Goal: Task Accomplishment & Management: Complete application form

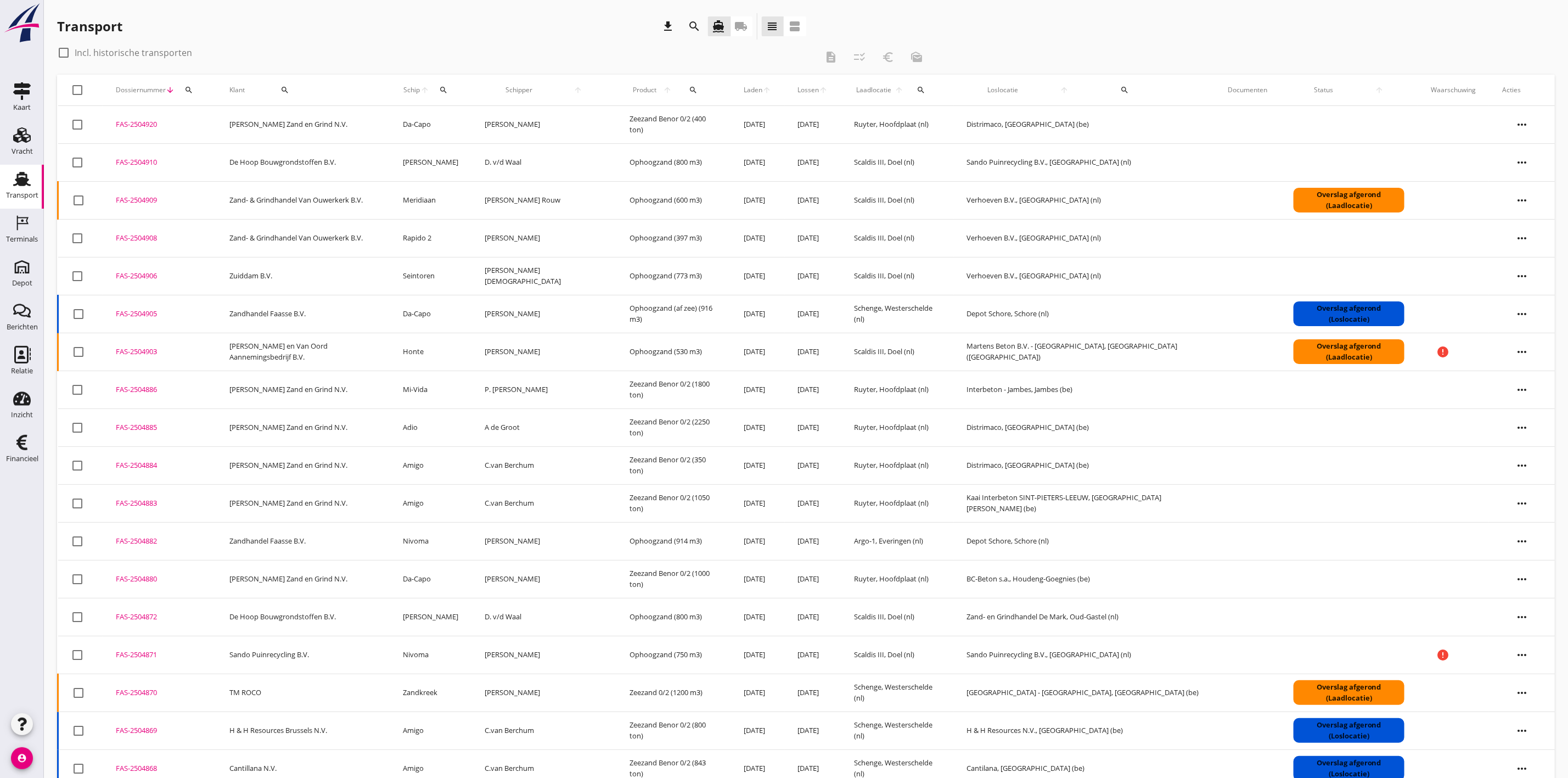
click at [437, 313] on td "Da-Capo" at bounding box center [431, 314] width 82 height 38
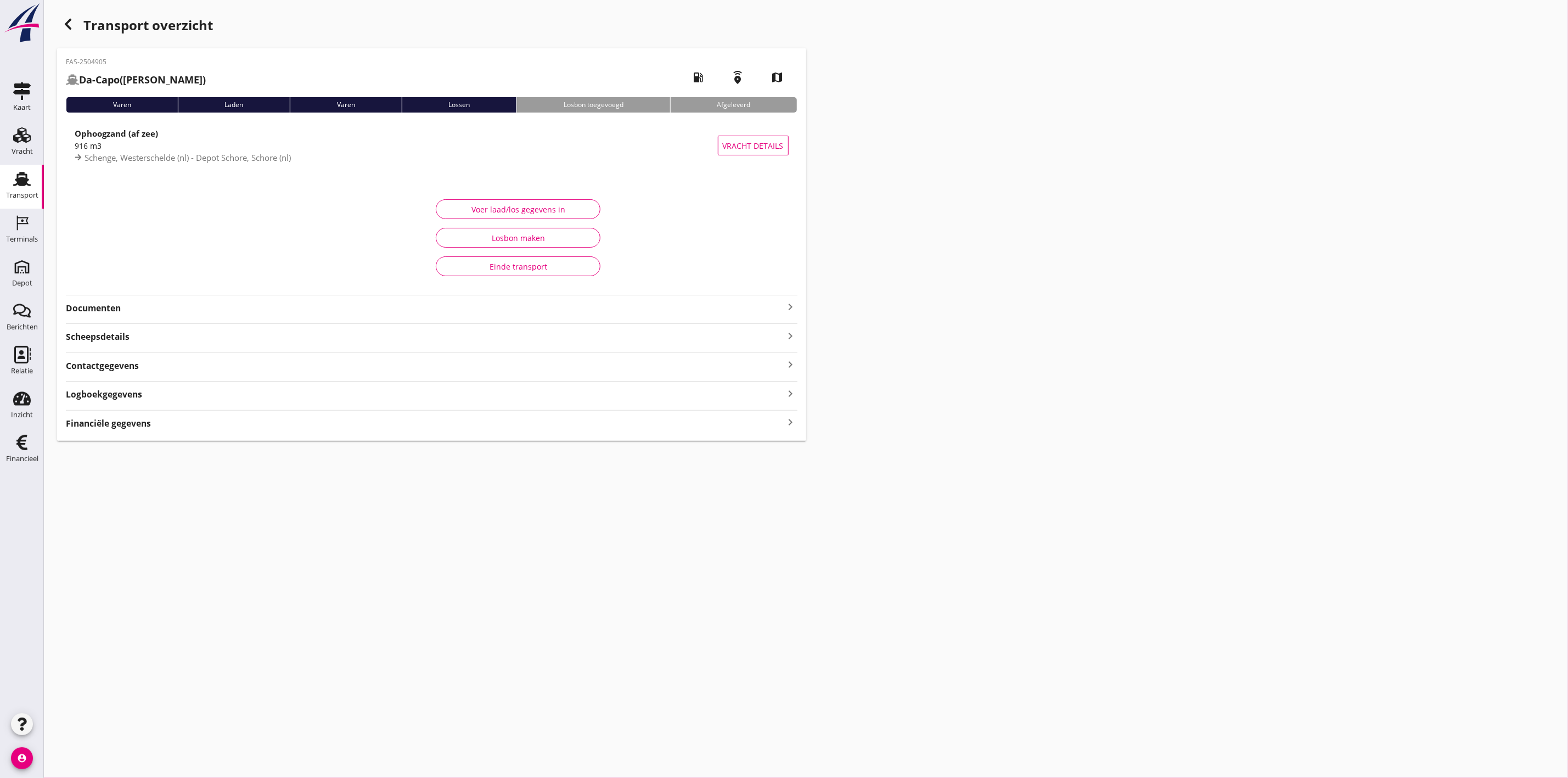
click at [126, 363] on strong "Contactgegevens" at bounding box center [102, 366] width 73 height 13
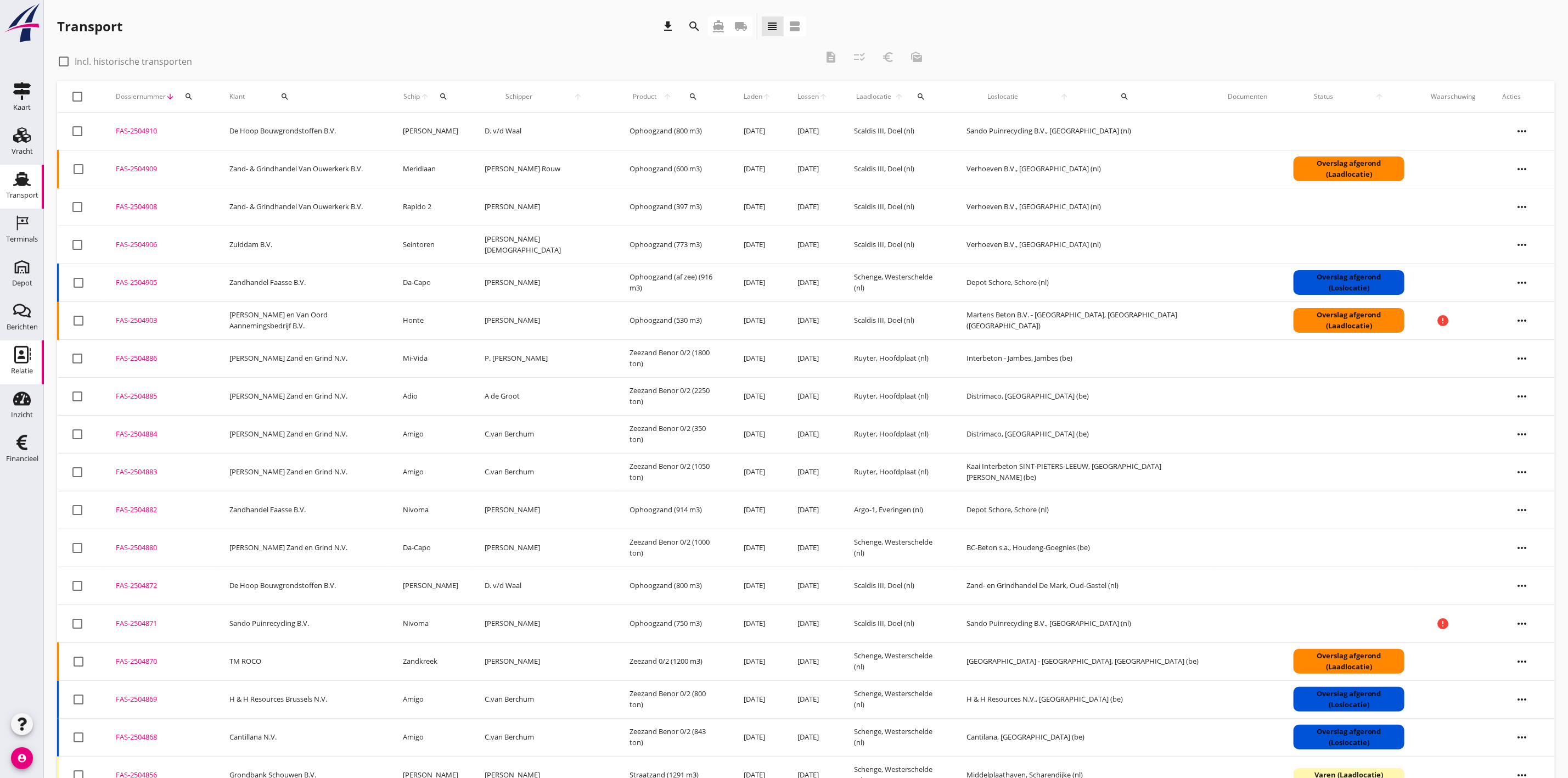
click at [20, 359] on icon "Relatie" at bounding box center [21, 354] width 17 height 17
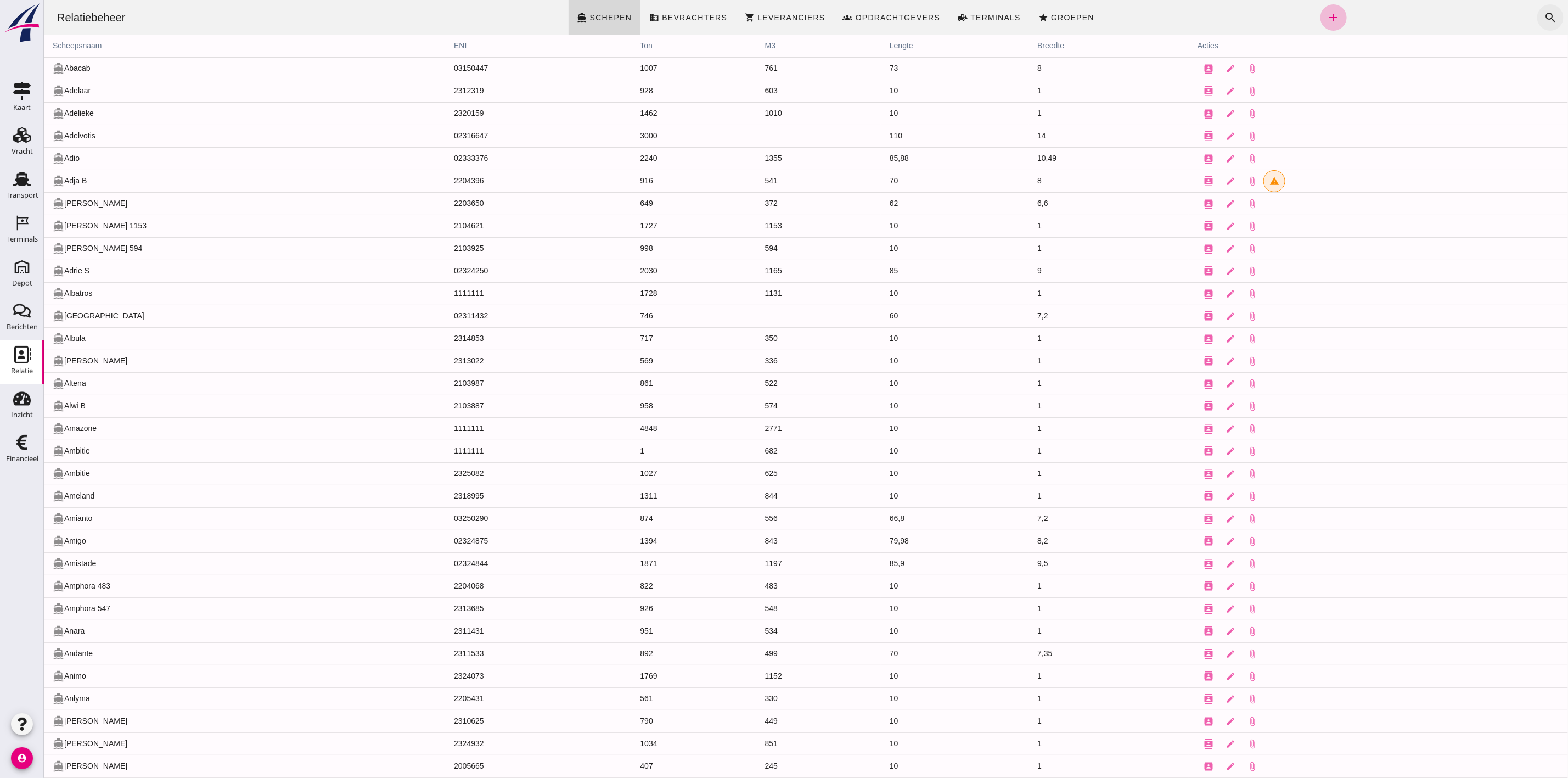
click at [1543, 14] on icon "search" at bounding box center [1550, 17] width 13 height 13
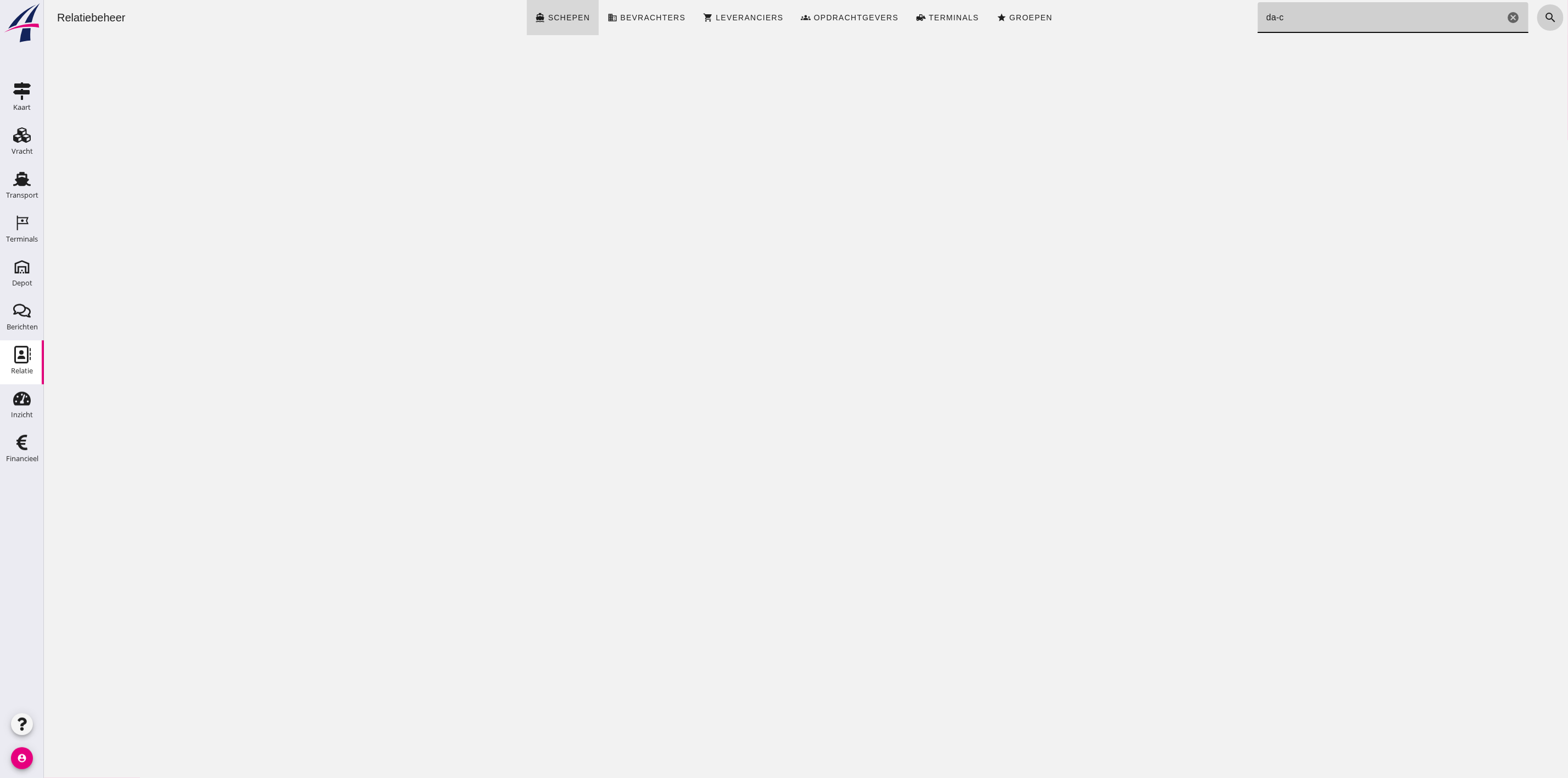
click at [1543, 14] on icon "search" at bounding box center [1550, 17] width 13 height 13
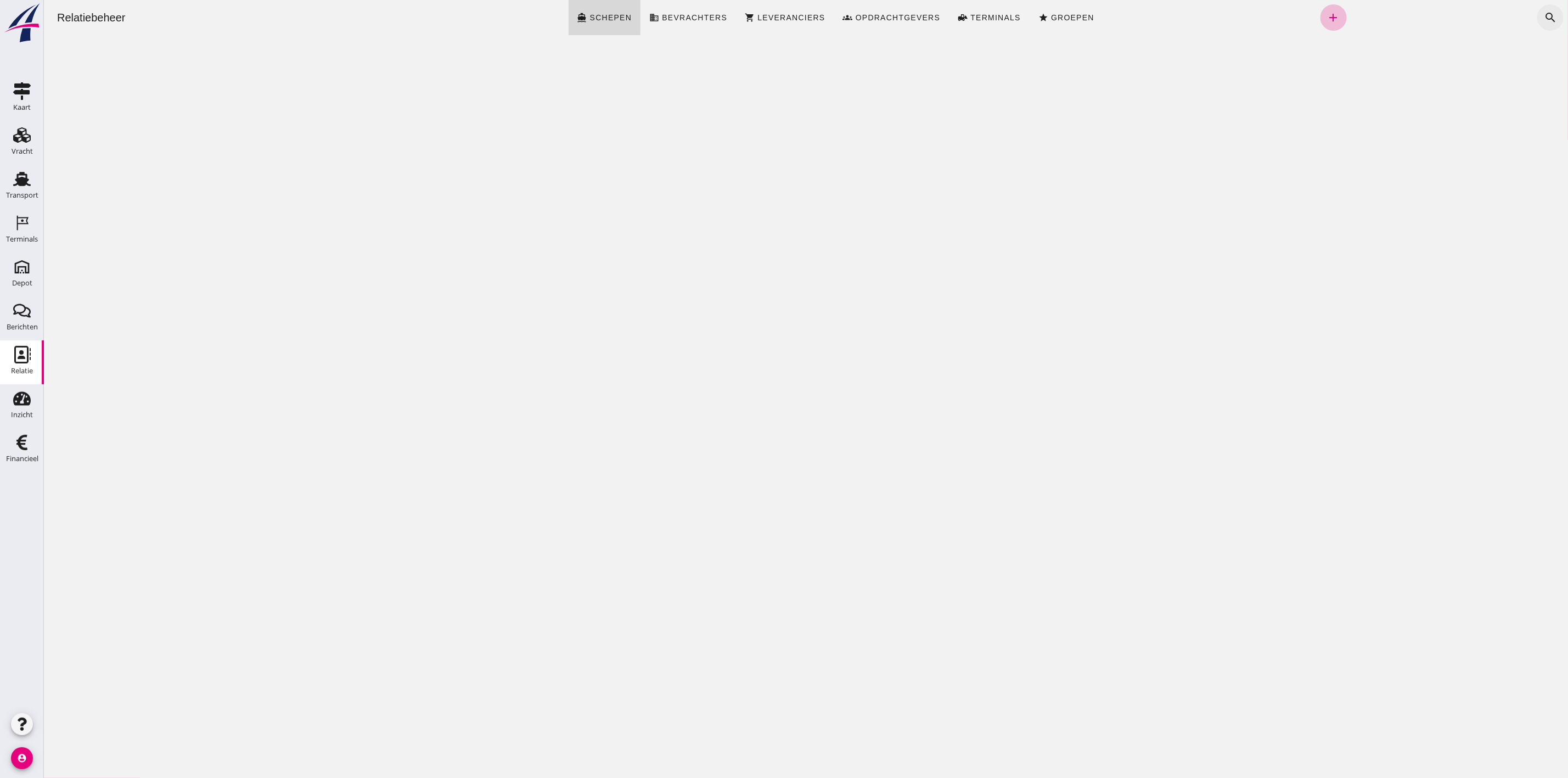
click at [1543, 12] on icon "search" at bounding box center [1550, 17] width 13 height 13
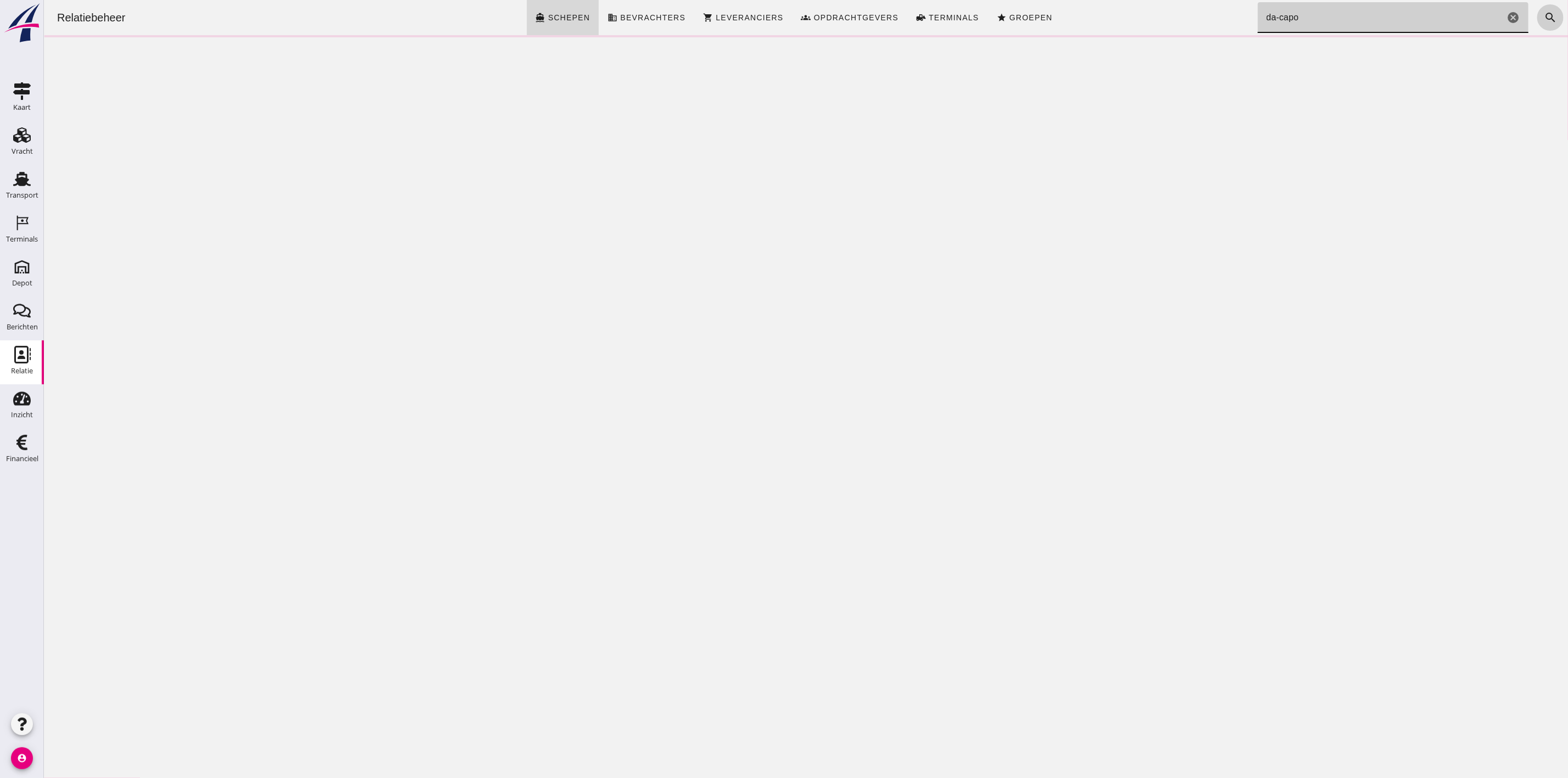
type input "da-capo"
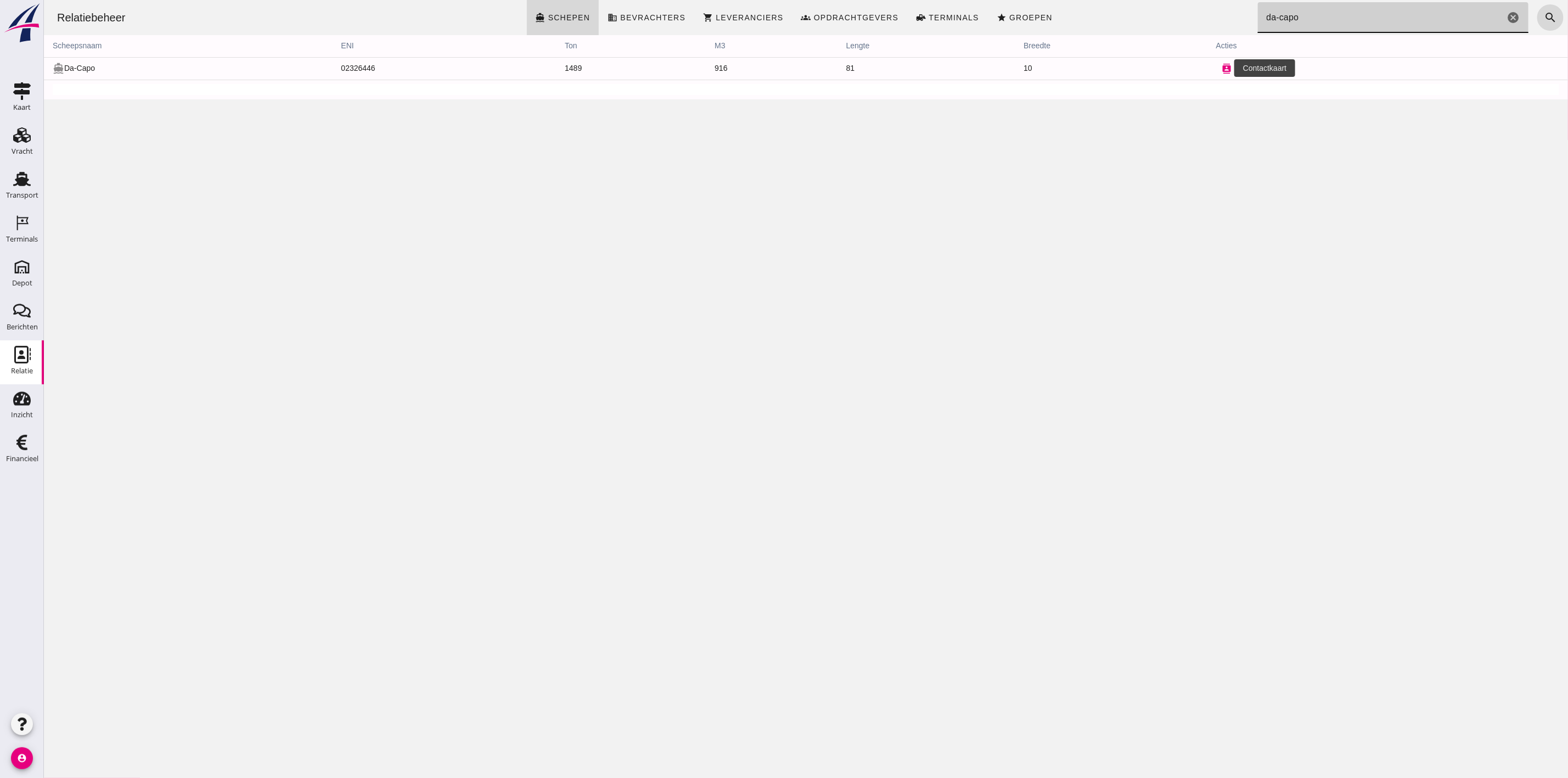
click at [1221, 64] on icon "contacts" at bounding box center [1226, 68] width 10 height 10
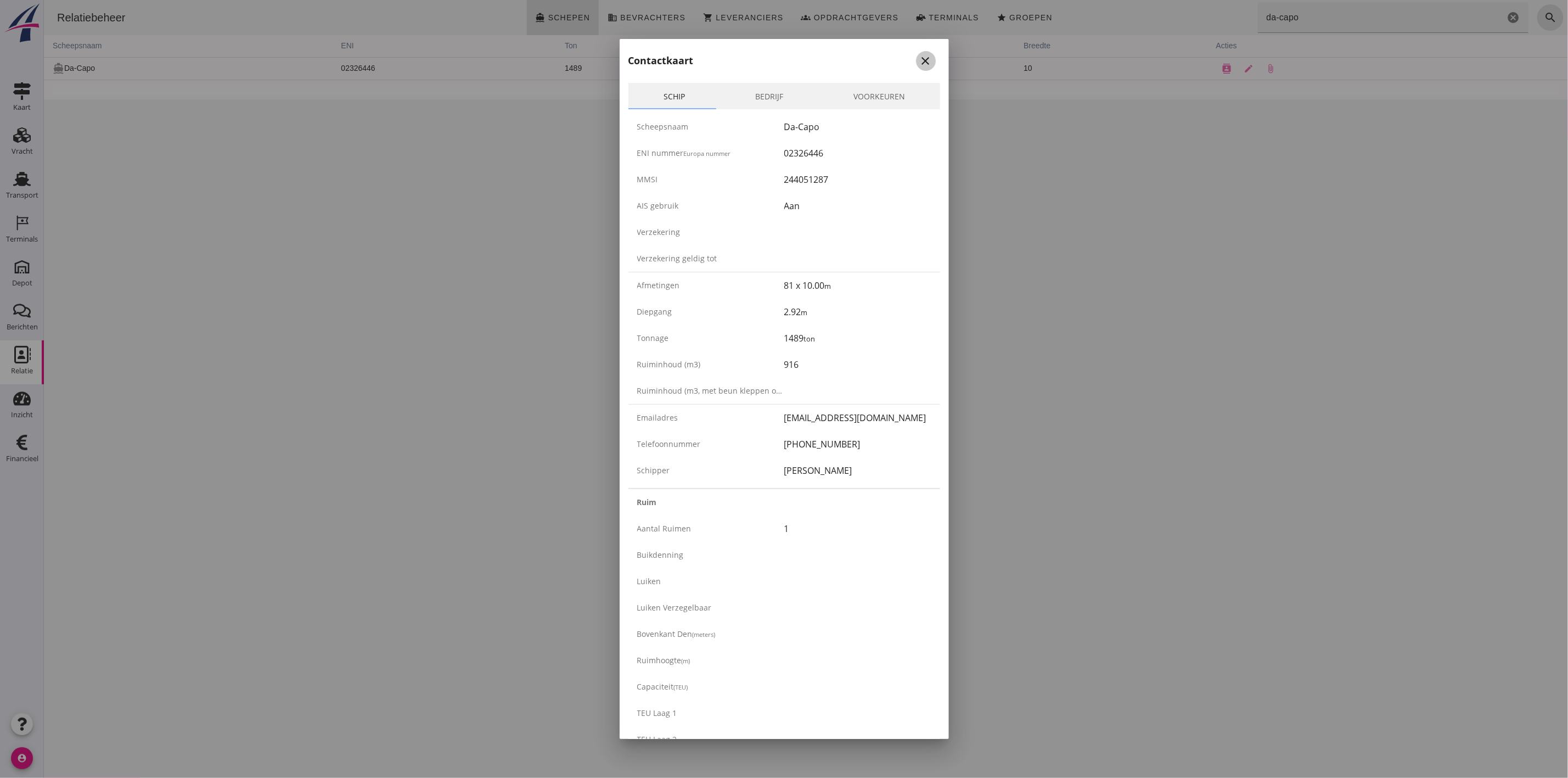
drag, startPoint x: 916, startPoint y: 54, endPoint x: 871, endPoint y: 54, distance: 45.0
click at [920, 55] on icon "close" at bounding box center [926, 61] width 13 height 13
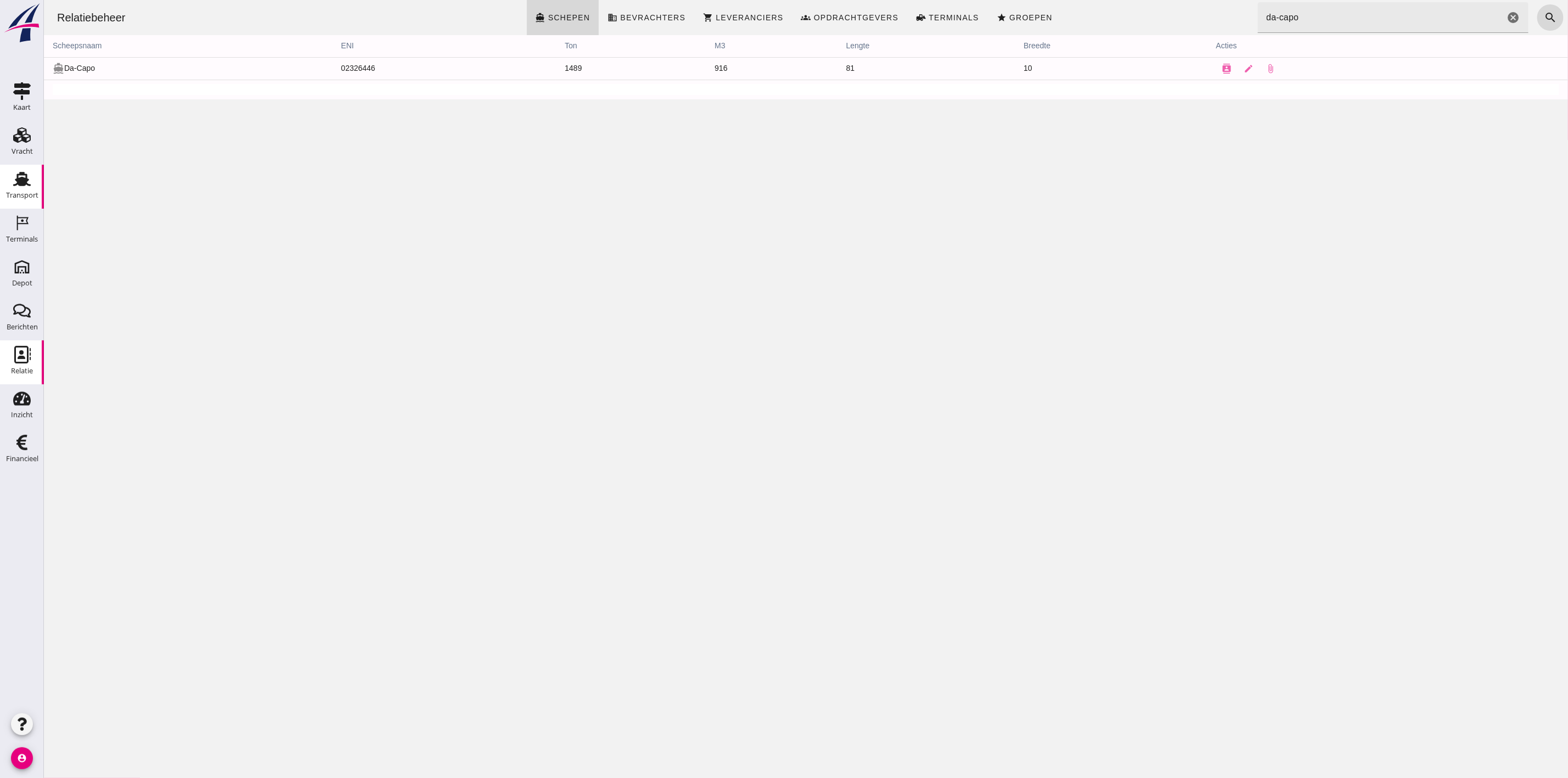
click at [31, 193] on div "Transport" at bounding box center [23, 196] width 33 height 7
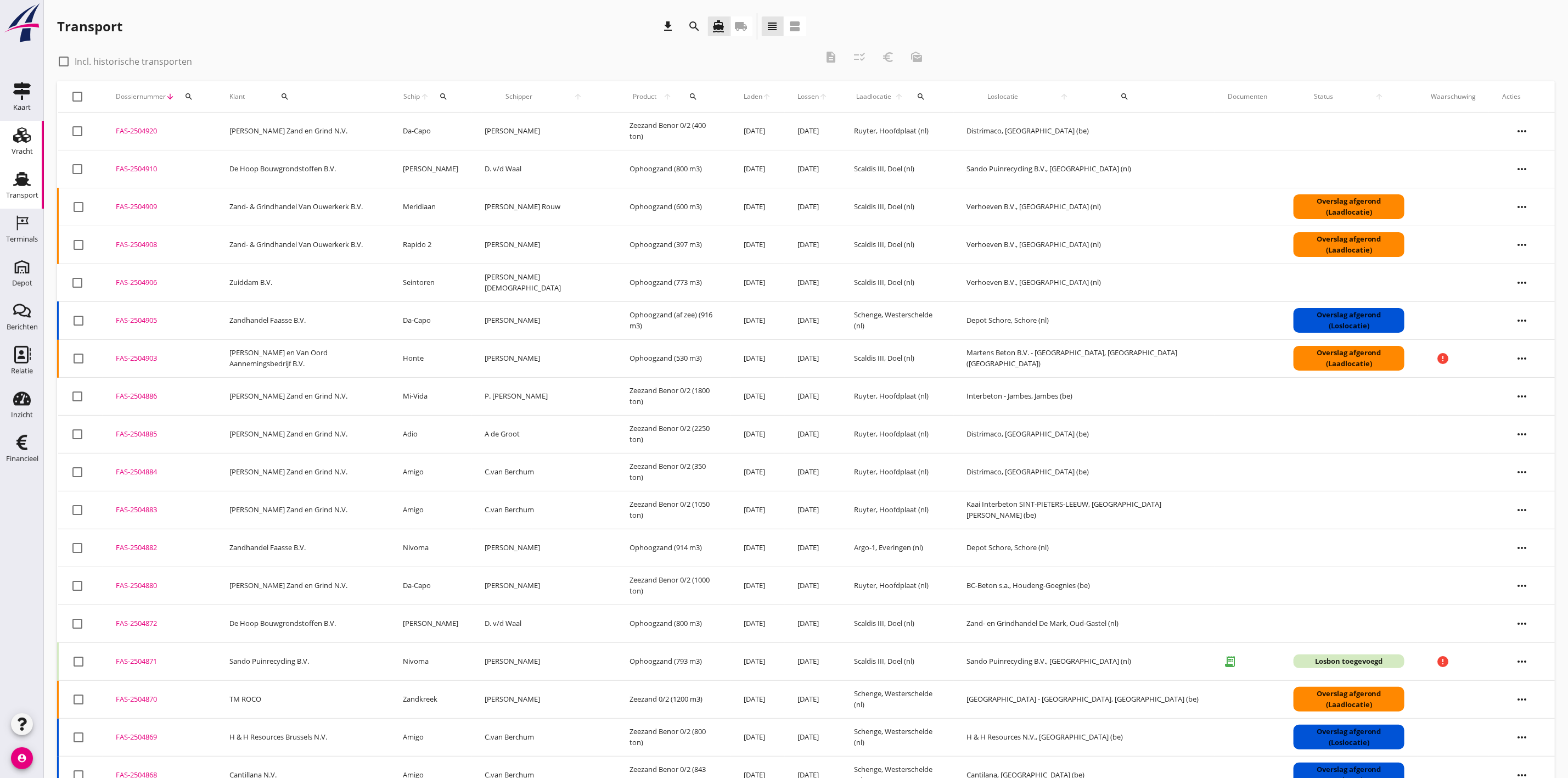
click at [35, 142] on link "Vracht Vracht" at bounding box center [22, 143] width 44 height 44
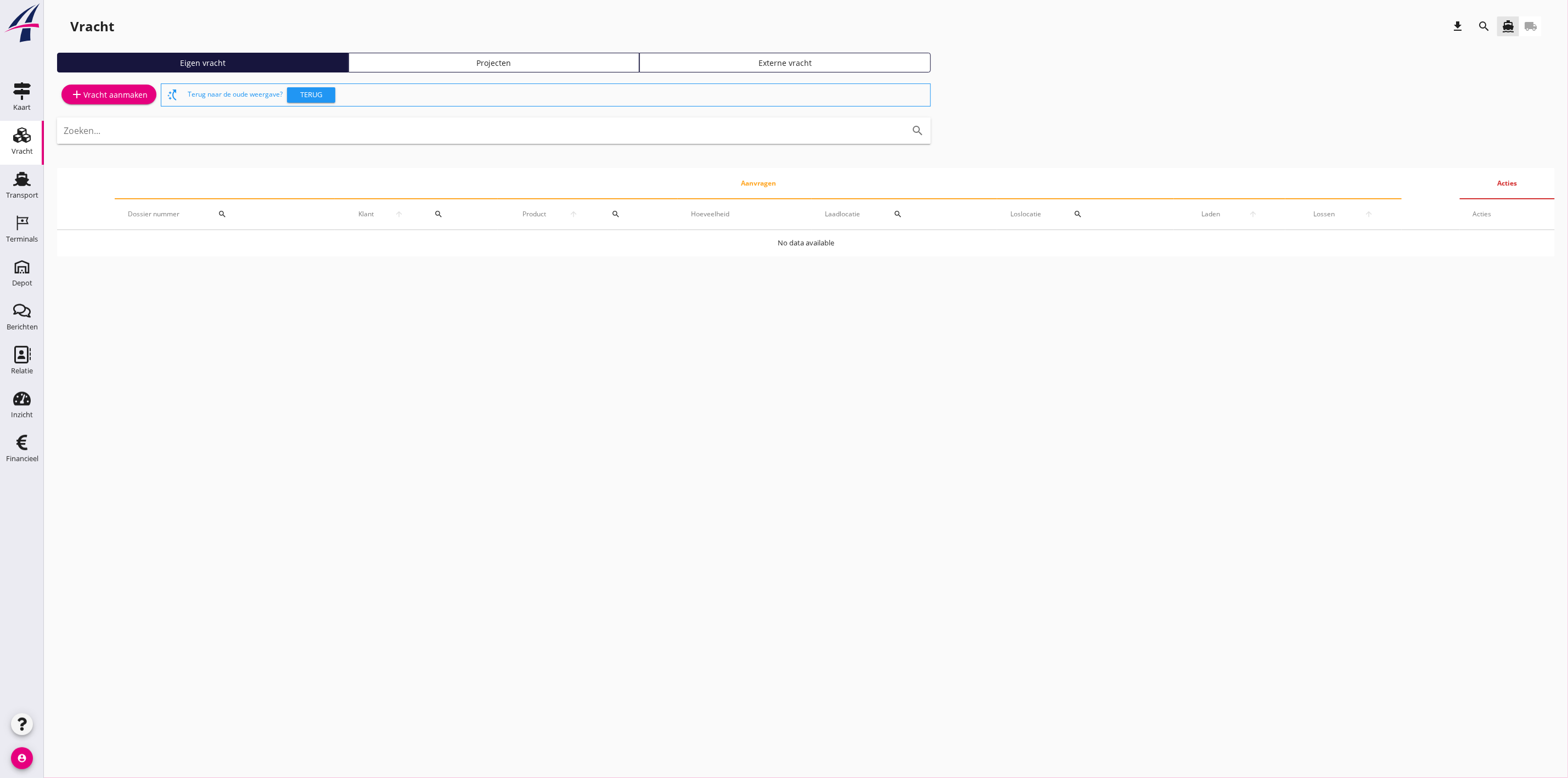
click at [1473, 23] on div "search" at bounding box center [1483, 25] width 26 height 26
click at [1488, 35] on div "search" at bounding box center [1483, 25] width 26 height 26
click at [1477, 20] on icon "search" at bounding box center [1483, 26] width 13 height 13
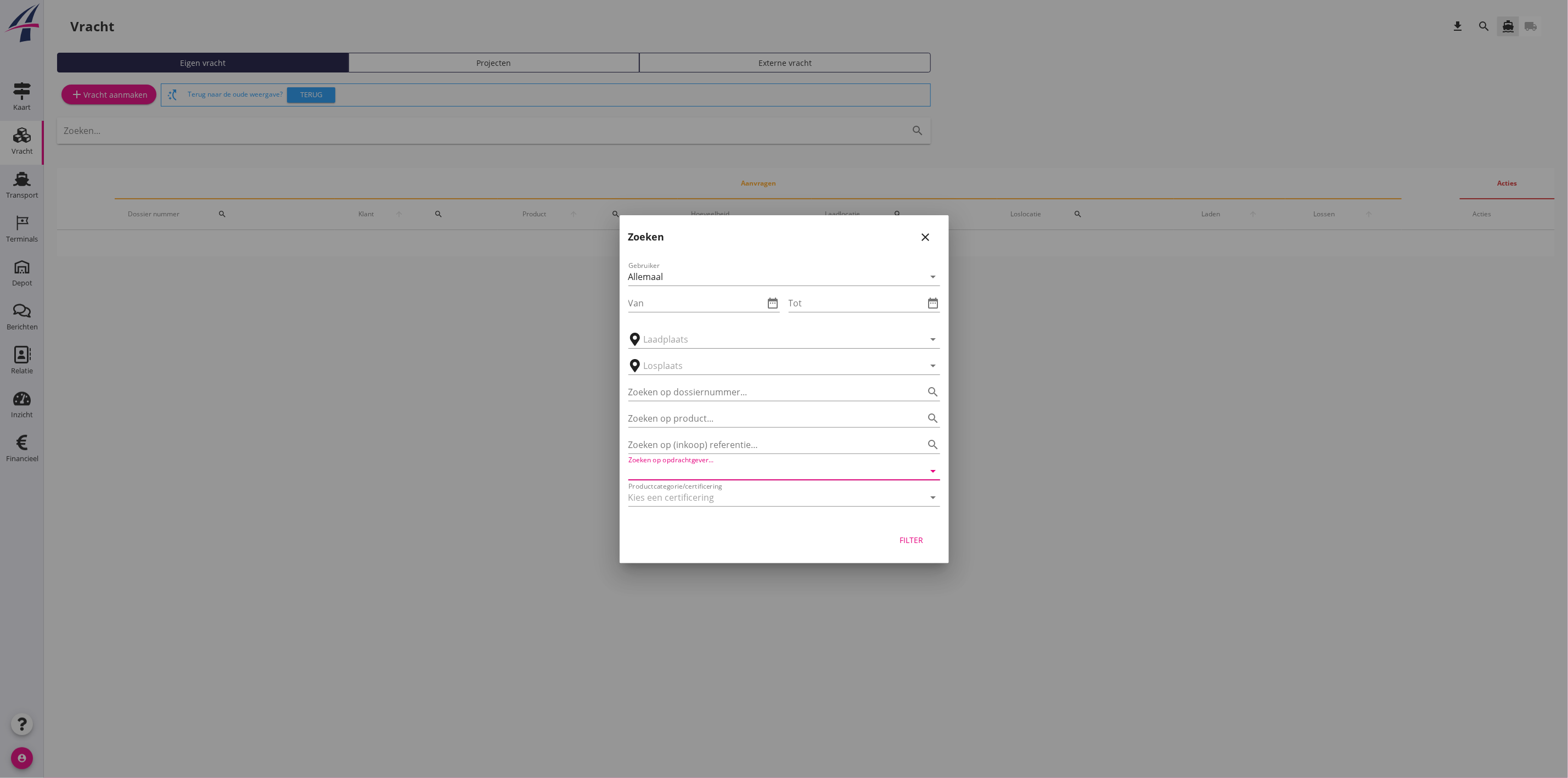
click at [690, 465] on input "Zoeken op opdrachtgever..." at bounding box center [769, 470] width 281 height 17
click at [674, 506] on div "[PERSON_NAME] Zand en Grind N.V." at bounding box center [783, 498] width 294 height 26
type input "[PERSON_NAME] Zand en Grind N.V."
click at [923, 541] on div "Filter" at bounding box center [911, 540] width 31 height 12
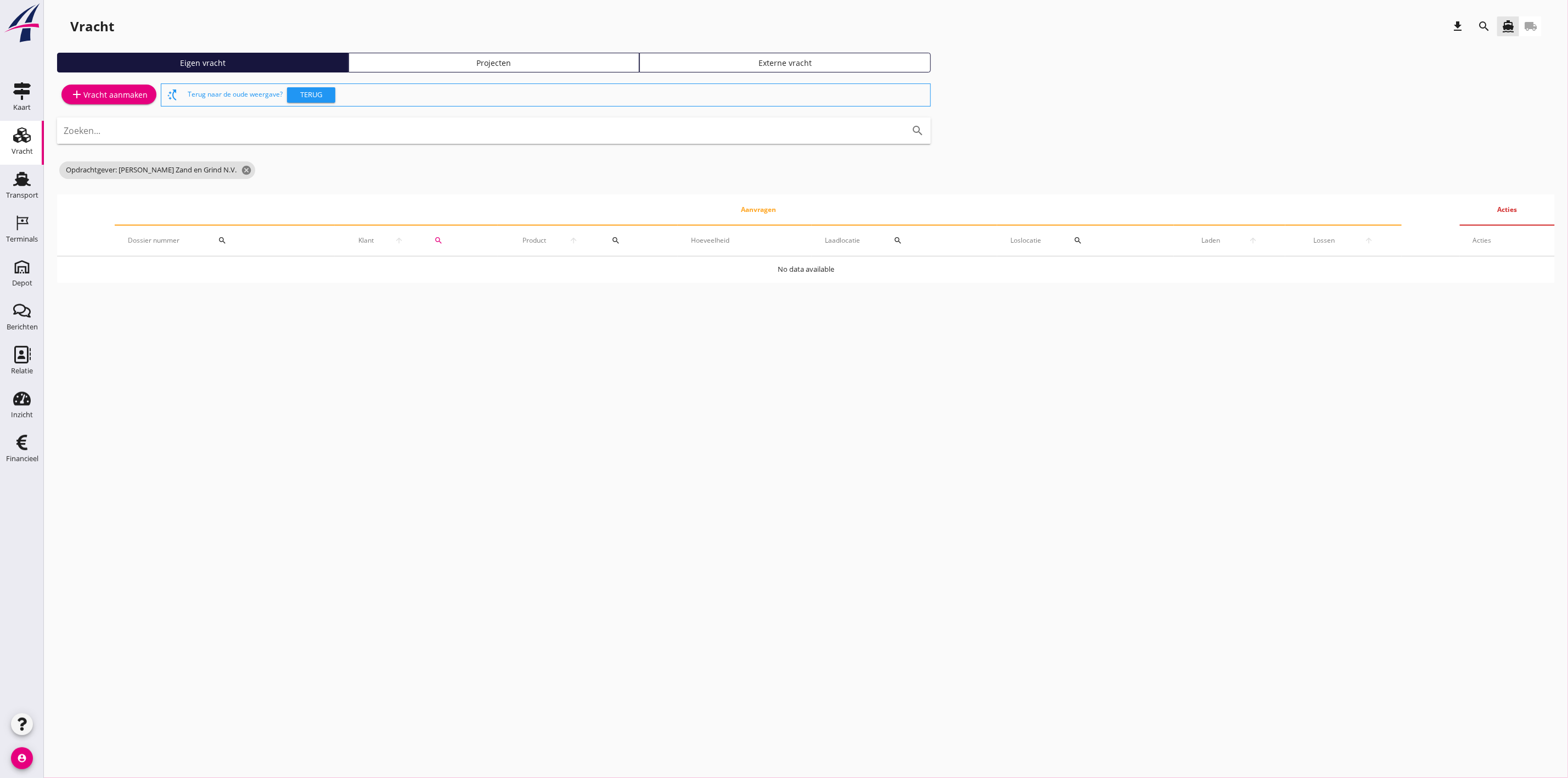
click at [489, 55] on link "Projecten" at bounding box center [494, 63] width 291 height 20
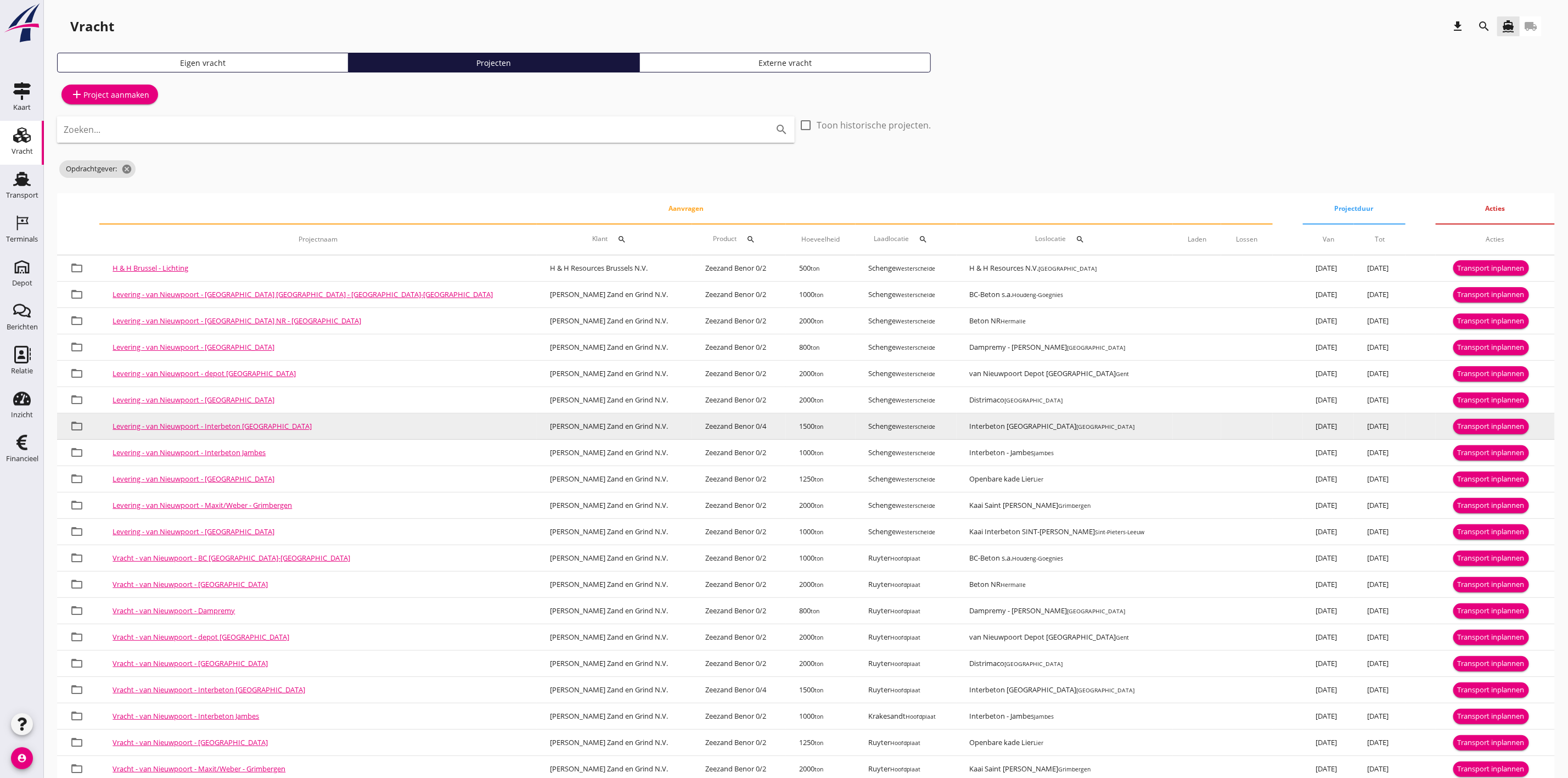
scroll to position [52, 0]
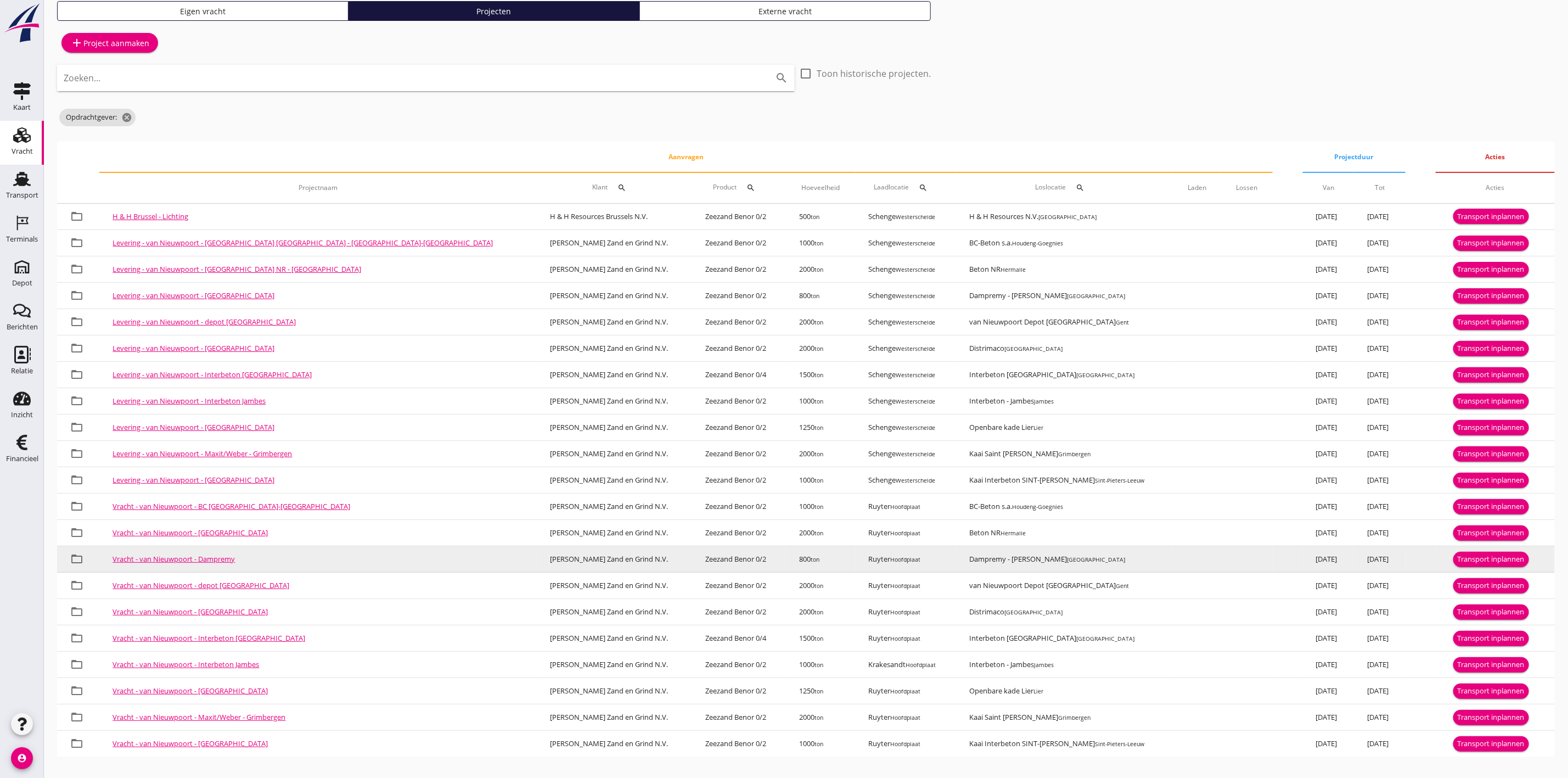
click at [1463, 551] on button "Transport inplannen" at bounding box center [1491, 559] width 75 height 15
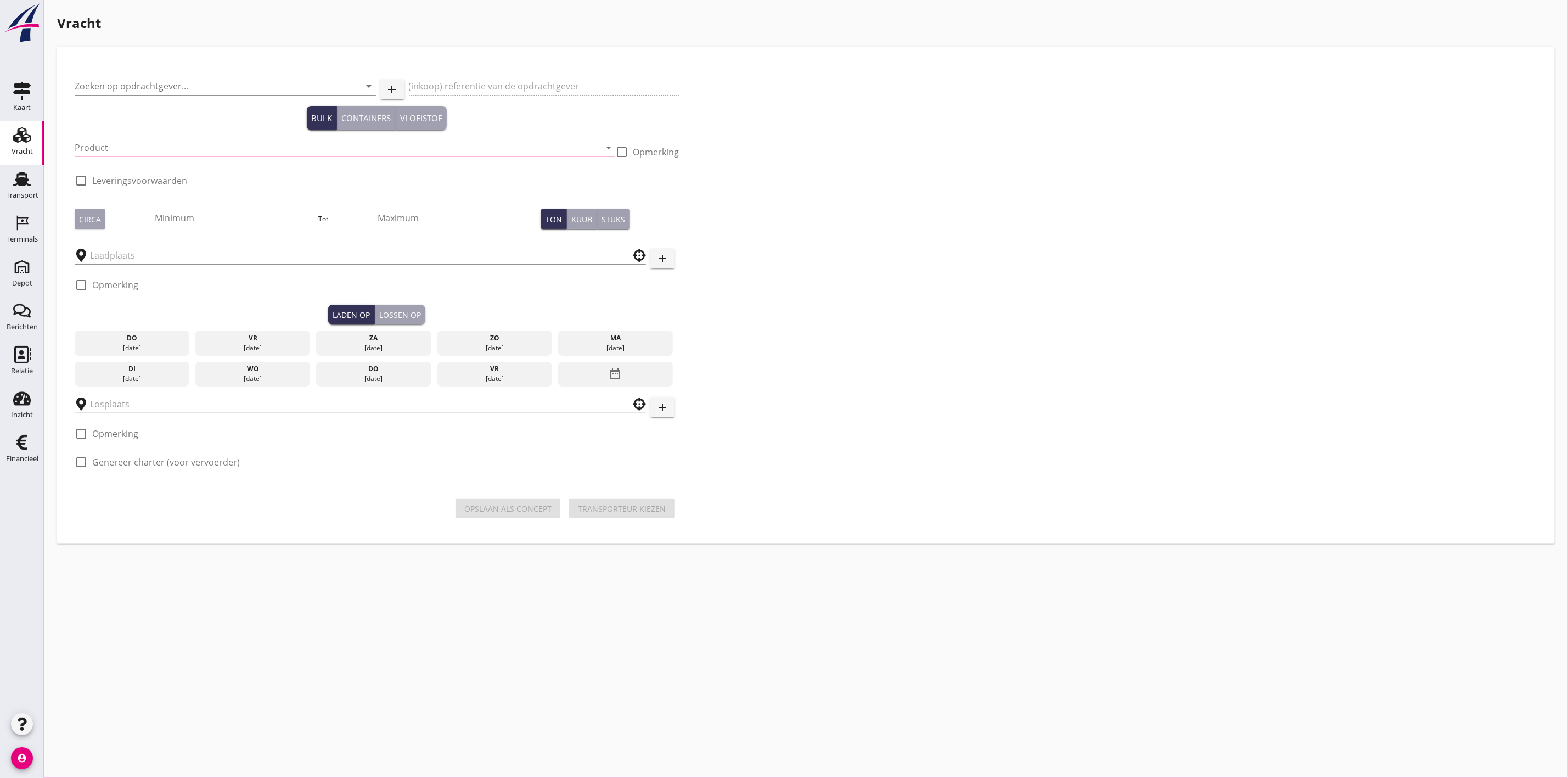
type input "[PERSON_NAME] Zand en Grind N.V."
type input "Vracht Zeezand - Holcim - Dampremy"
type input "Zeezand Benor 0/2 (6120)"
type input "800"
checkbox input "true"
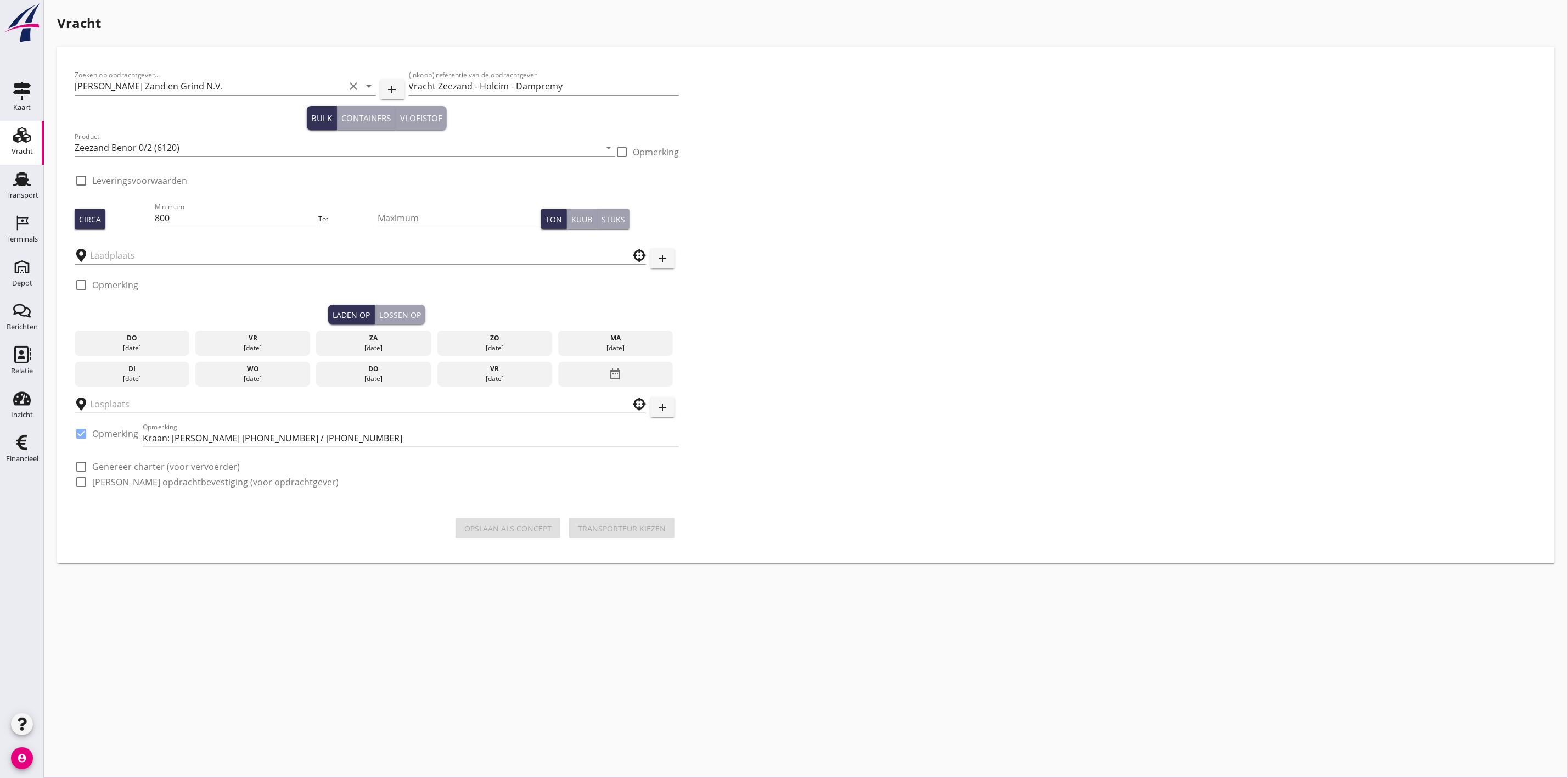
type input "Ruyter"
type input "Dampremy - [PERSON_NAME]"
checkbox input "true"
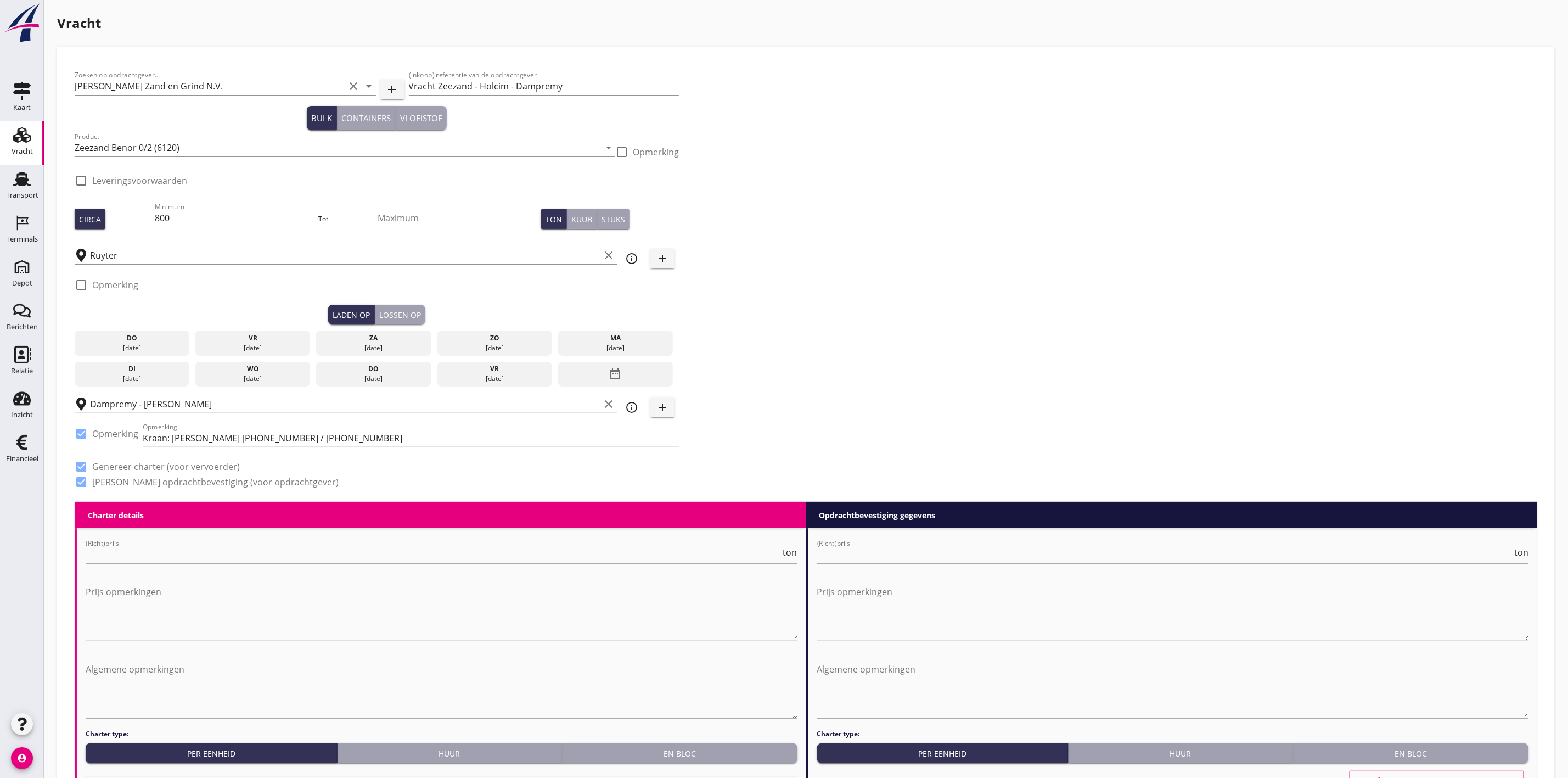
type input "7.57"
checkbox input "false"
radio input "false"
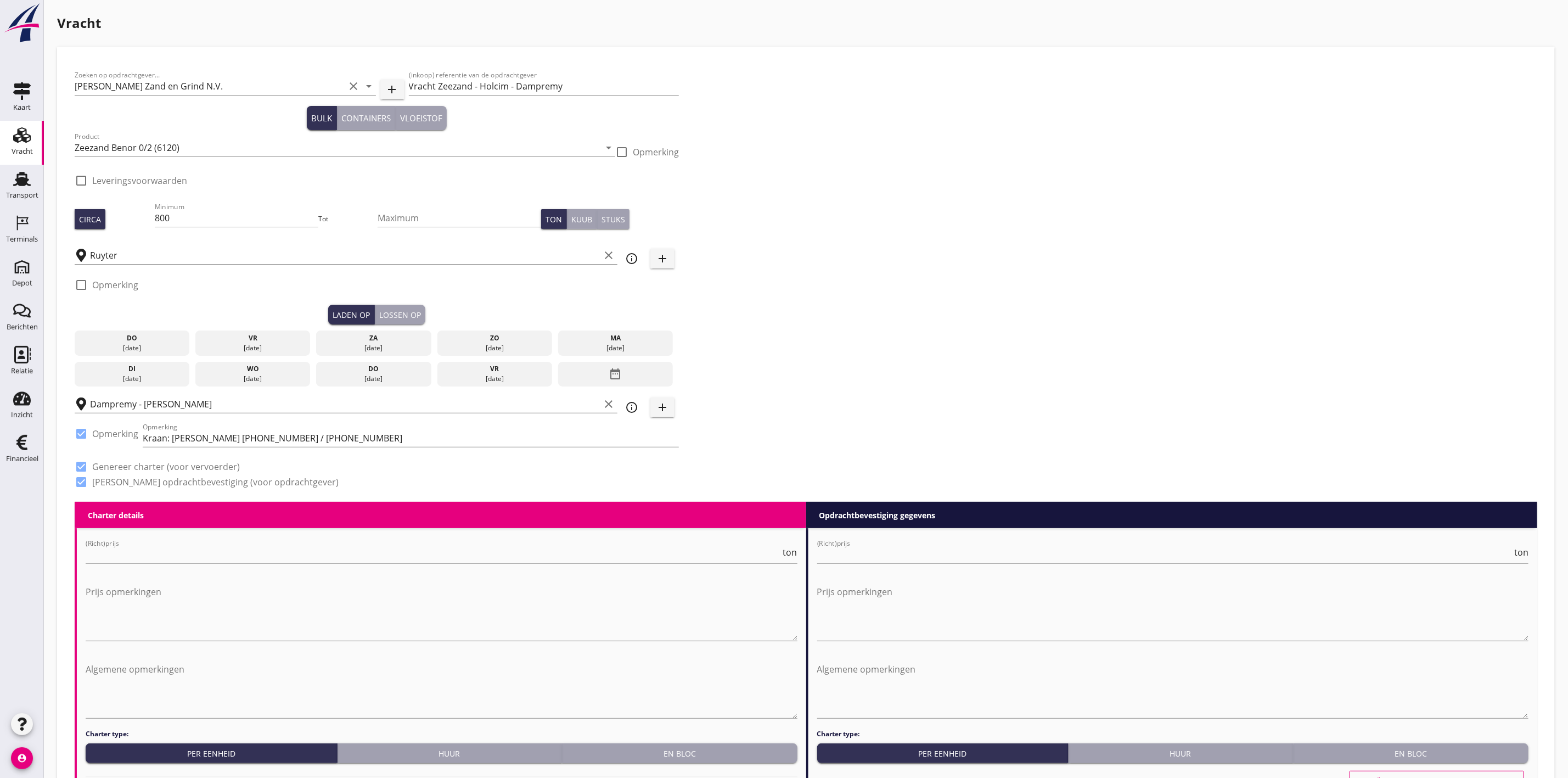
checkbox input "true"
type input "1"
type input "8.07"
checkbox input "false"
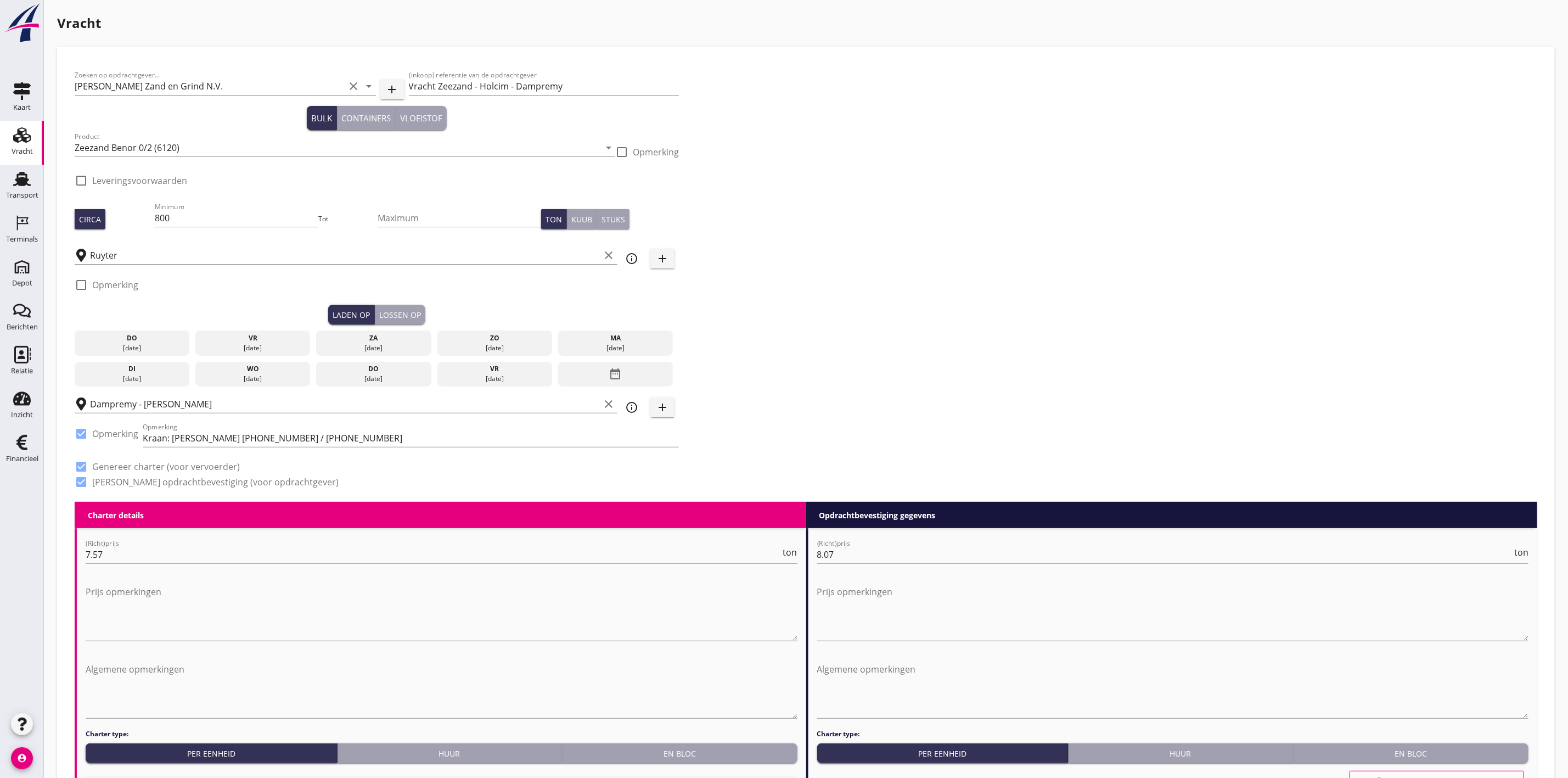
radio input "false"
checkbox input "true"
type input "1"
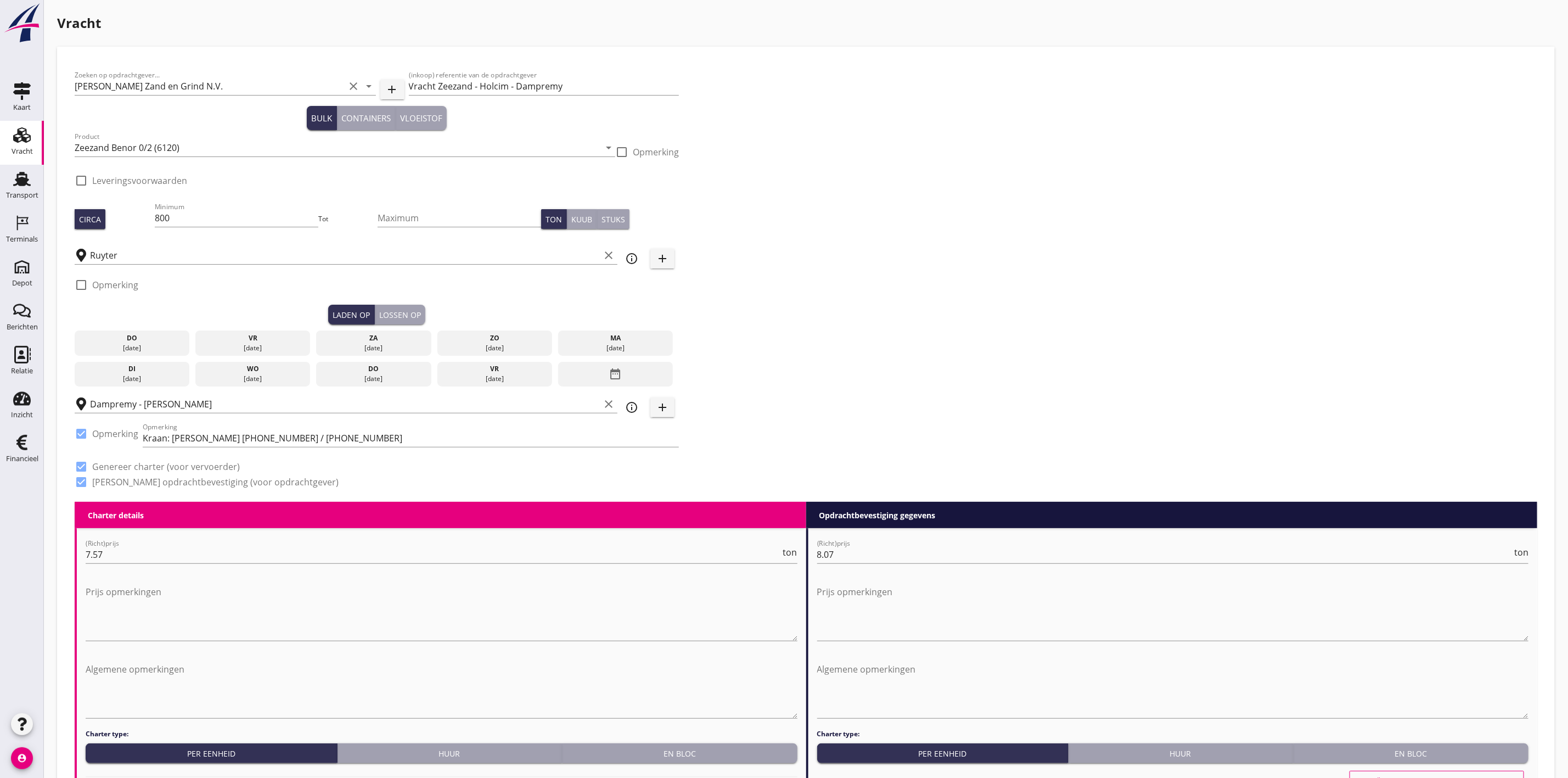
type input "1"
drag, startPoint x: 173, startPoint y: 213, endPoint x: 85, endPoint y: 209, distance: 88.1
click at [85, 209] on div "Circa Minimum 800 Tot Maximum Ton Kuub Stuks" at bounding box center [377, 218] width 604 height 37
click at [789, 235] on div "Zoeken op opdrachtgever... Van Nieuwpoort Zand en Grind N.V. clear arrow_drop_d…" at bounding box center [806, 283] width 1472 height 438
drag, startPoint x: 147, startPoint y: 217, endPoint x: 121, endPoint y: 218, distance: 26.0
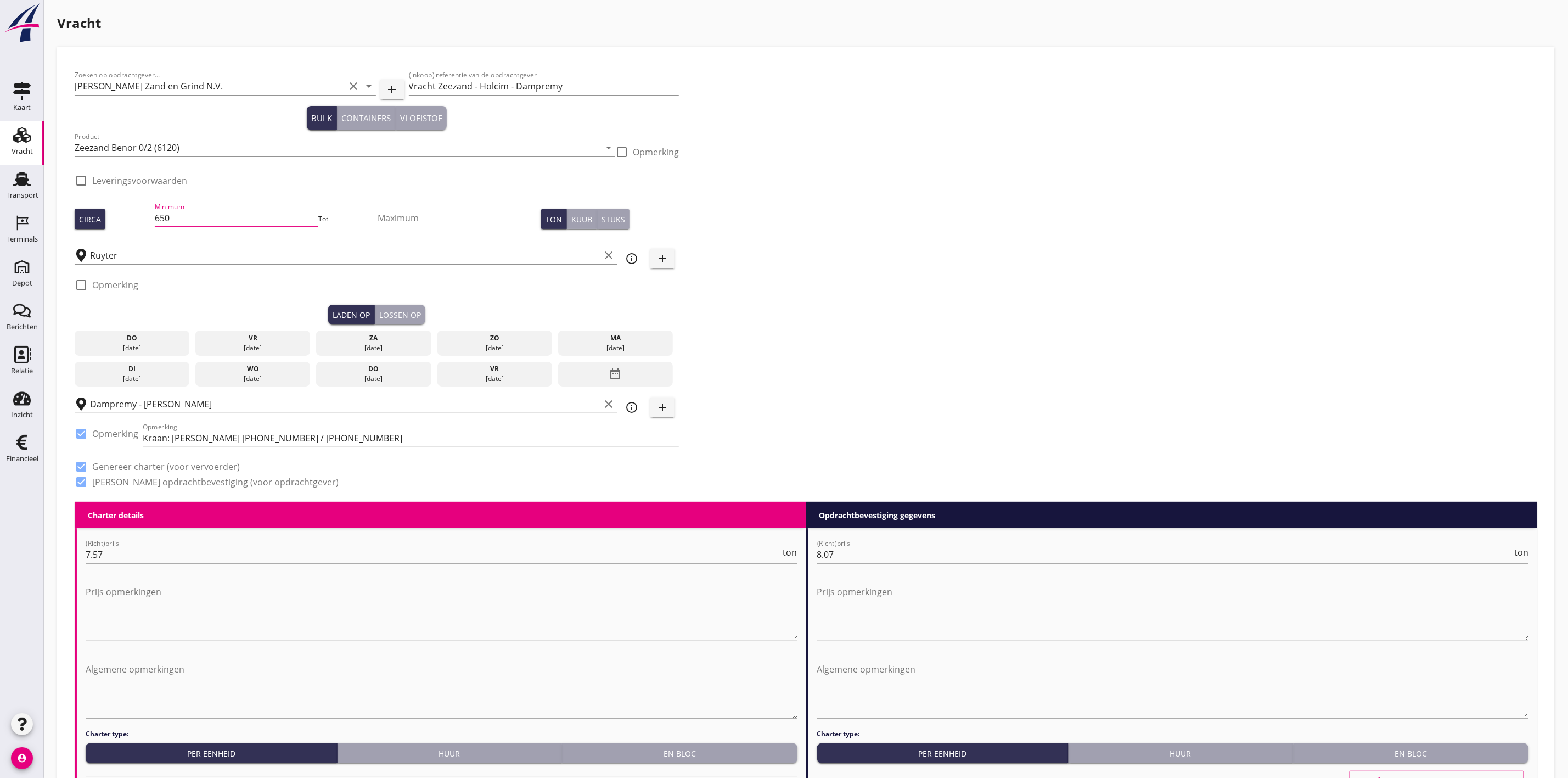
click at [123, 218] on div "Circa Minimum 650 Tot Maximum Ton Kuub Stuks" at bounding box center [377, 218] width 604 height 37
drag, startPoint x: 97, startPoint y: 217, endPoint x: 44, endPoint y: 216, distance: 53.0
type input "1050"
click at [970, 264] on div "Zoeken op opdrachtgever... Van Nieuwpoort Zand en Grind N.V. clear arrow_drop_d…" at bounding box center [806, 283] width 1472 height 438
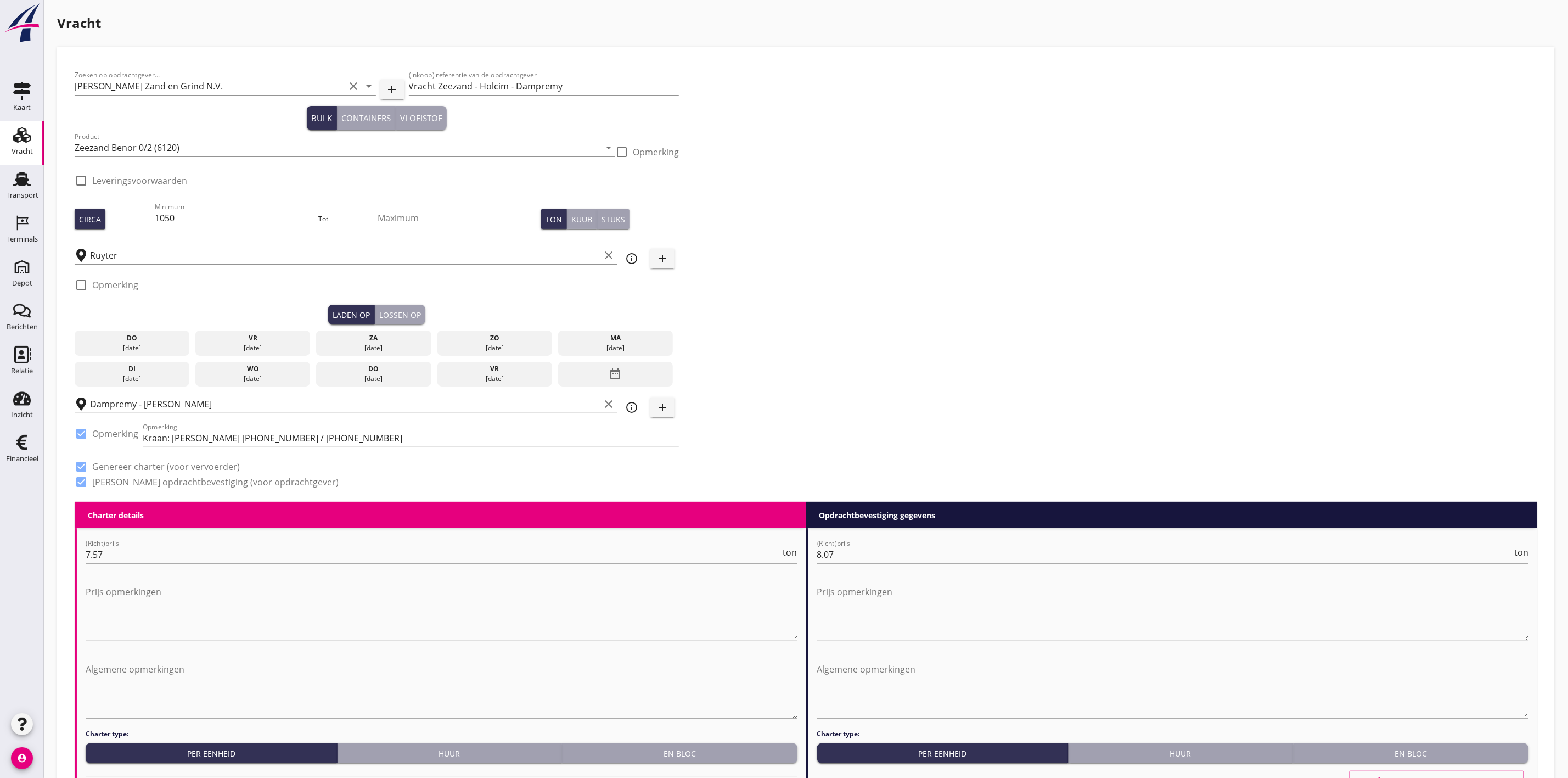
click at [267, 336] on div "vr" at bounding box center [253, 338] width 110 height 10
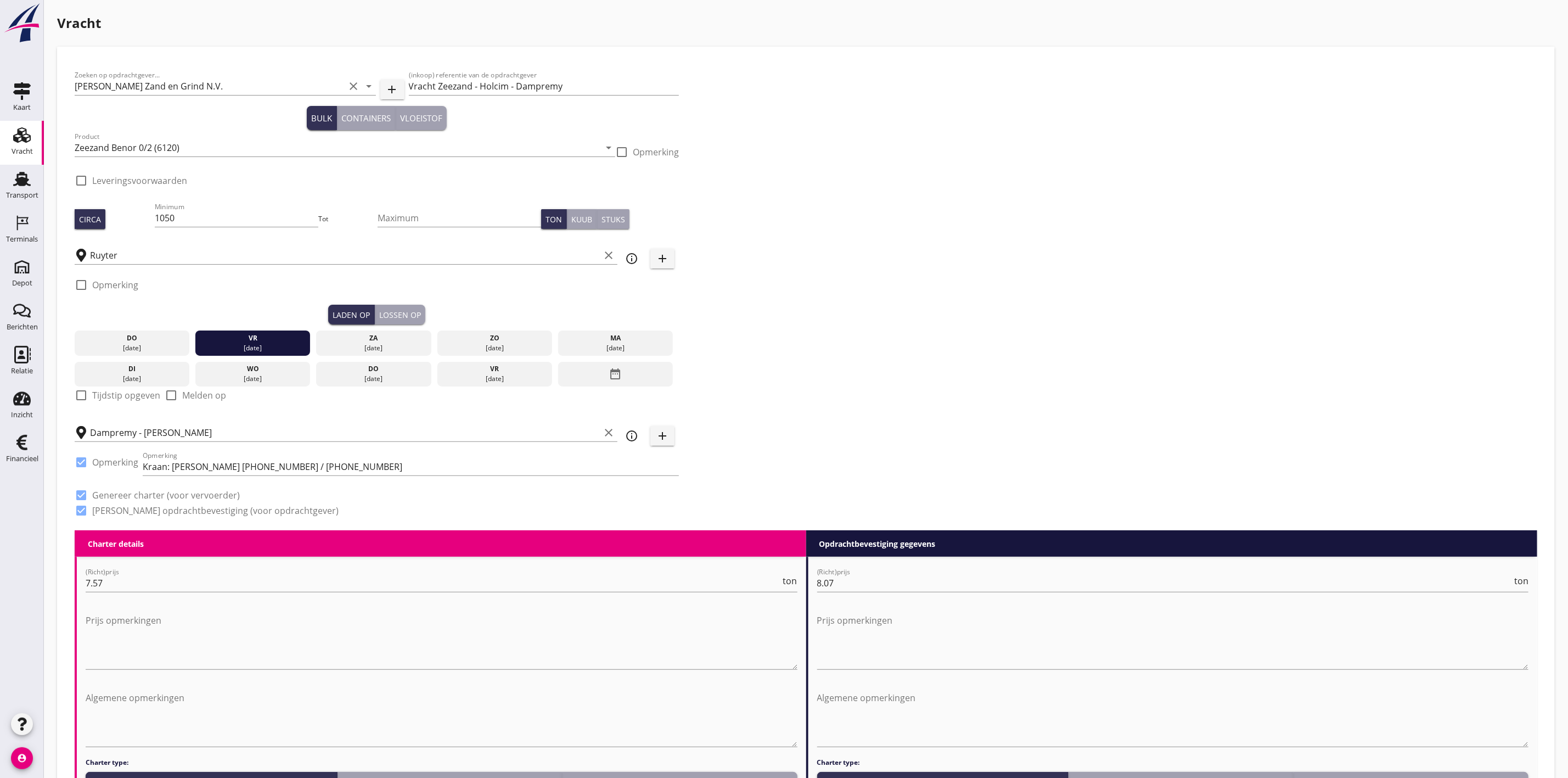
click at [388, 315] on div "Lossen op" at bounding box center [400, 315] width 42 height 12
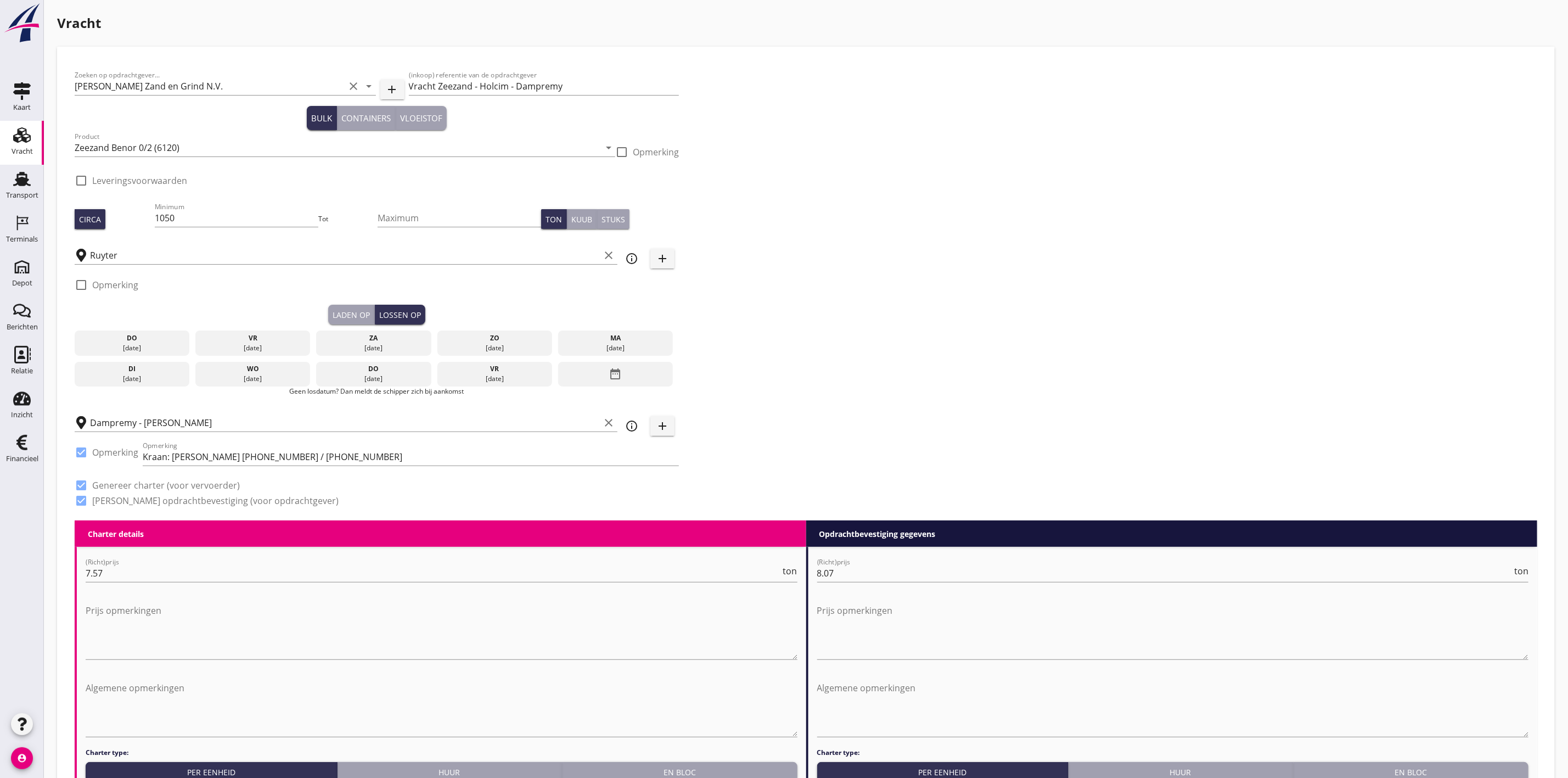
click at [142, 373] on div "di" at bounding box center [132, 369] width 110 height 10
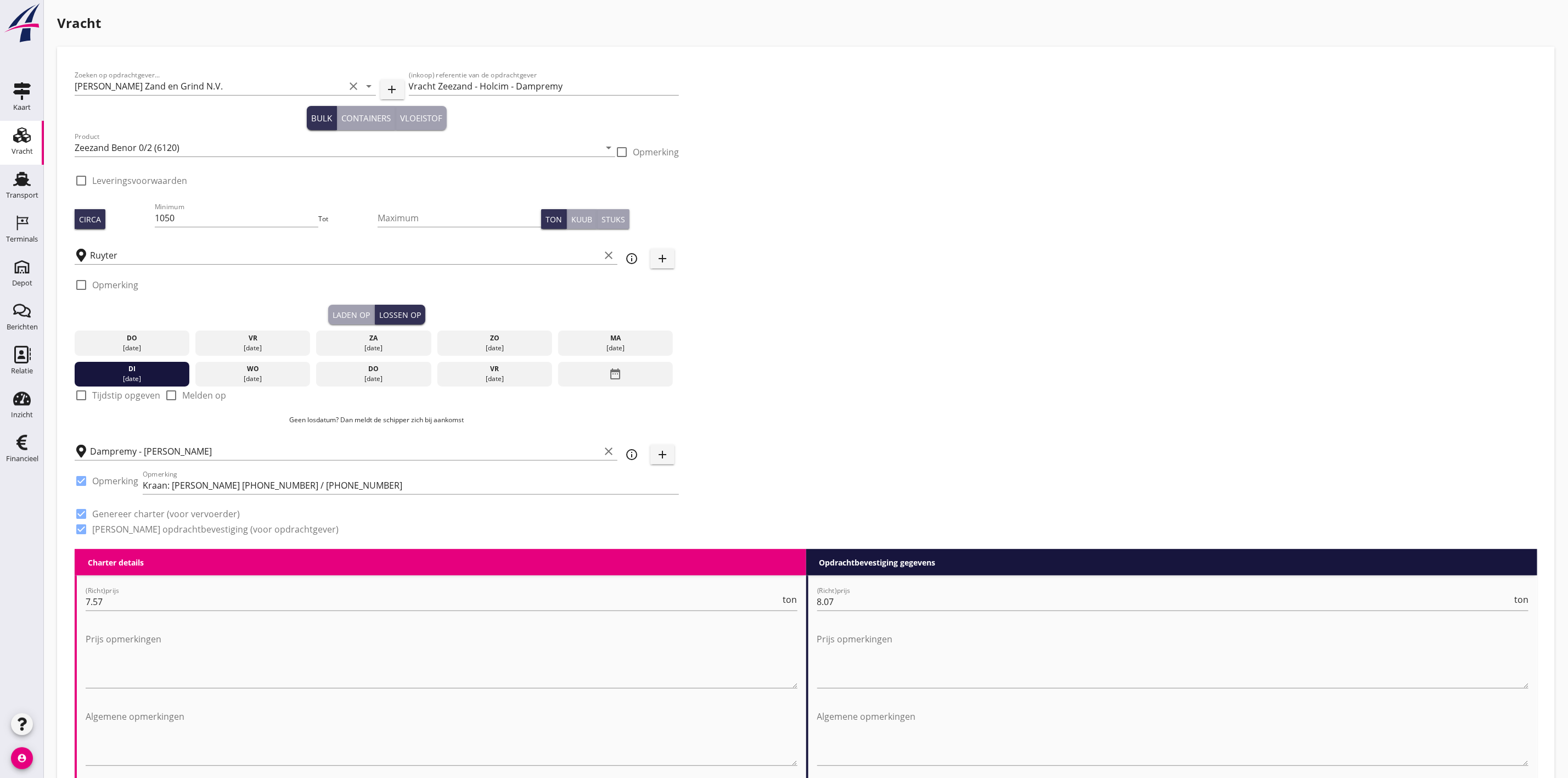
click at [769, 247] on div "Zoeken op opdrachtgever... Van Nieuwpoort Zand en Grind N.V. clear arrow_drop_d…" at bounding box center [806, 307] width 1472 height 485
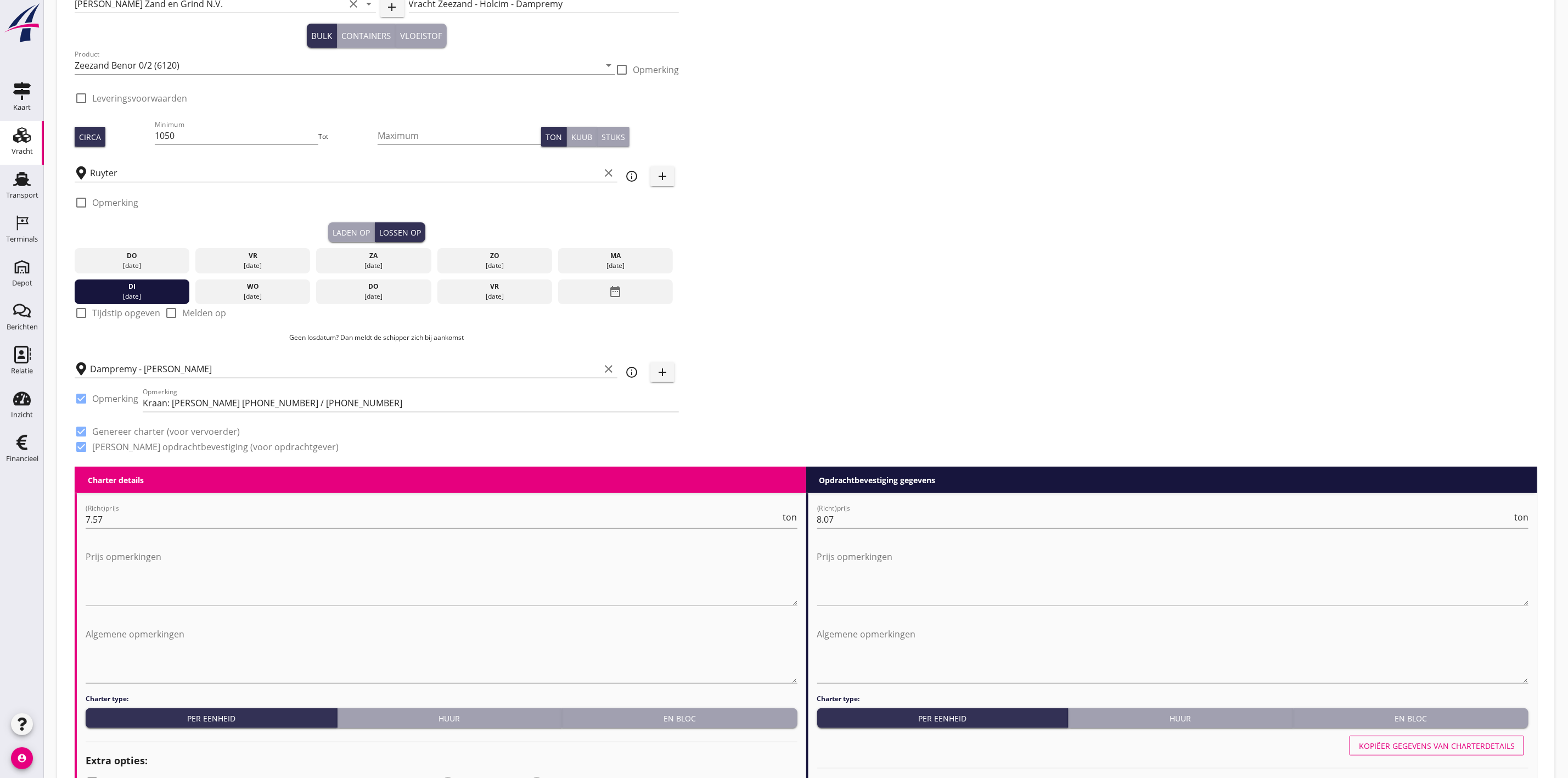
click at [132, 177] on input "Ruyter" at bounding box center [345, 172] width 509 height 17
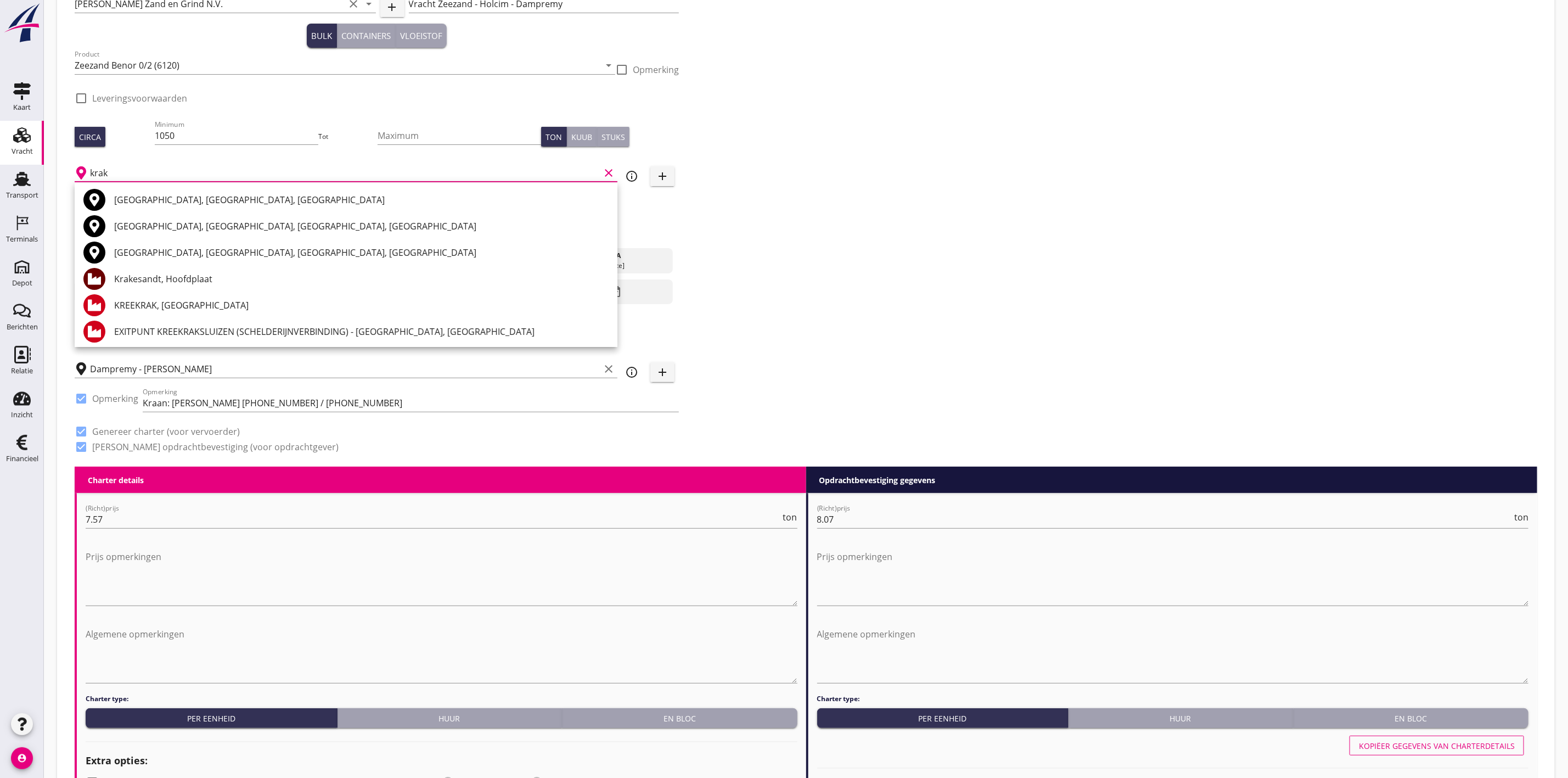
click at [195, 278] on div "Krakesandt, Hoofdplaat" at bounding box center [361, 278] width 495 height 13
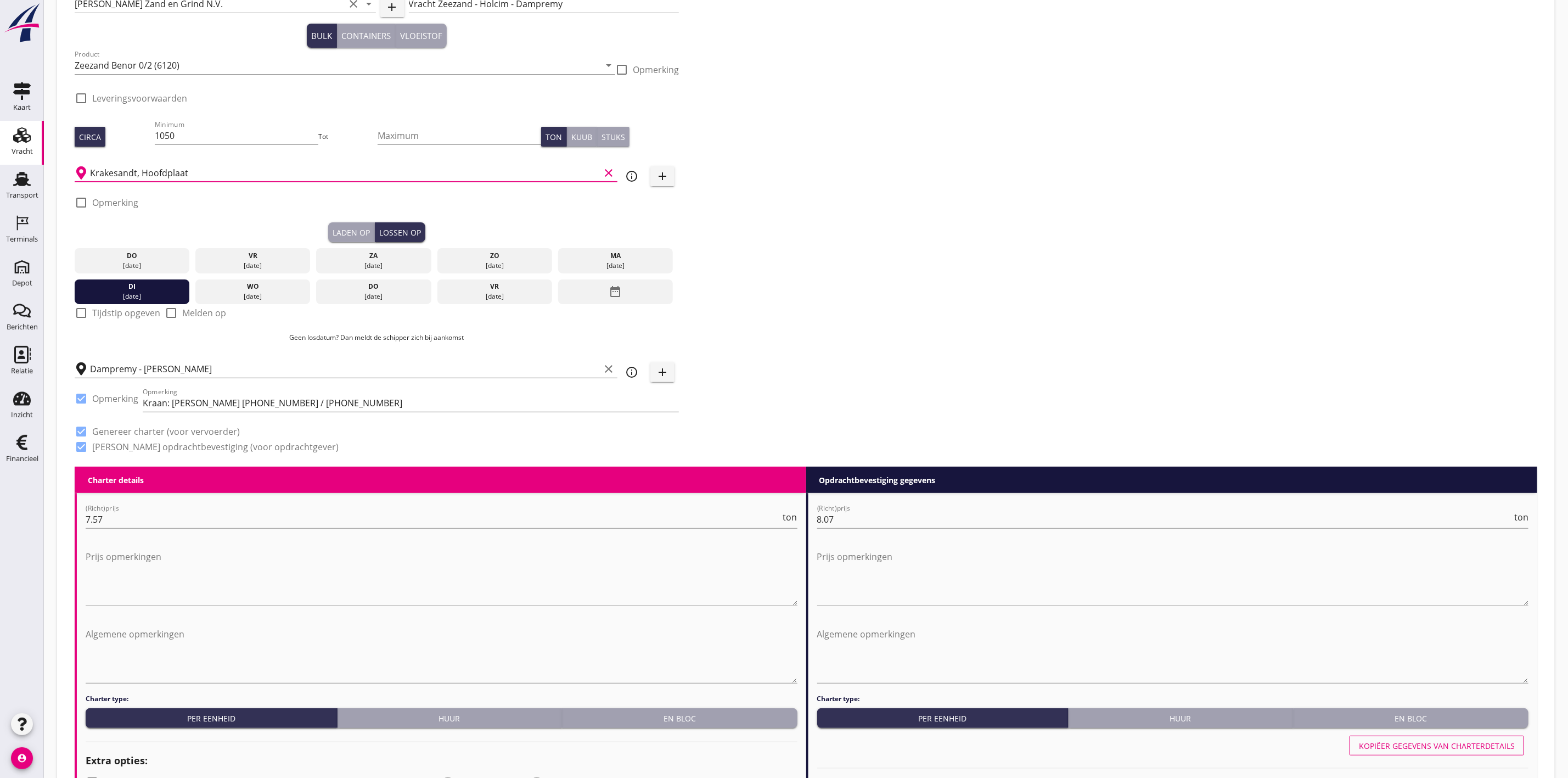
type input "Krakesandt, Hoofdplaat"
click at [947, 170] on div "Zoeken op opdrachtgever... Van Nieuwpoort Zand en Grind N.V. clear arrow_drop_d…" at bounding box center [806, 224] width 1472 height 485
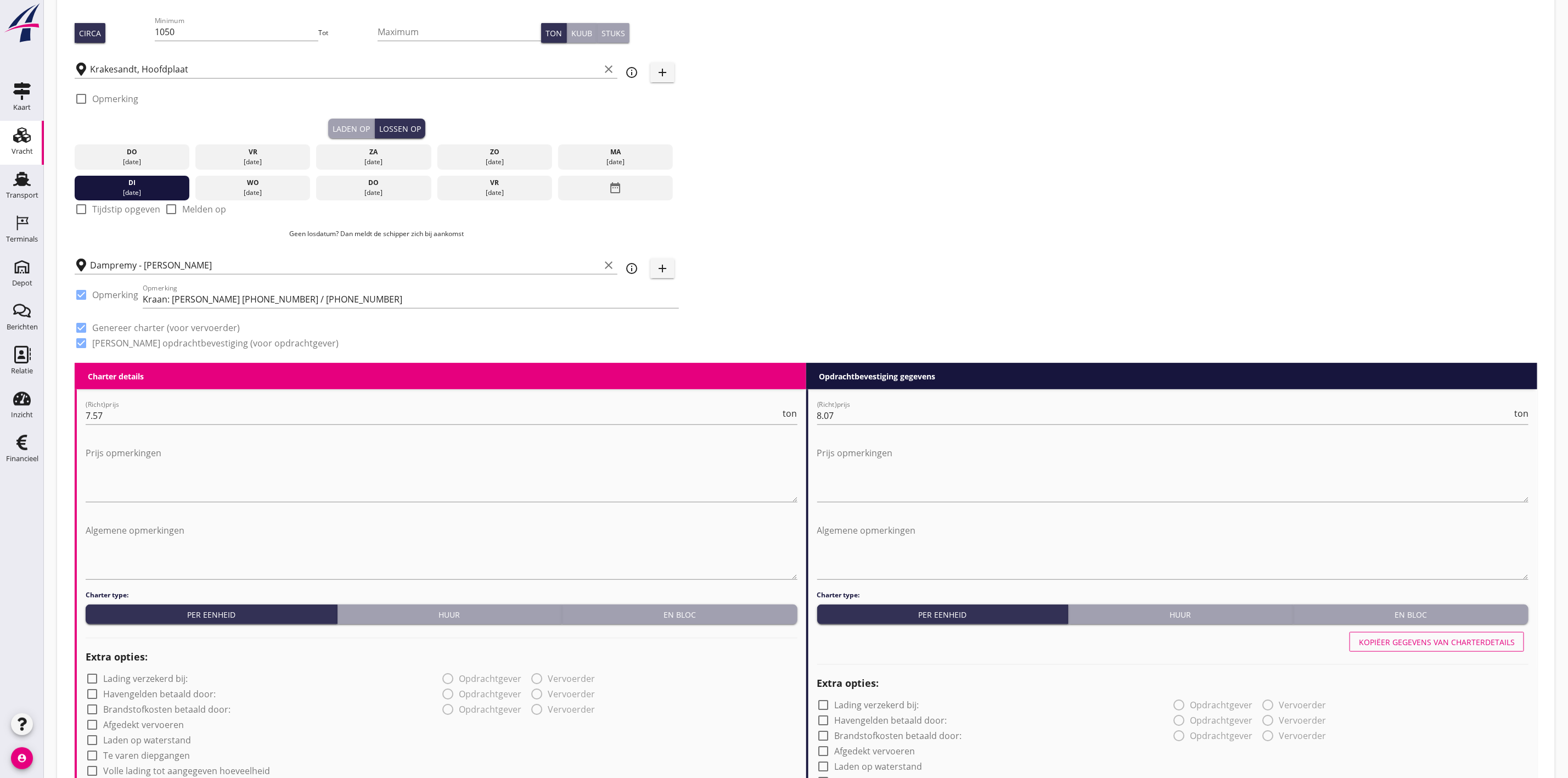
scroll to position [247, 0]
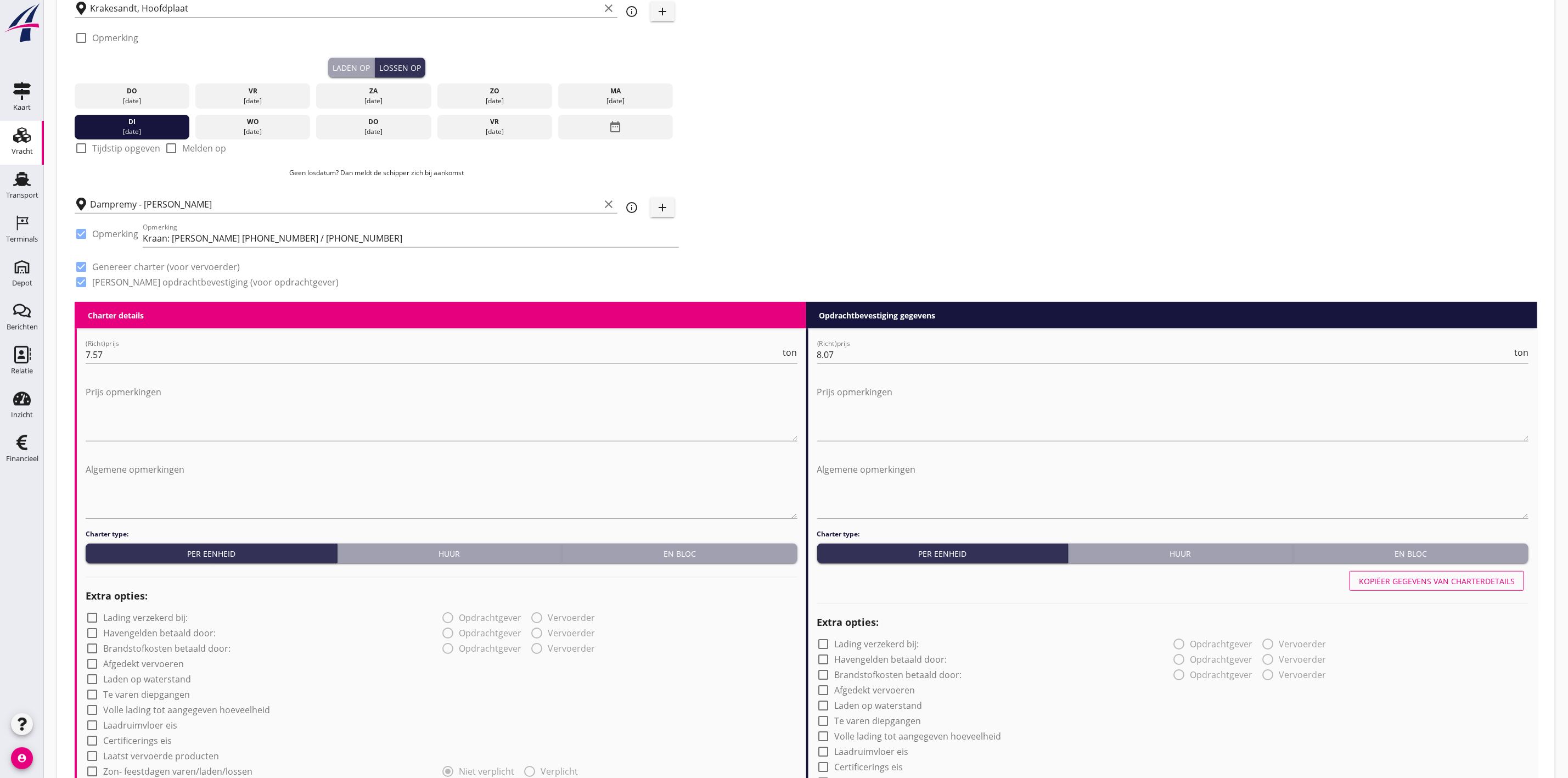
click at [337, 69] on div "Laden op" at bounding box center [351, 67] width 37 height 12
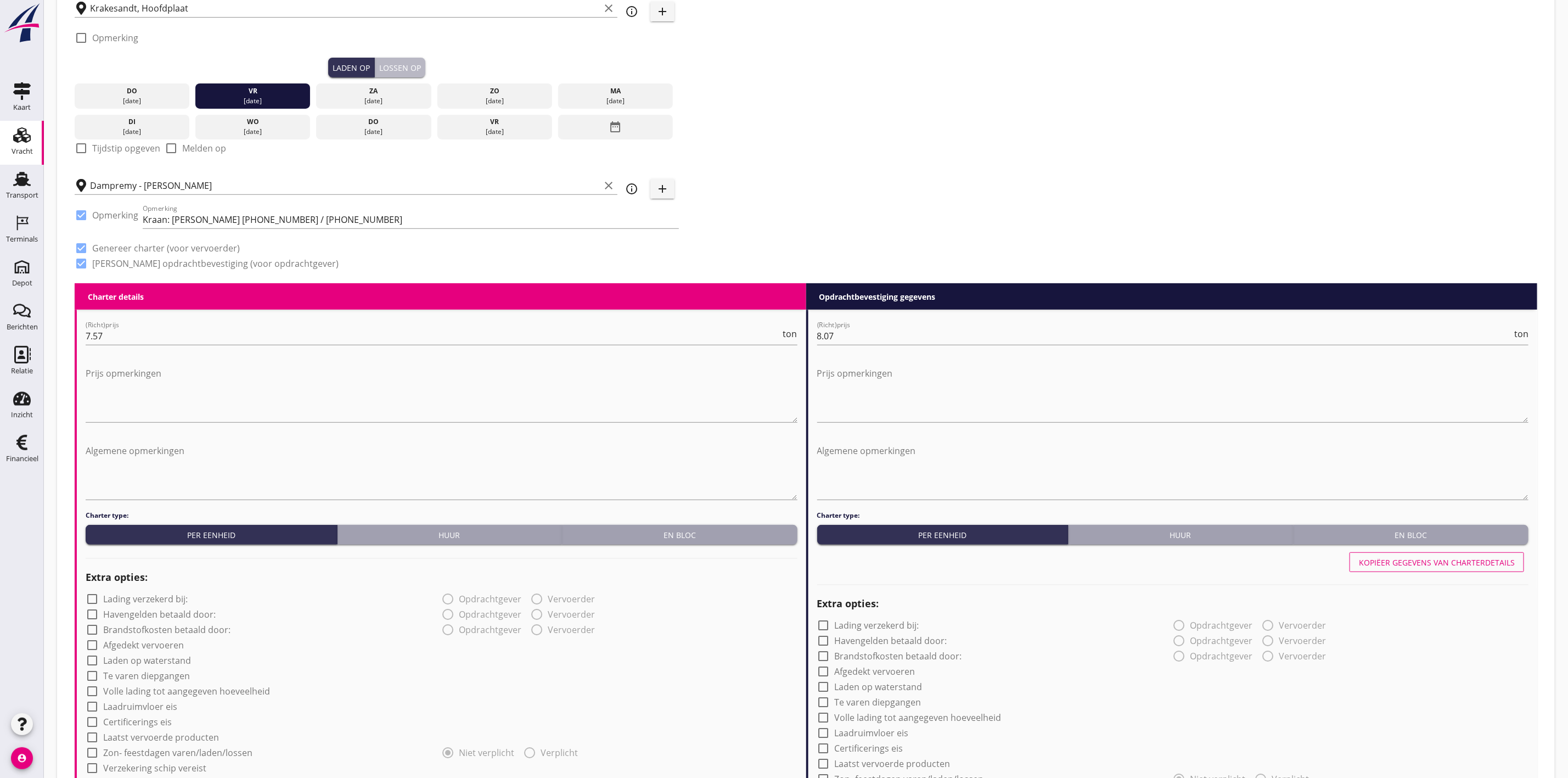
click at [388, 57] on button "Lossen op" at bounding box center [400, 67] width 51 height 20
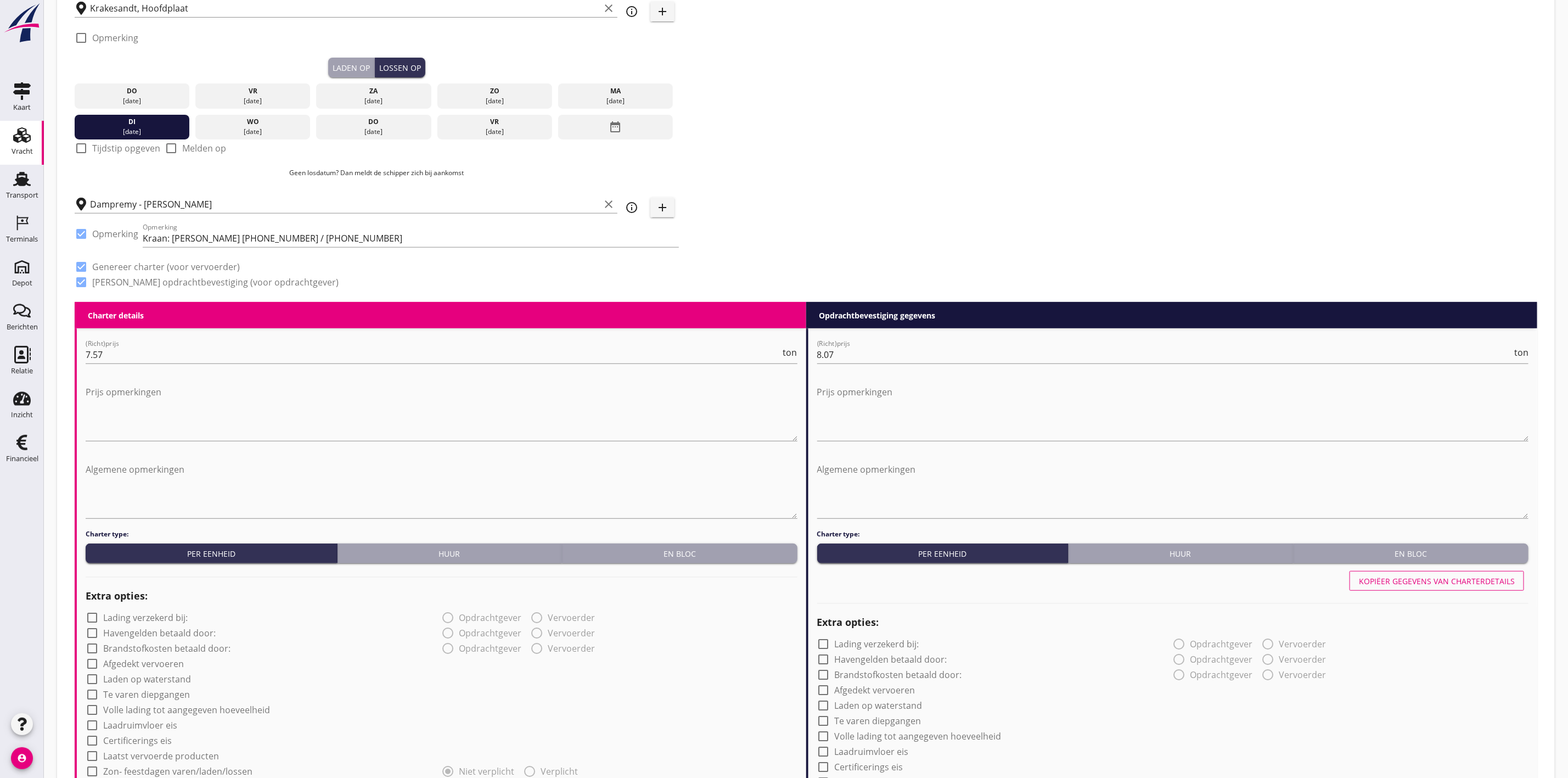
click at [920, 79] on div "Zoeken op opdrachtgever... Van Nieuwpoort Zand en Grind N.V. clear arrow_drop_d…" at bounding box center [806, 59] width 1472 height 485
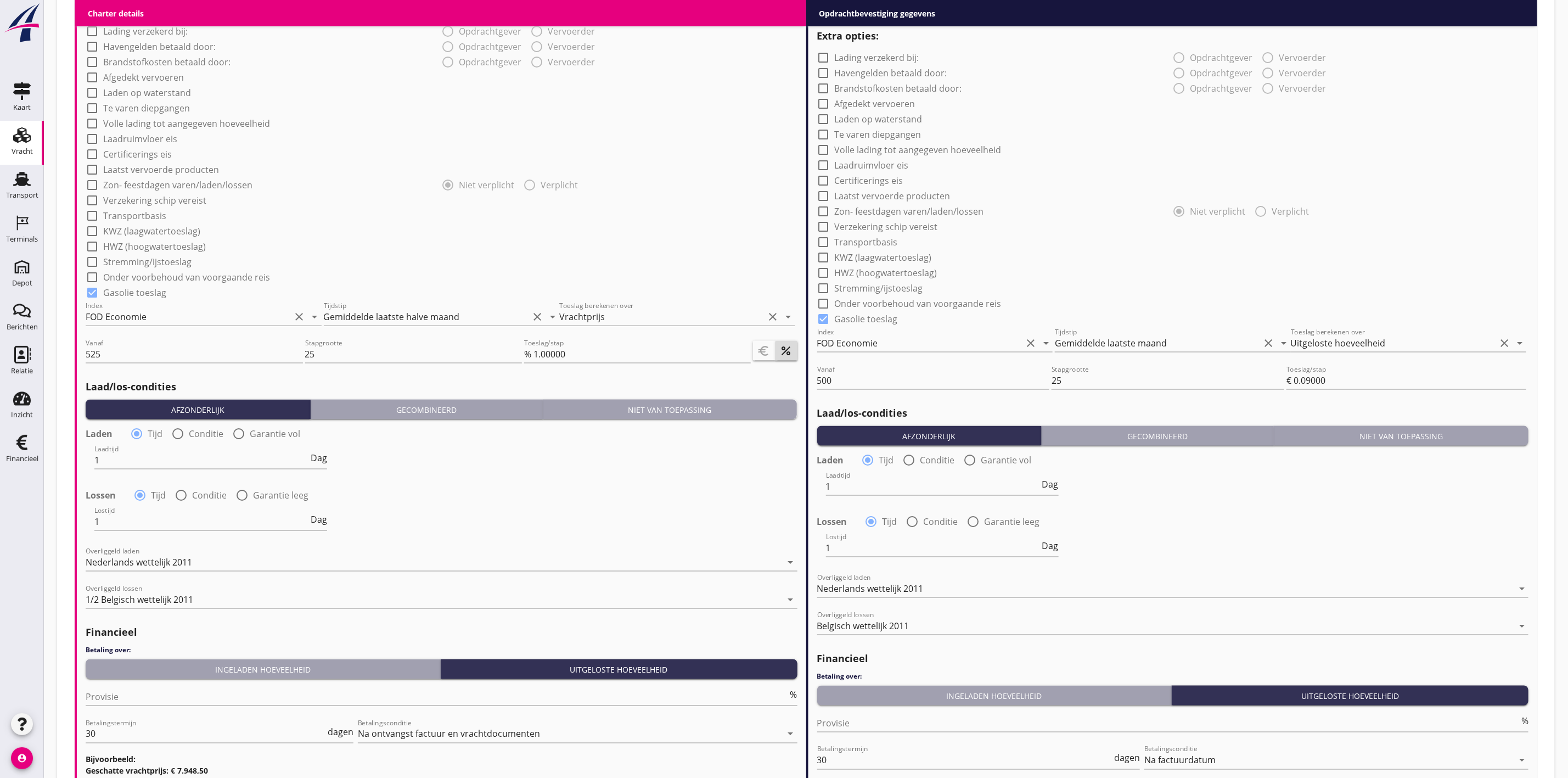
scroll to position [965, 0]
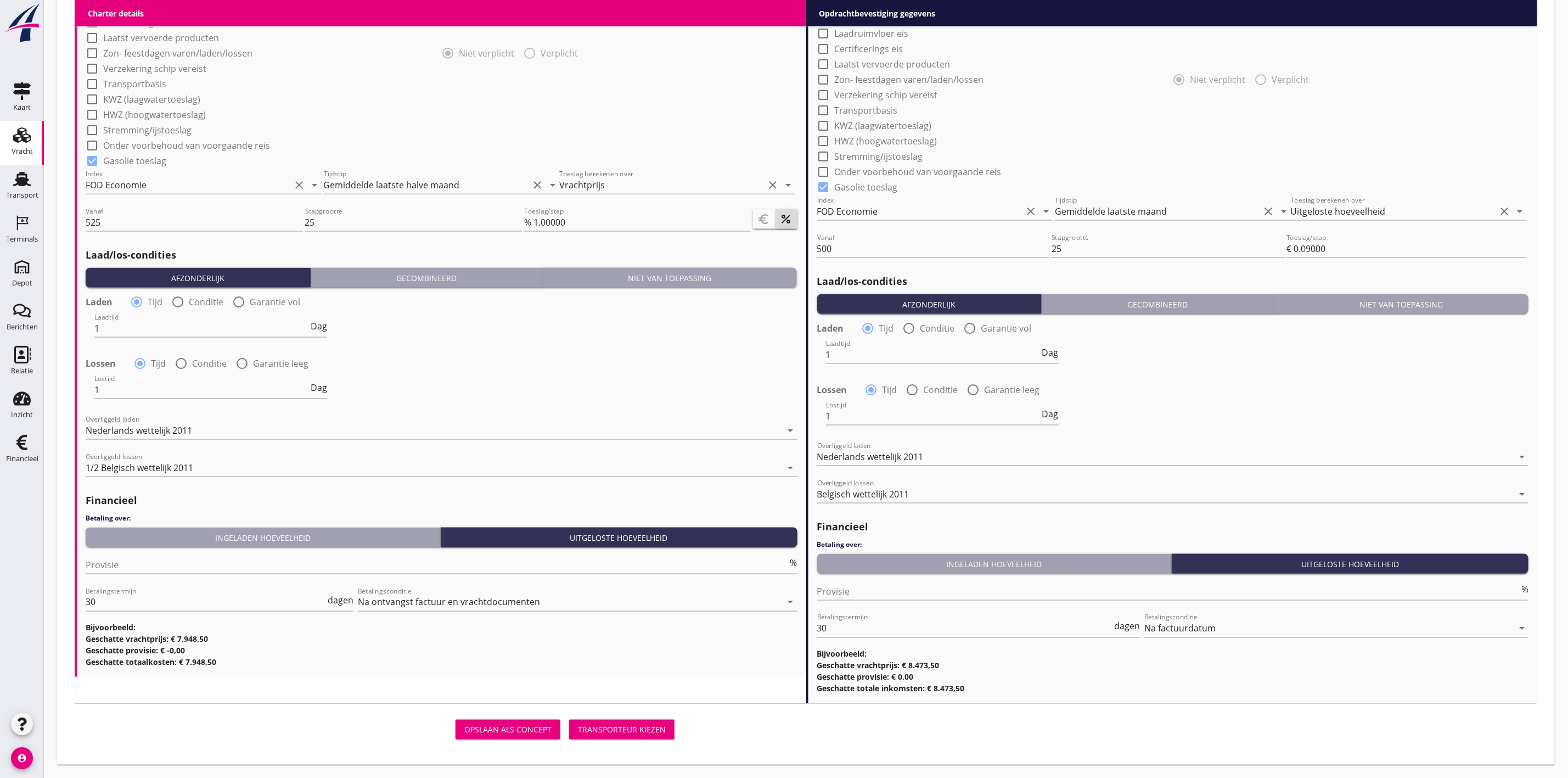
click at [609, 724] on div "Transporteur kiezen" at bounding box center [621, 730] width 88 height 12
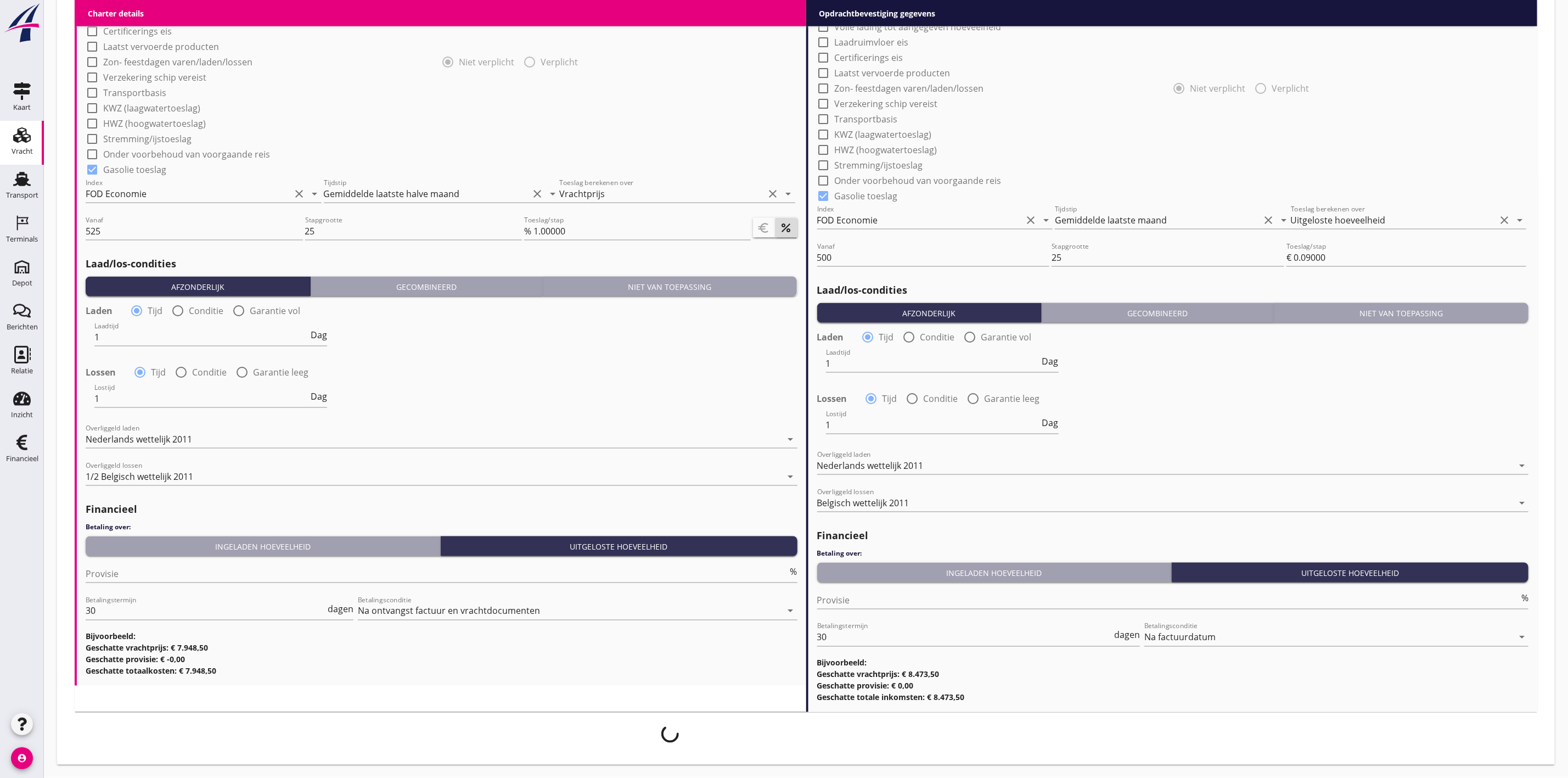
scroll to position [957, 0]
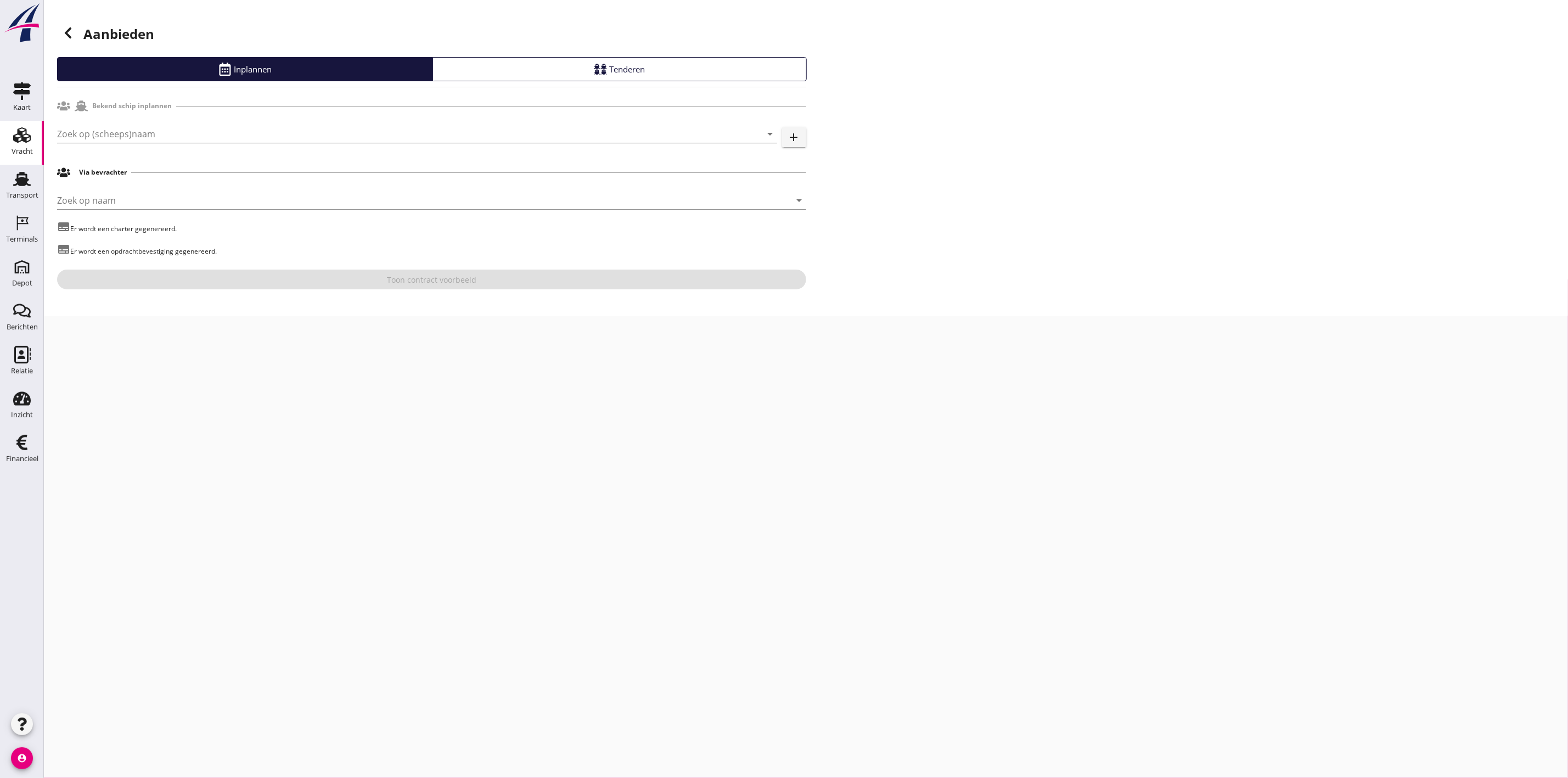
click at [128, 134] on input "Zoek op (scheeps)naam" at bounding box center [402, 134] width 689 height 17
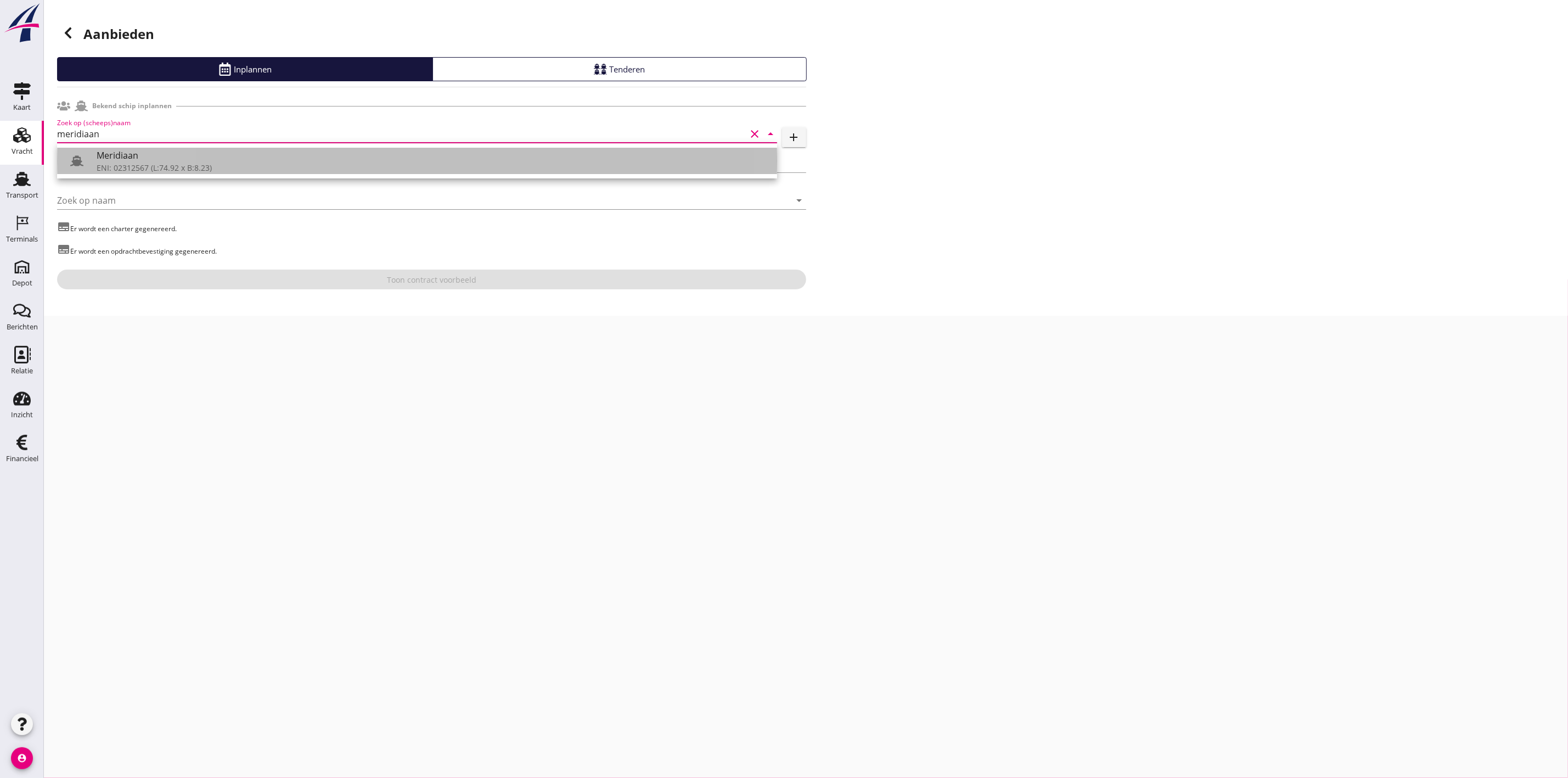
click at [134, 150] on div "Meridiaan" at bounding box center [432, 156] width 671 height 13
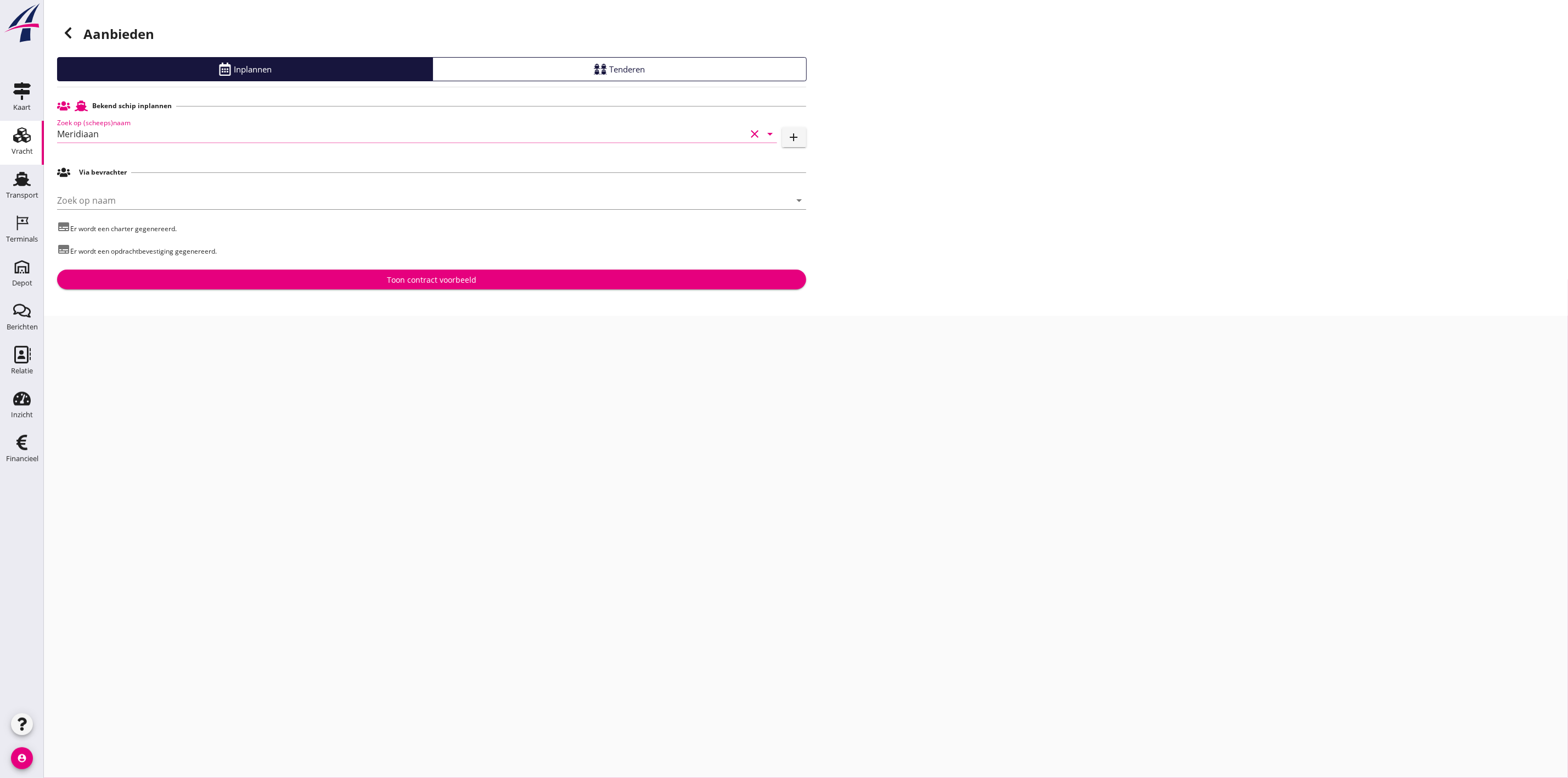
type input "Meridiaan"
click at [400, 273] on button "Toon contract voorbeeld" at bounding box center [432, 279] width 749 height 20
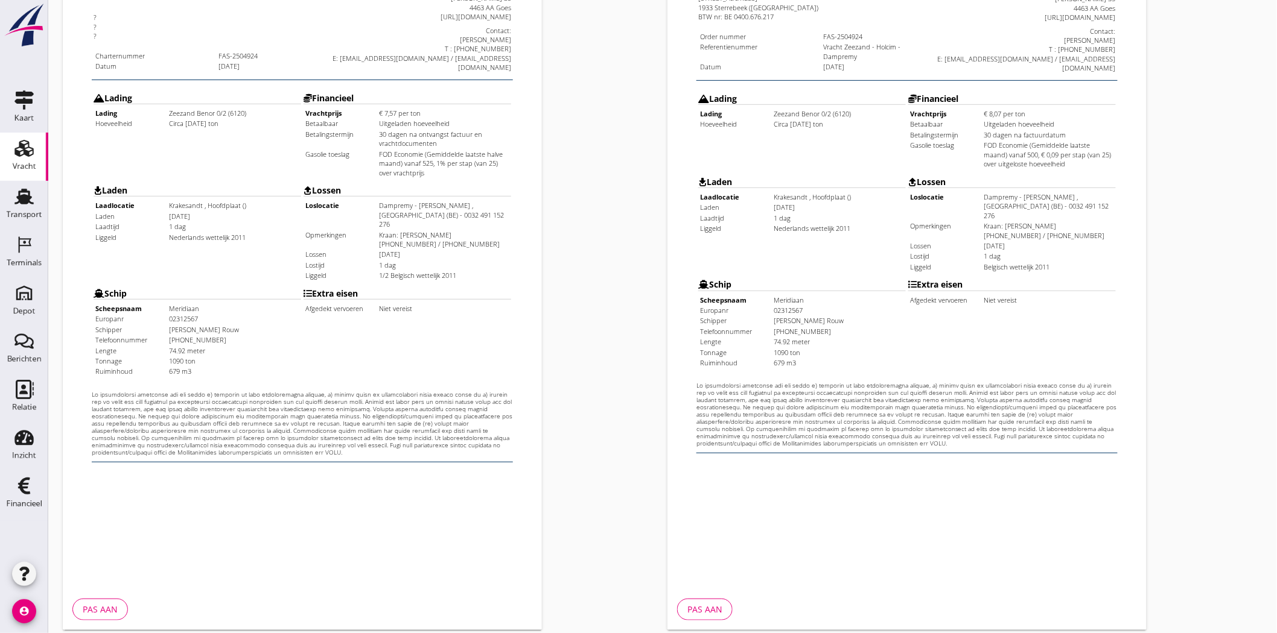
scroll to position [259, 0]
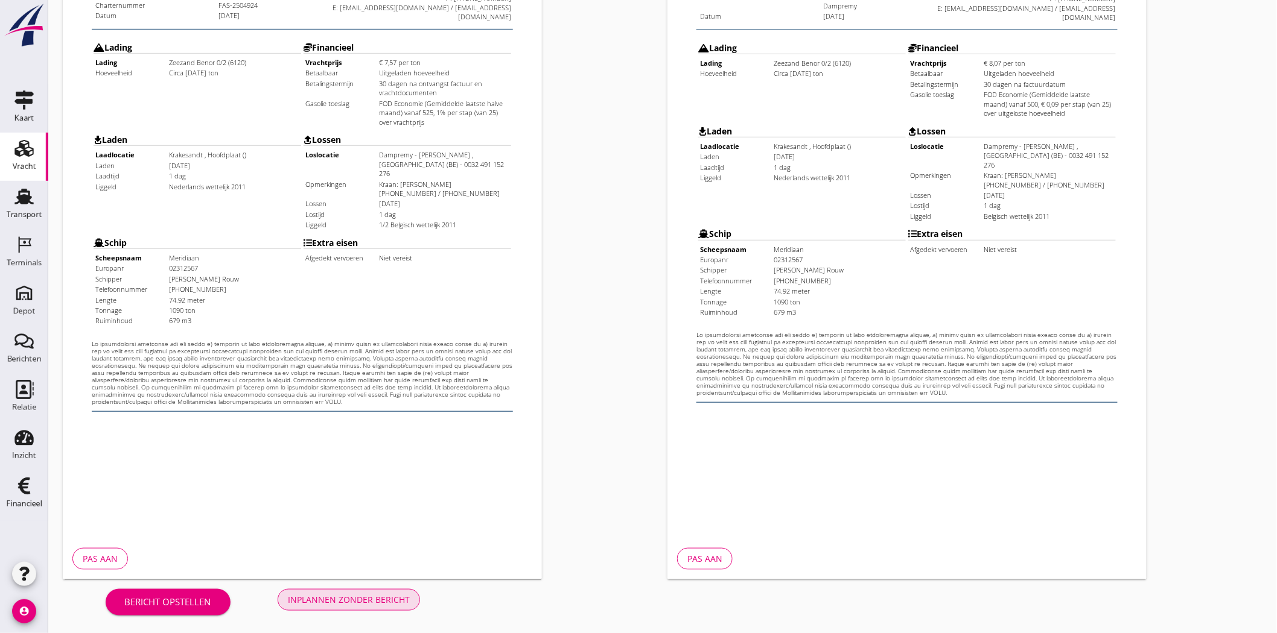
click at [360, 595] on div "Inplannen zonder bericht" at bounding box center [349, 600] width 122 height 13
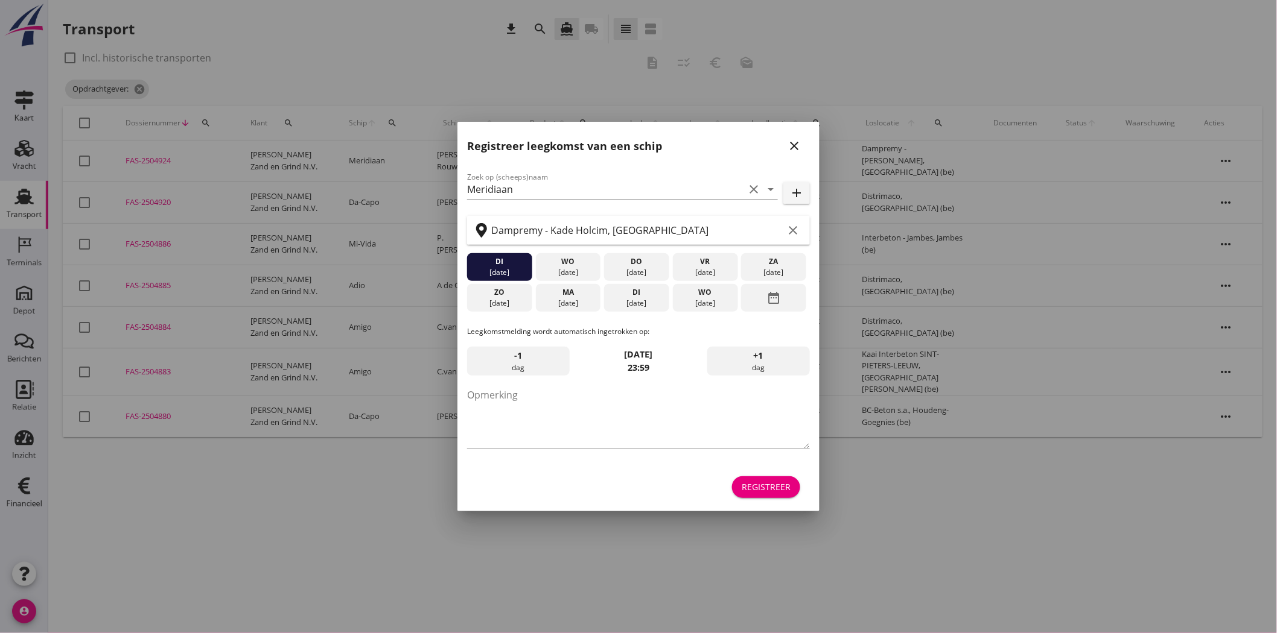
click at [795, 146] on icon "close" at bounding box center [794, 146] width 14 height 14
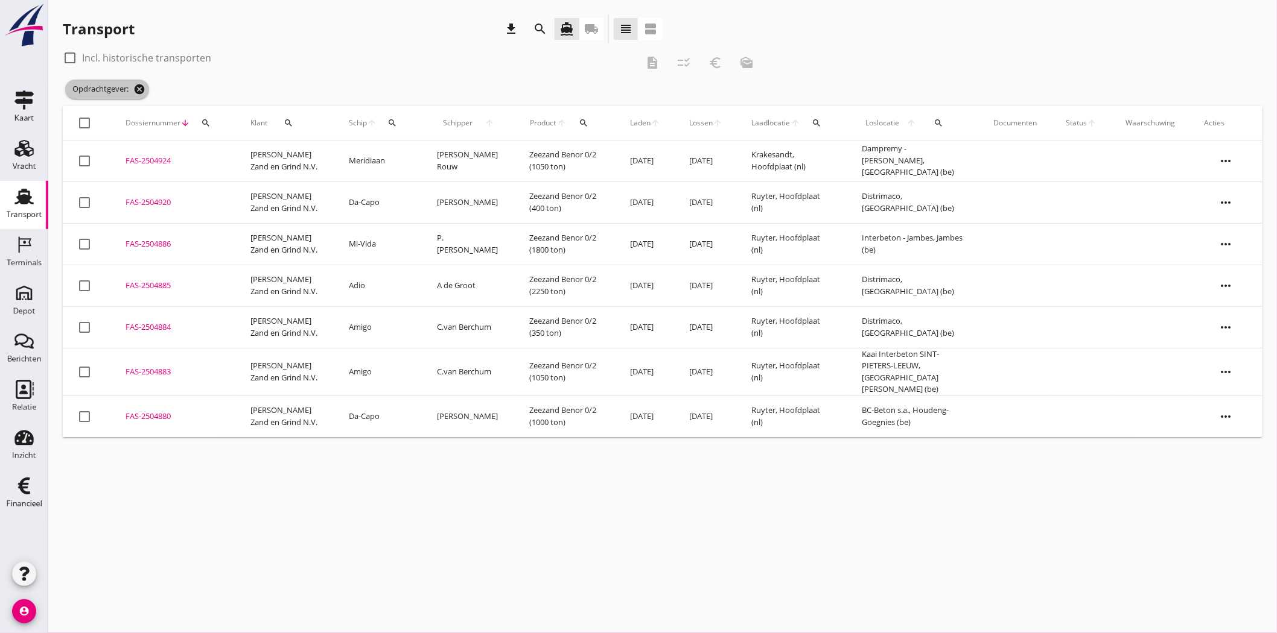
click at [136, 89] on icon "cancel" at bounding box center [139, 89] width 12 height 12
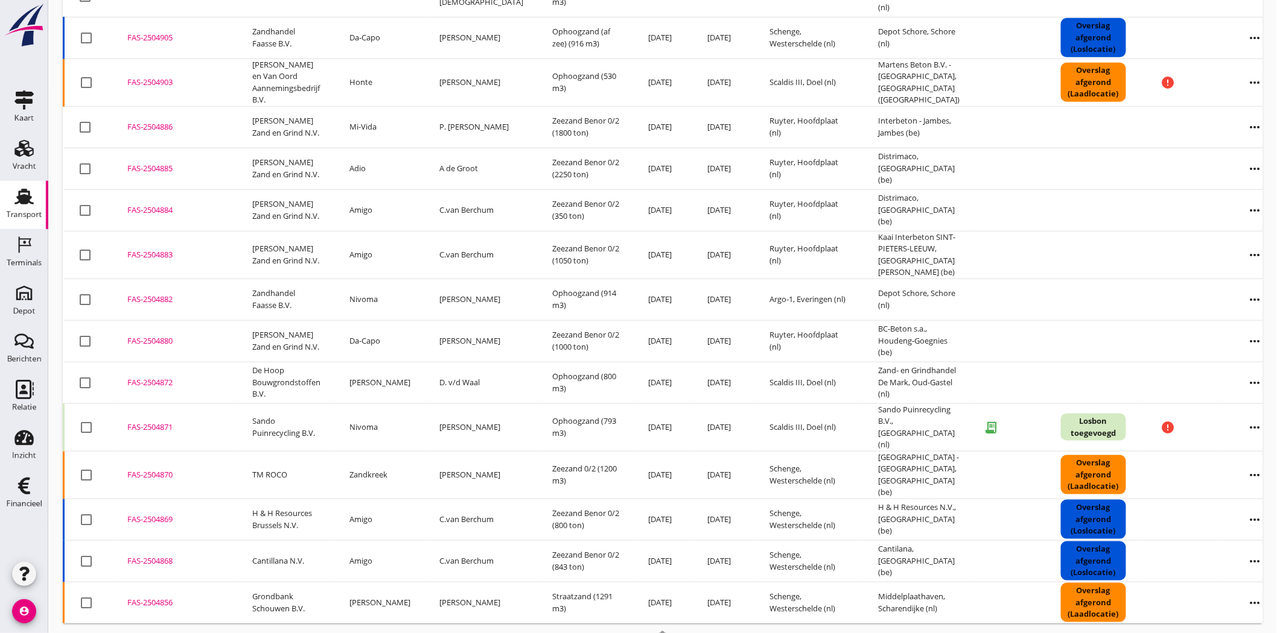
scroll to position [375, 0]
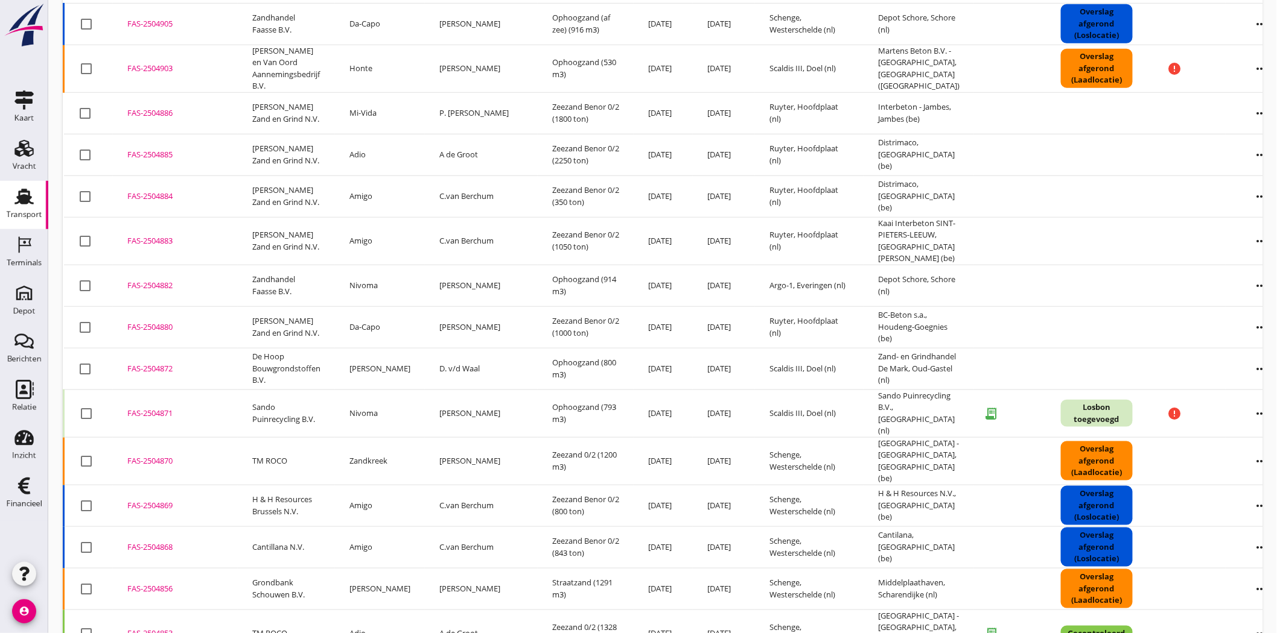
click at [152, 408] on div "FAS-2504871" at bounding box center [175, 414] width 96 height 12
click at [25, 305] on div "Depot" at bounding box center [24, 311] width 22 height 17
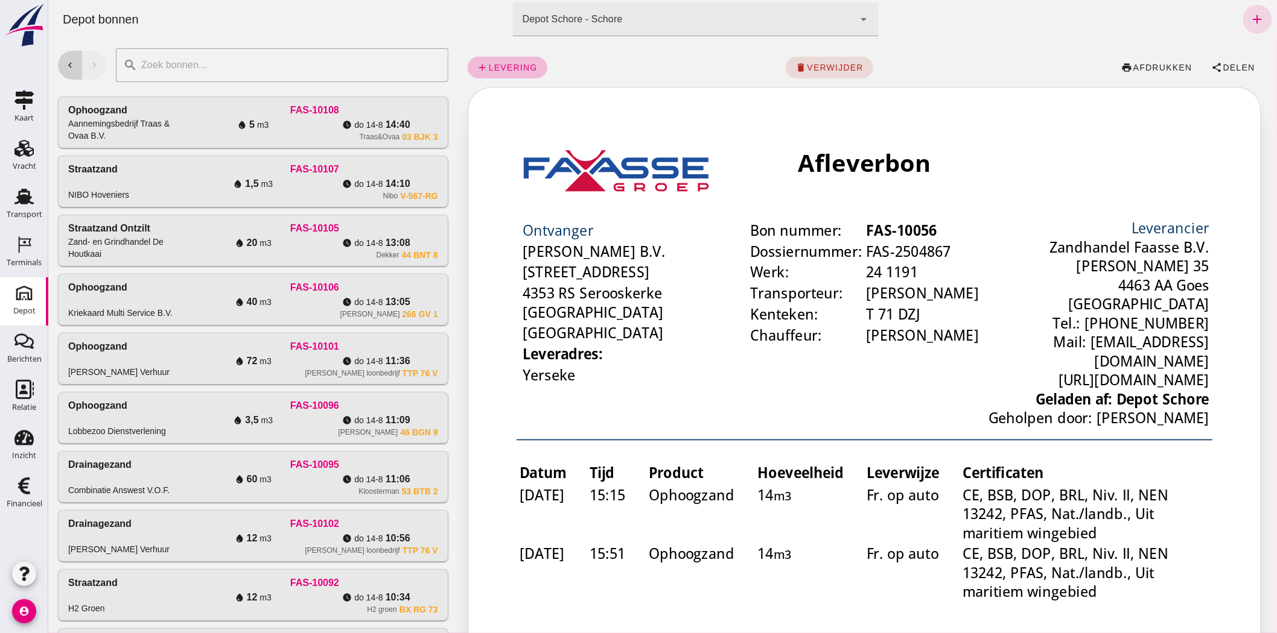
click at [73, 63] on icon "chevron_left" at bounding box center [69, 65] width 11 height 11
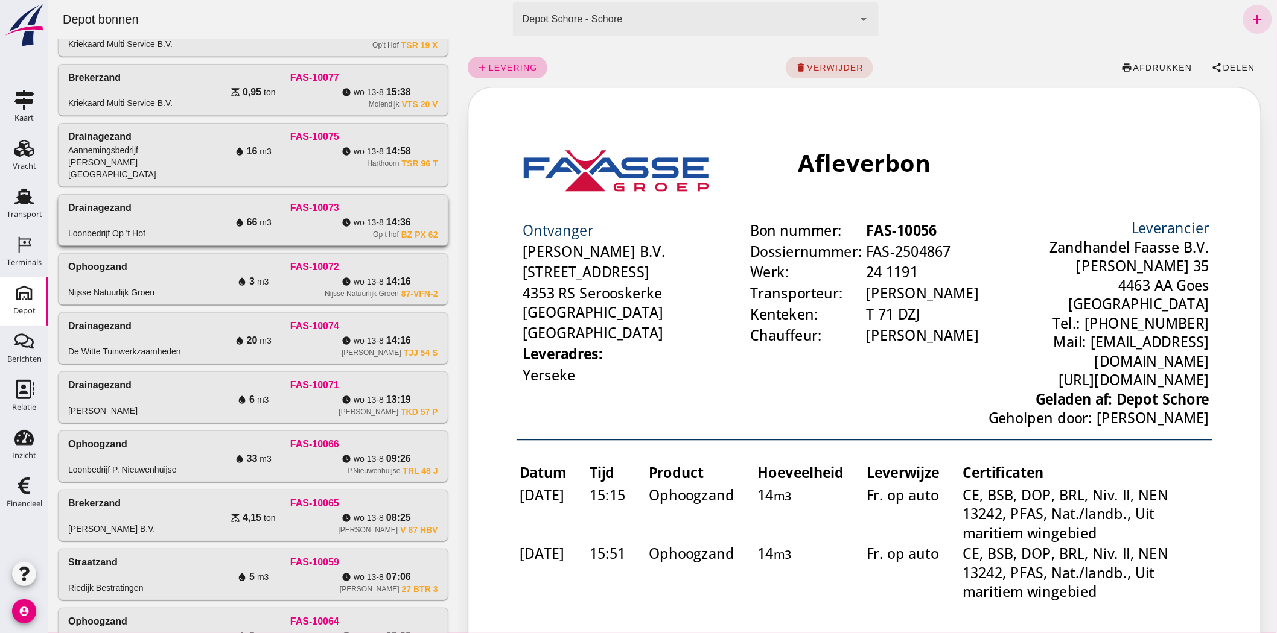
scroll to position [201, 0]
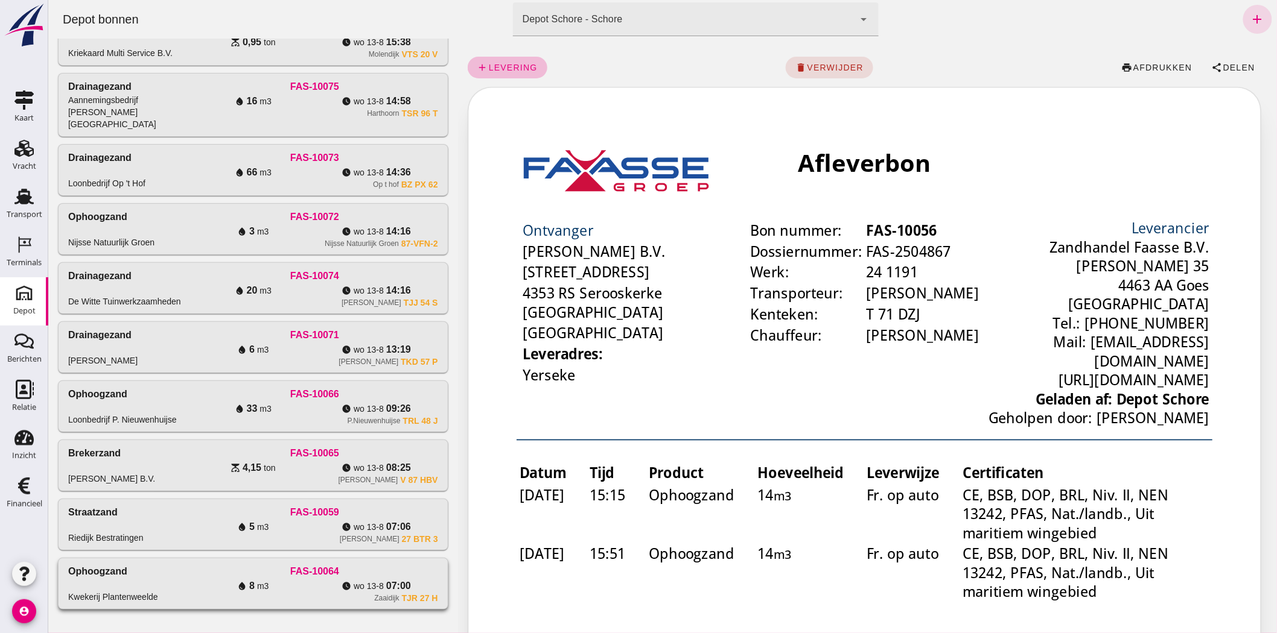
click div "Ophoogzand Kwekerij Plantenweelde FAS-10064 water_drop 8 m3 watch_later [DATE] …"
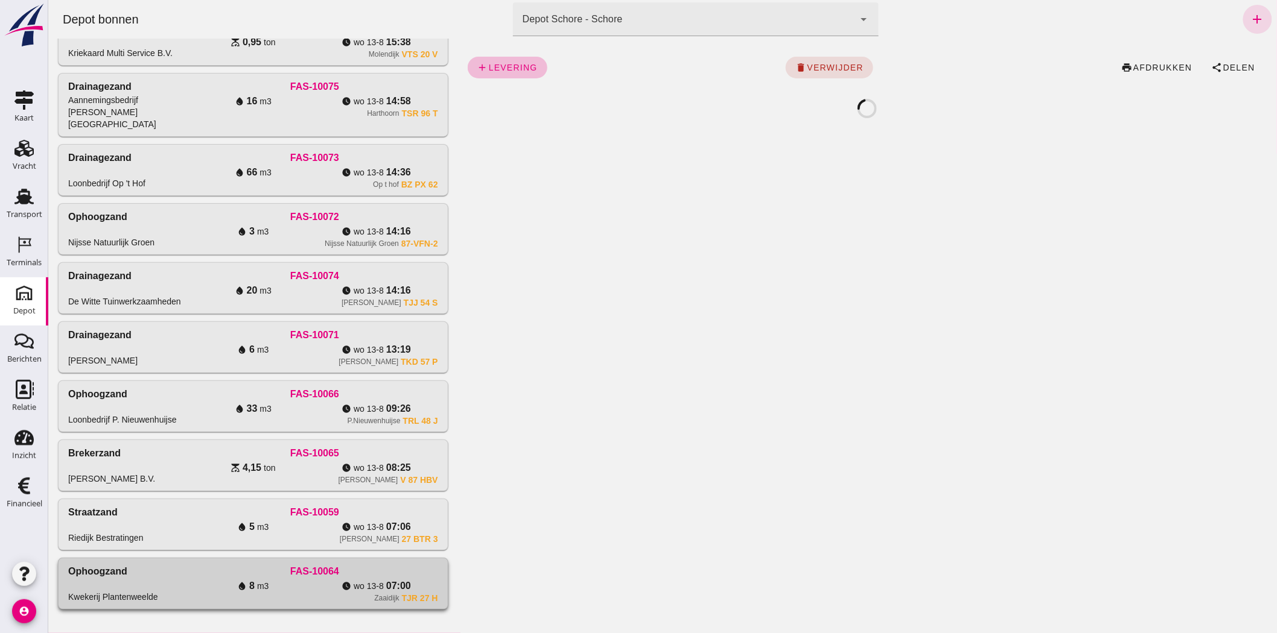
click at [271, 579] on div "water_drop 8 m3" at bounding box center [252, 586] width 123 height 14
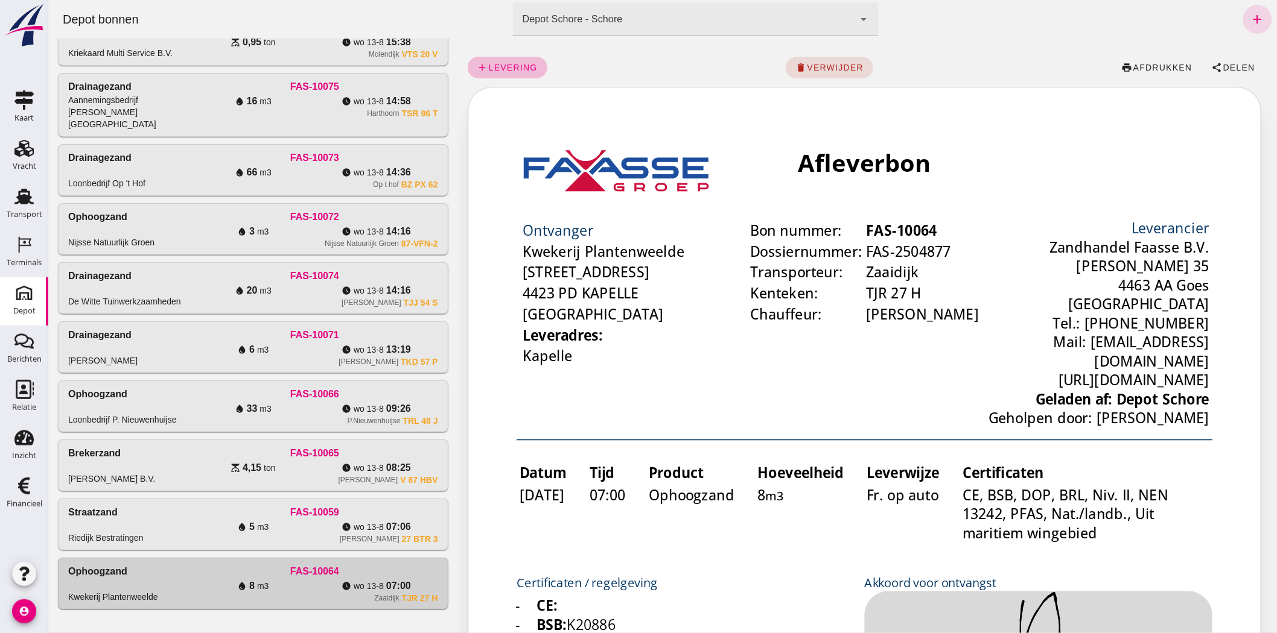
scroll to position [0, 0]
drag, startPoint x: 411, startPoint y: 560, endPoint x: 1219, endPoint y: 64, distance: 947.9
click span "Delen"
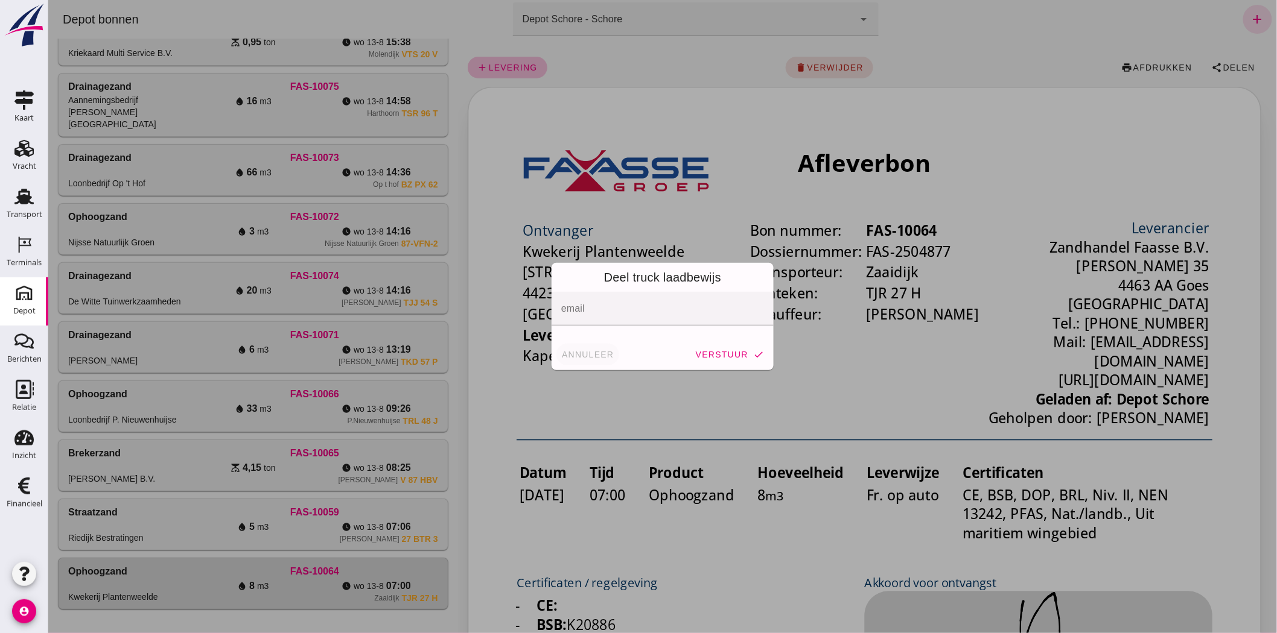
click span "annuleer"
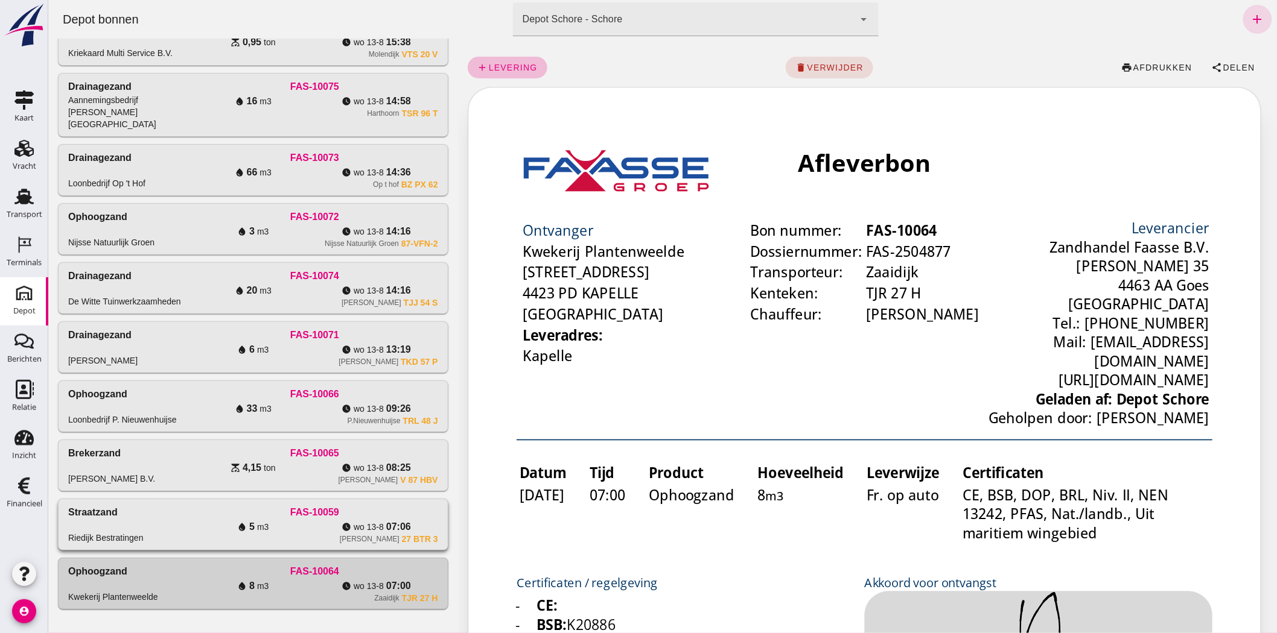
click at [176, 525] on div "Straatzand Riedijk Bestratingen" at bounding box center [129, 525] width 123 height 39
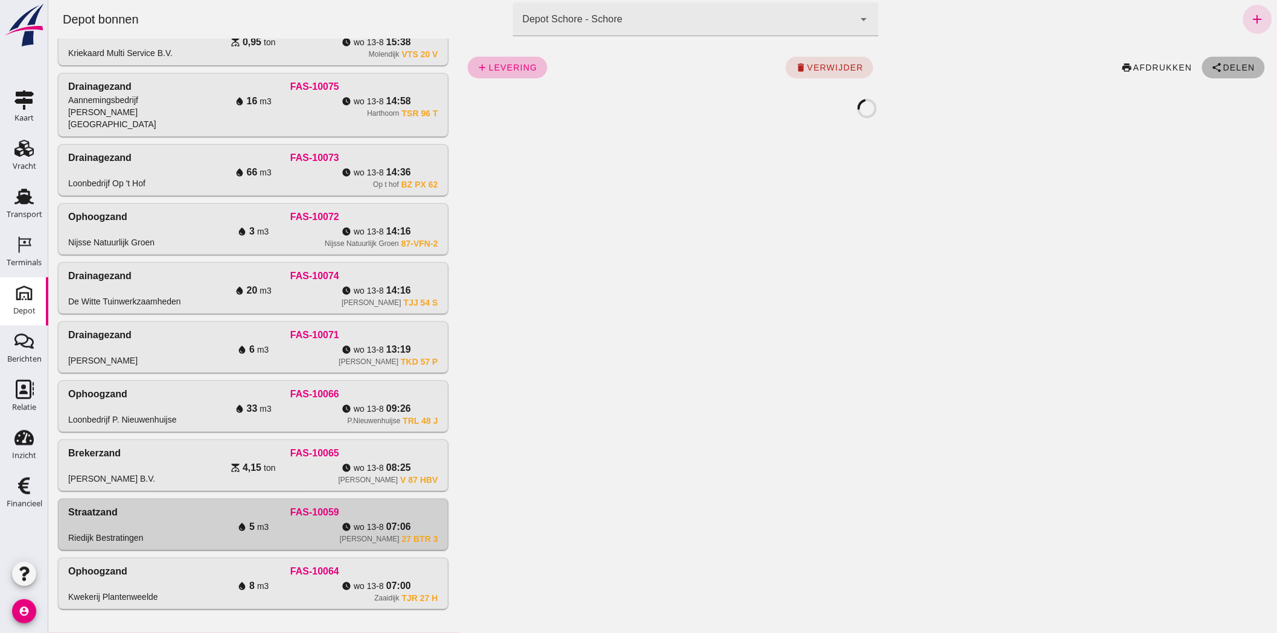
click span "Delen"
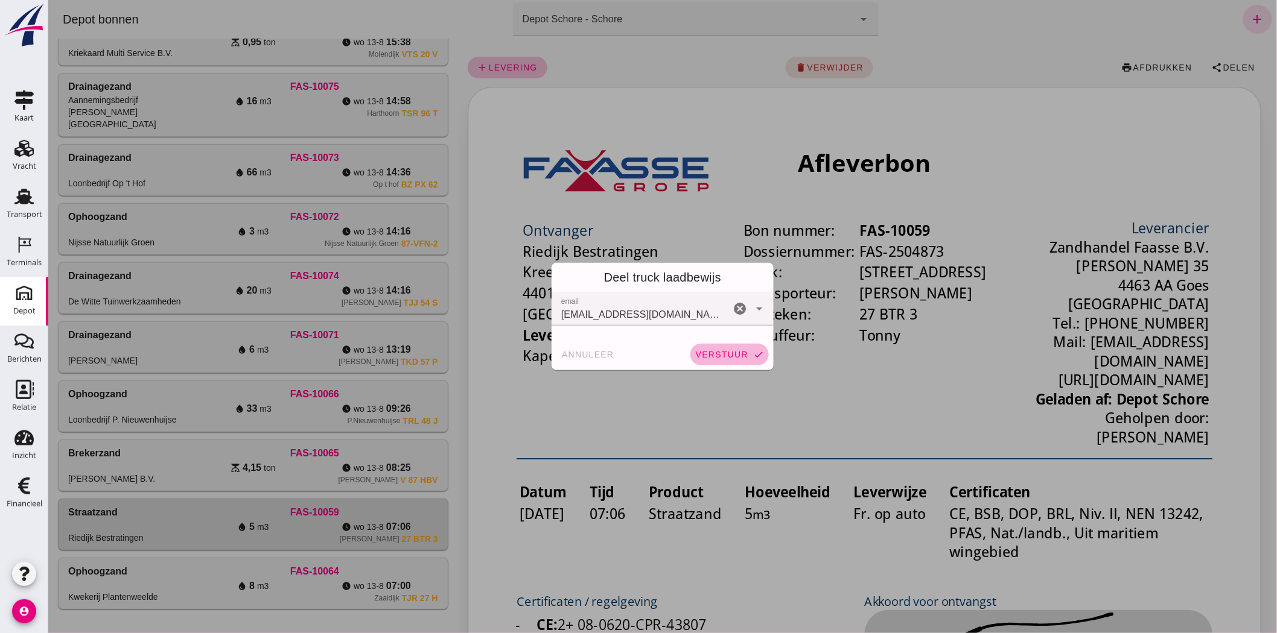
click span "verstuur"
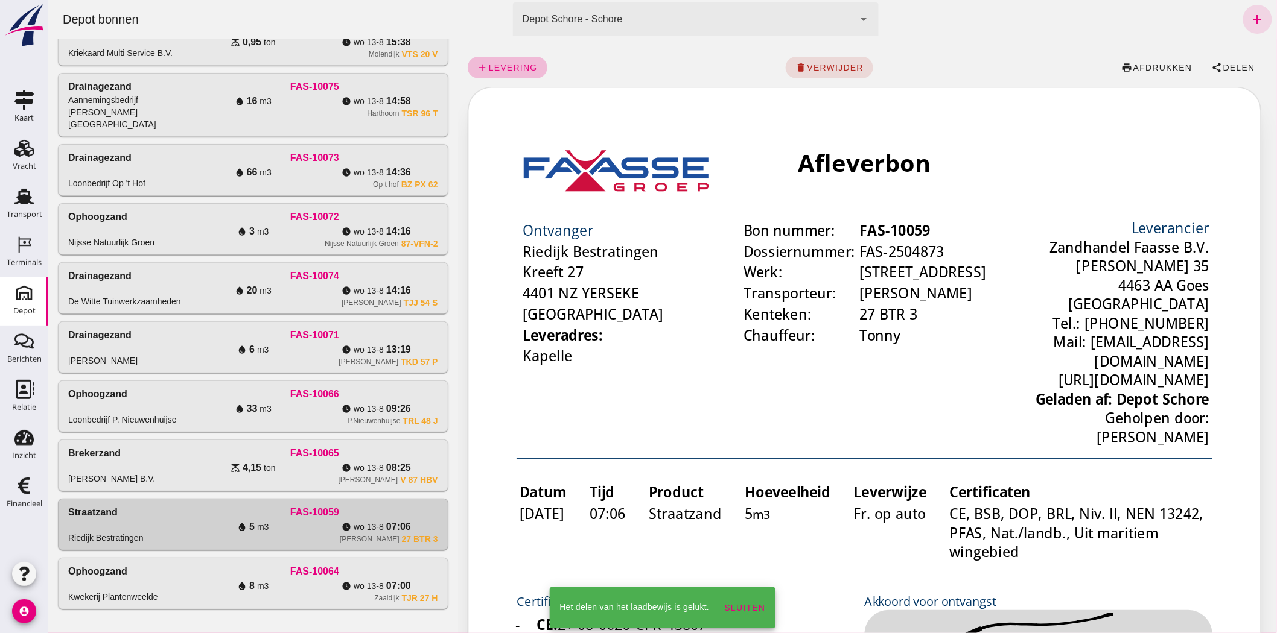
click div "[PERSON_NAME] V 87 HBV"
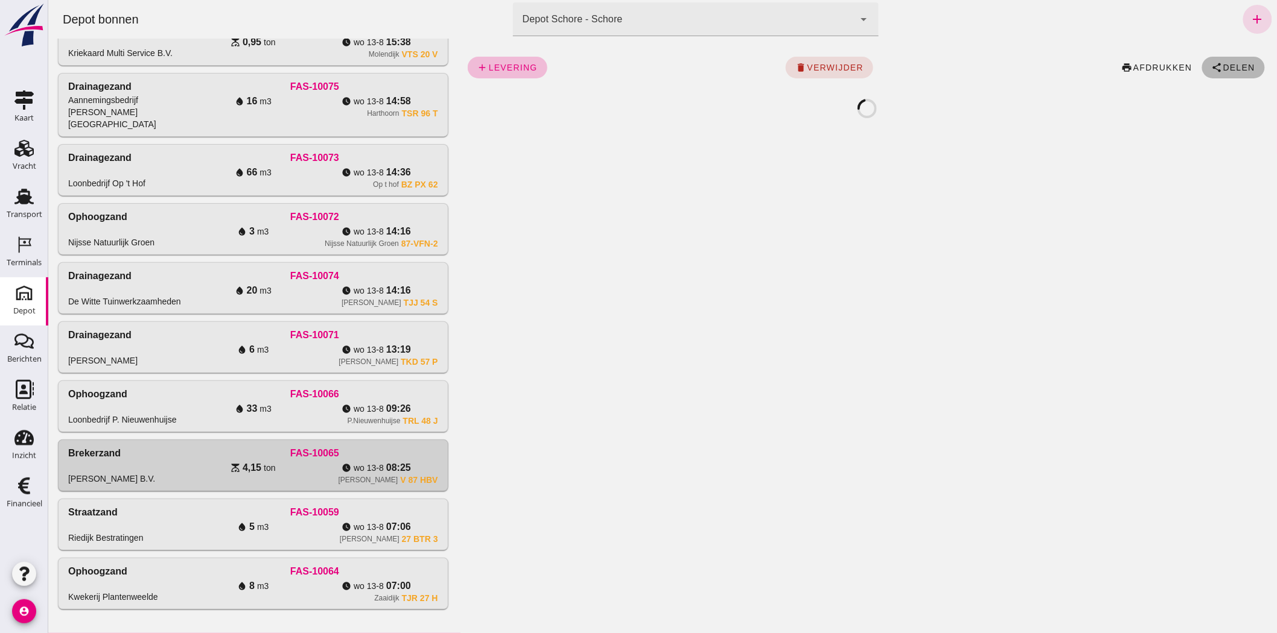
click span "Delen"
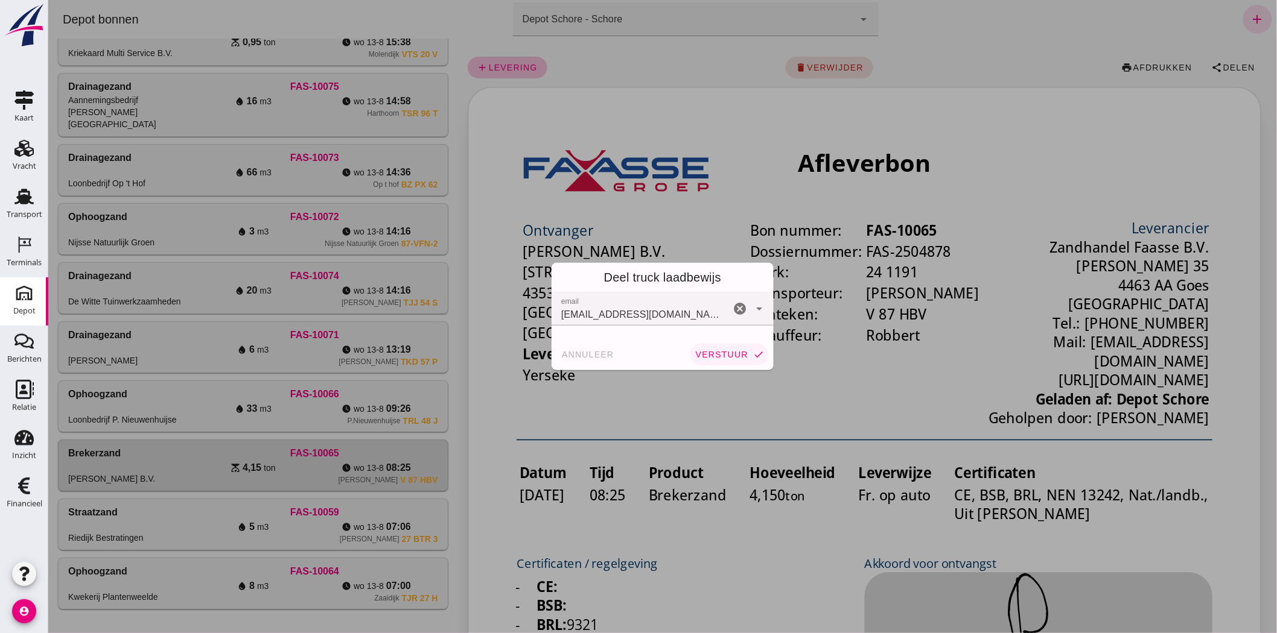
click span "verstuur"
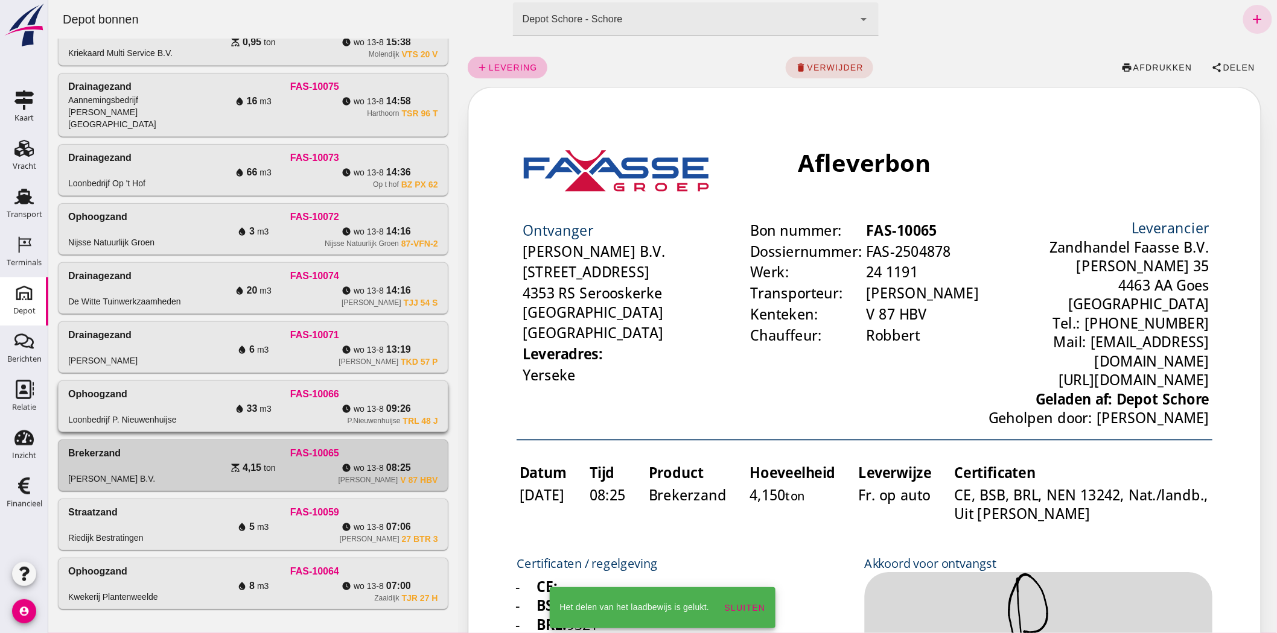
click at [433, 402] on div "watch_later [DATE] 09:26" at bounding box center [375, 409] width 123 height 14
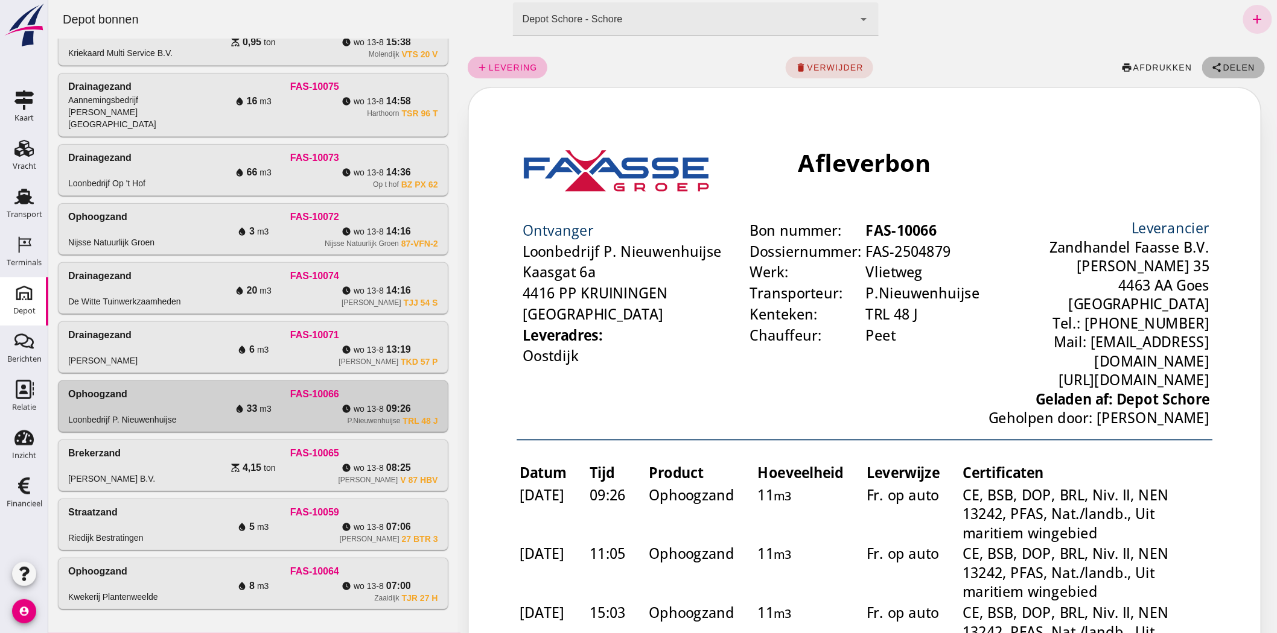
click button "share Delen"
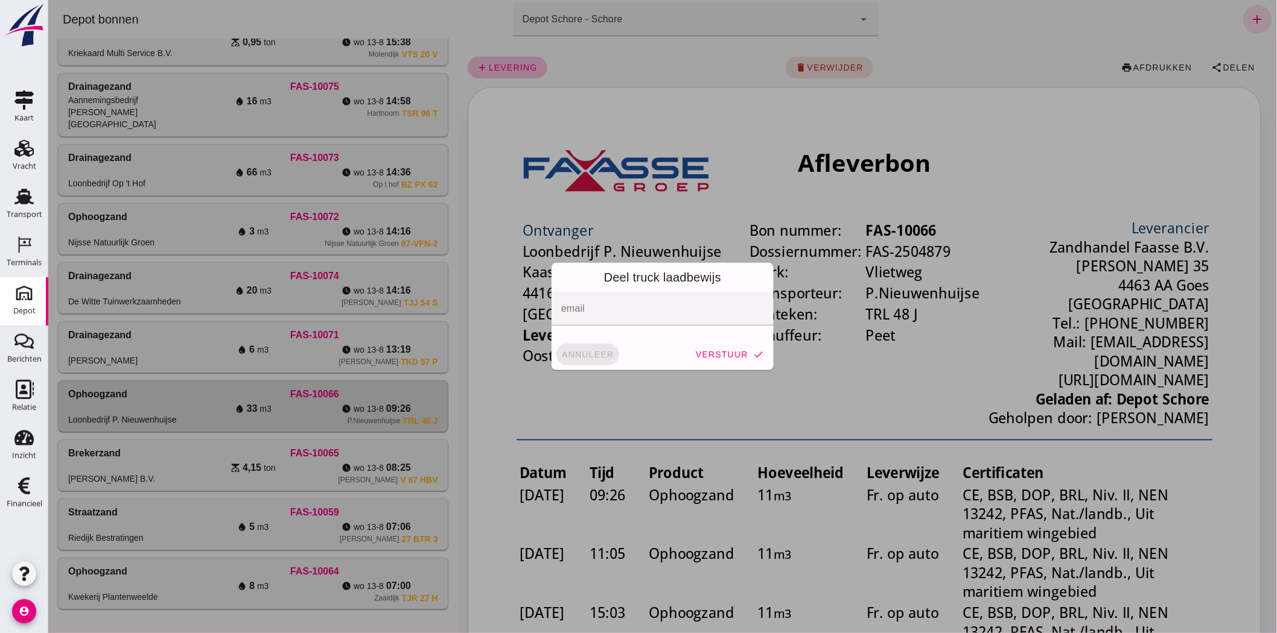
click span "annuleer"
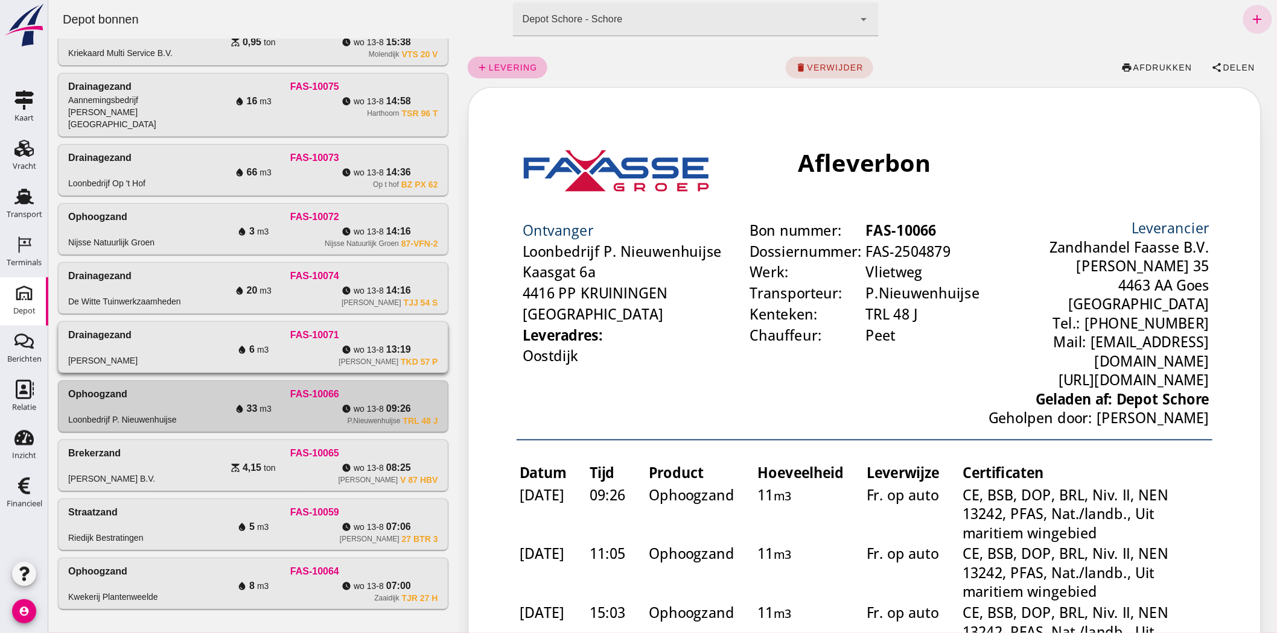
click at [310, 344] on div "water_drop 6 m3" at bounding box center [252, 350] width 123 height 14
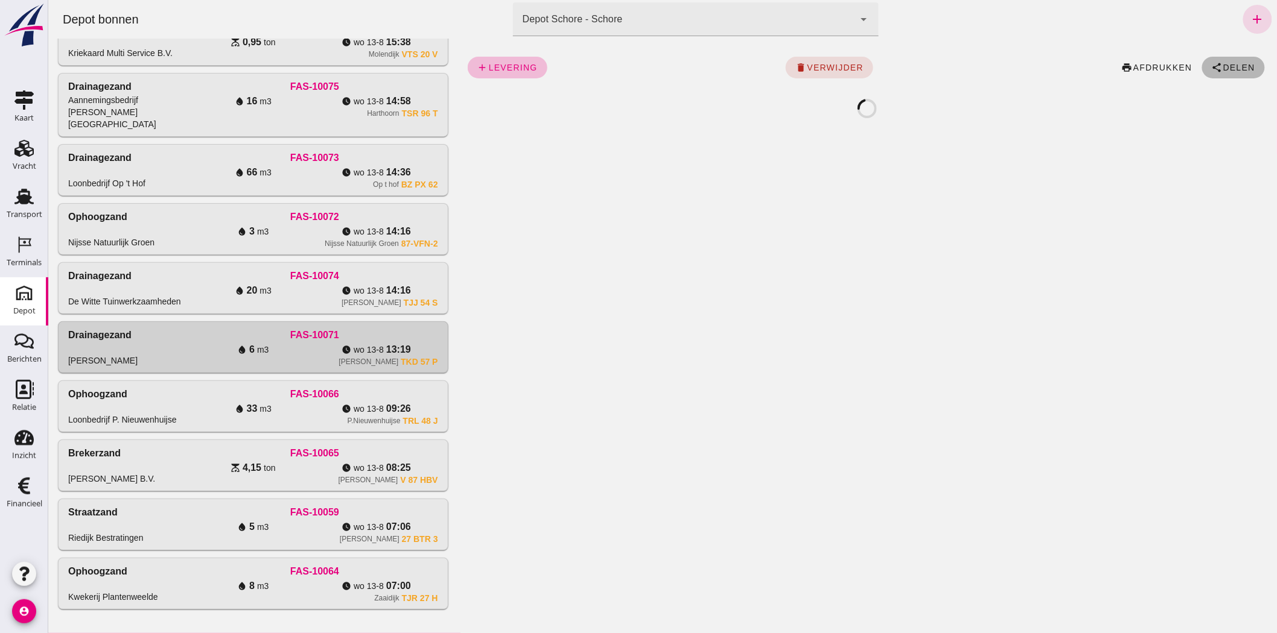
click span "Delen"
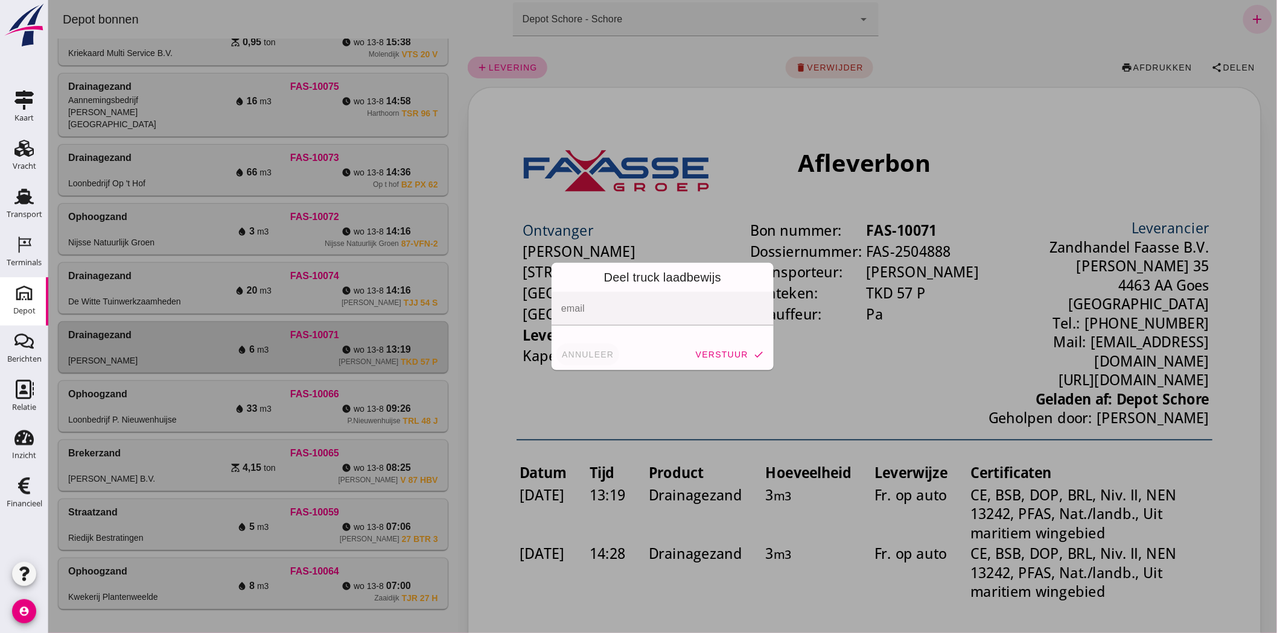
click button "annuleer"
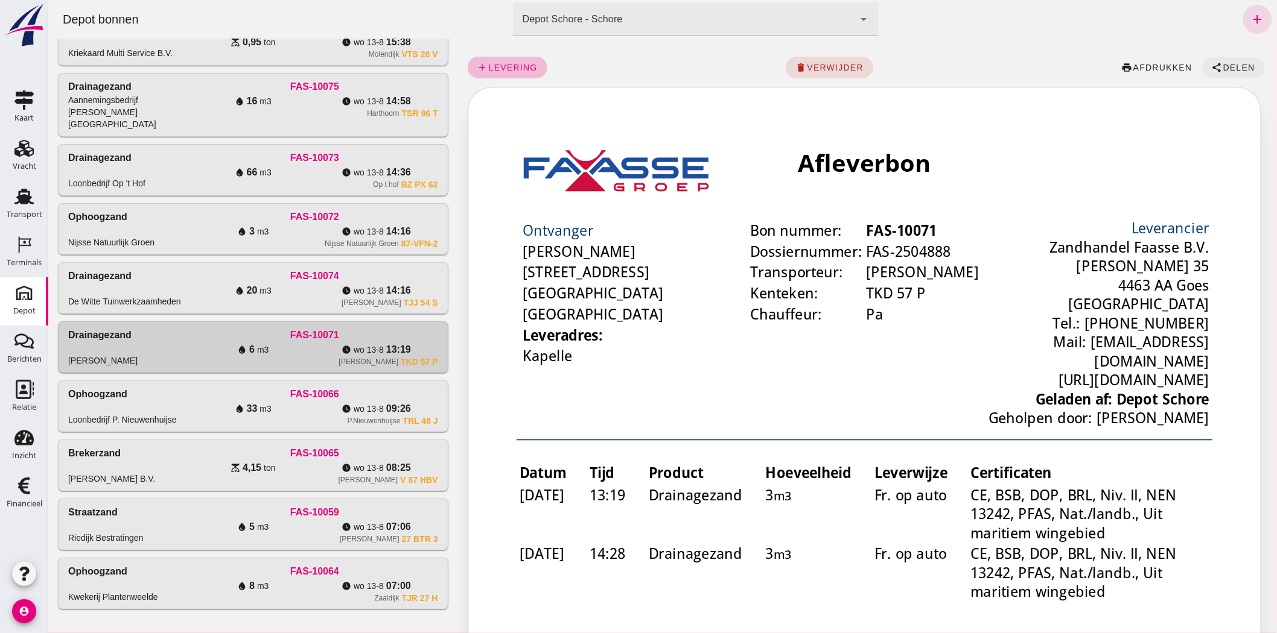
click icon "share"
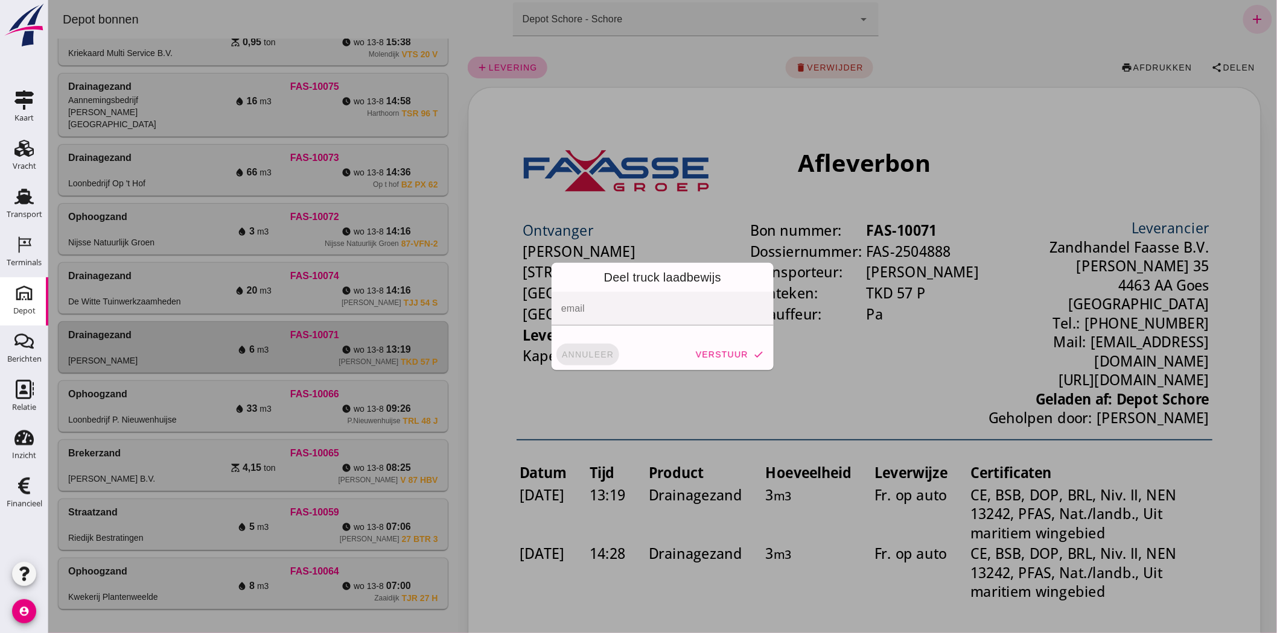
click span "annuleer"
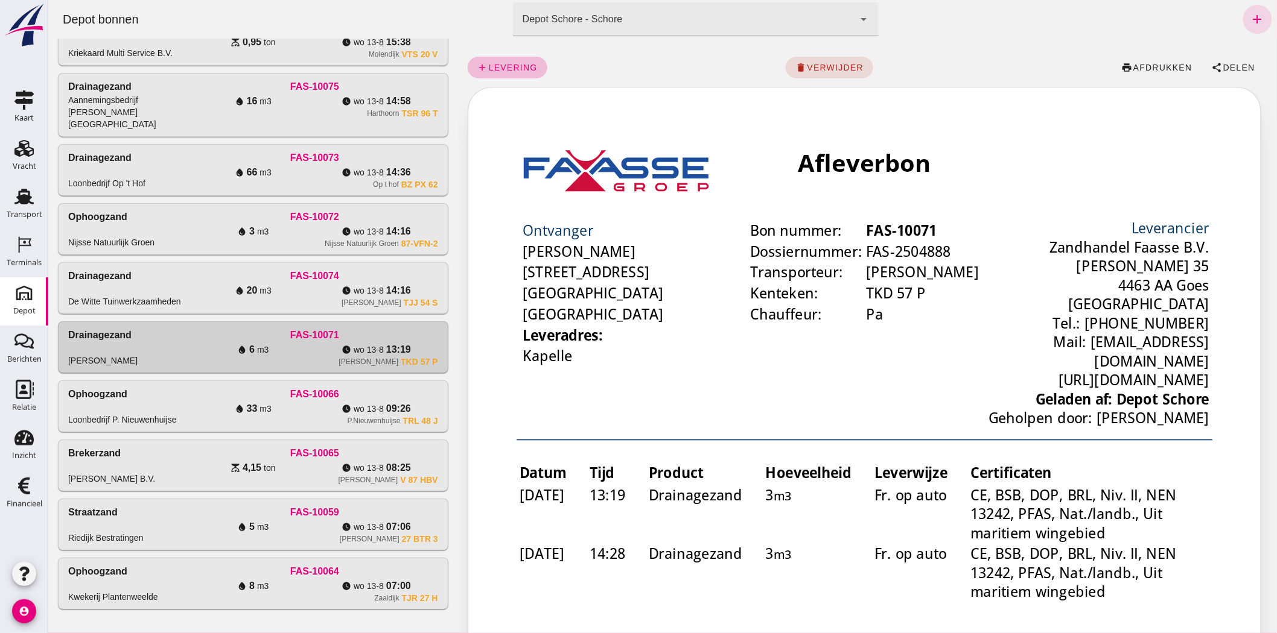
drag, startPoint x: 393, startPoint y: 266, endPoint x: 724, endPoint y: 177, distance: 342.3
click div "FAS-10074"
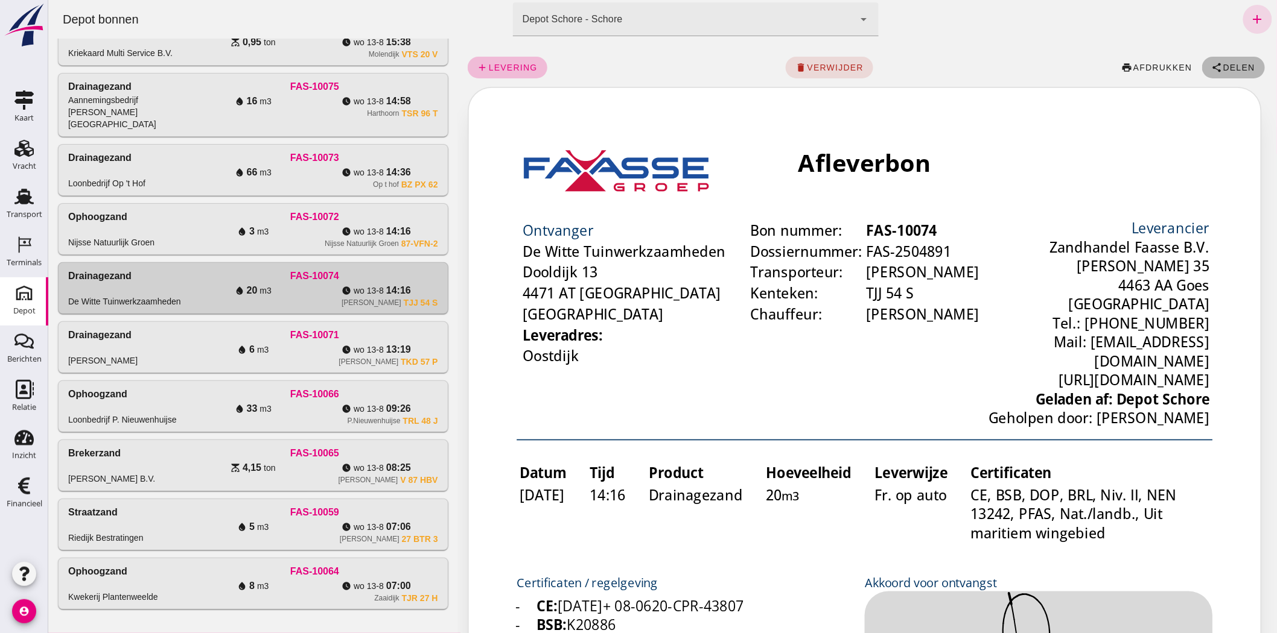
click span "Delen"
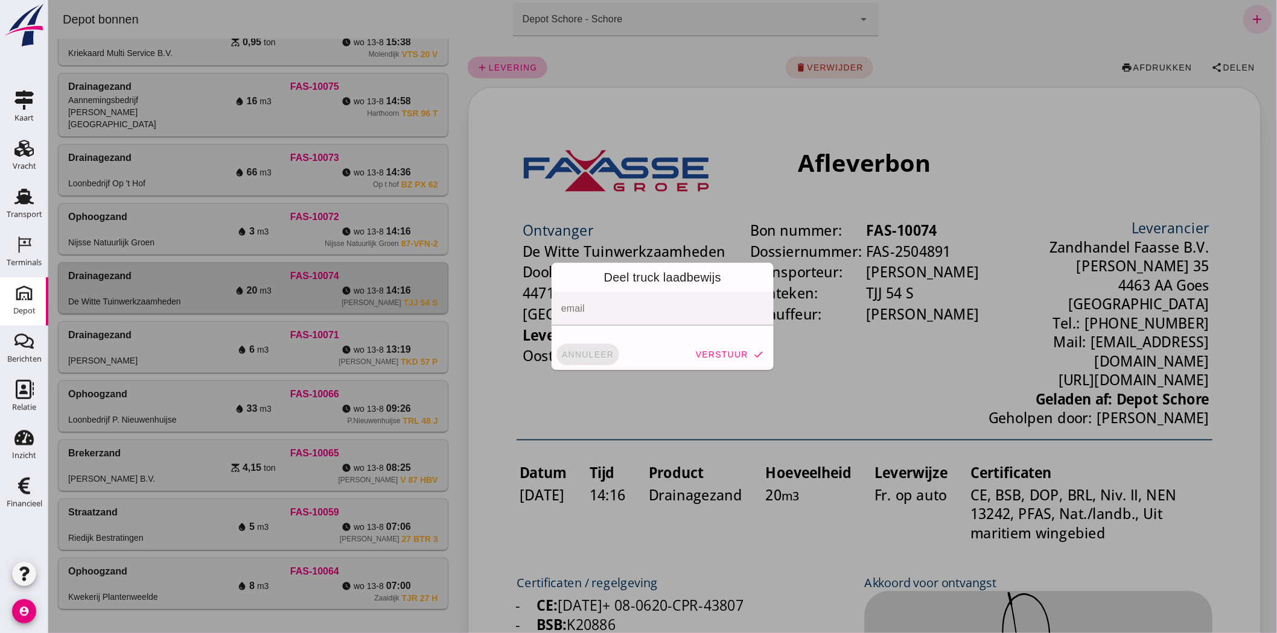
click span "annuleer"
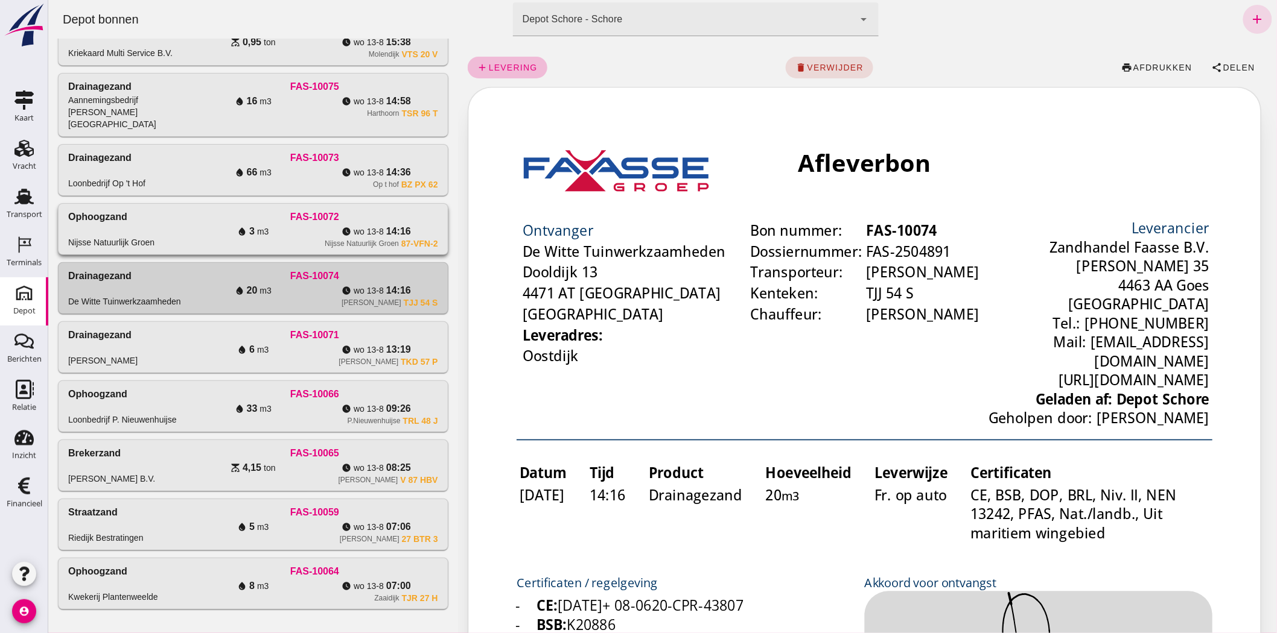
click at [324, 239] on div "Nijsse Natuurlijk Groen" at bounding box center [361, 244] width 74 height 10
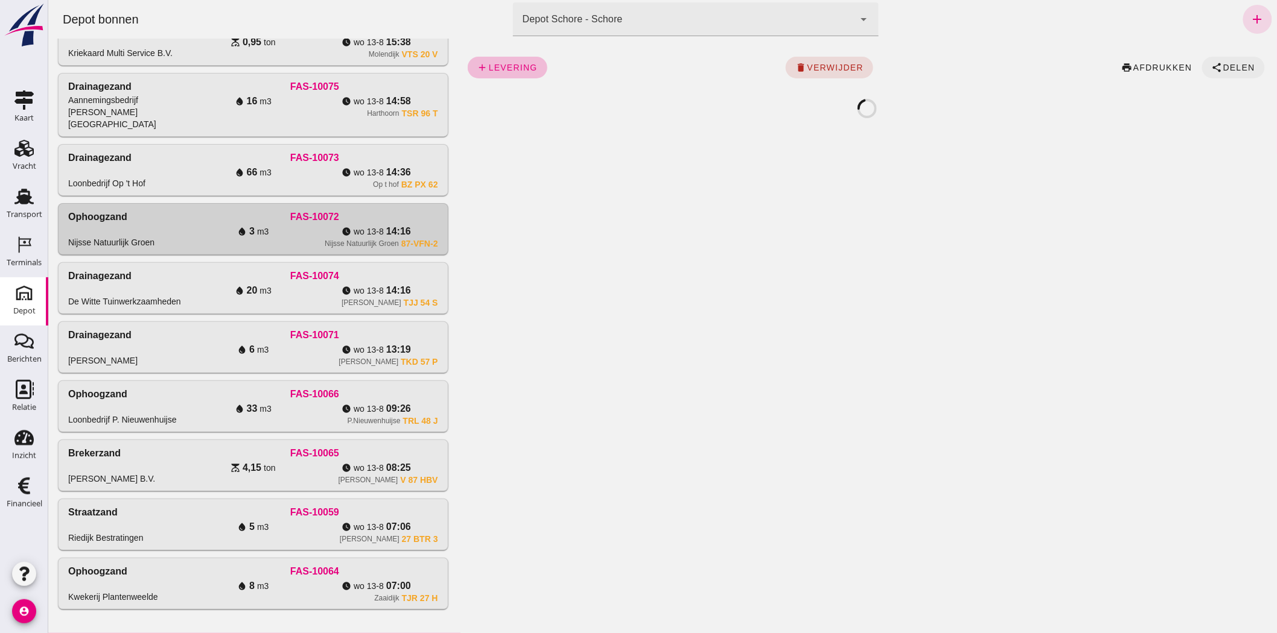
click span "Delen"
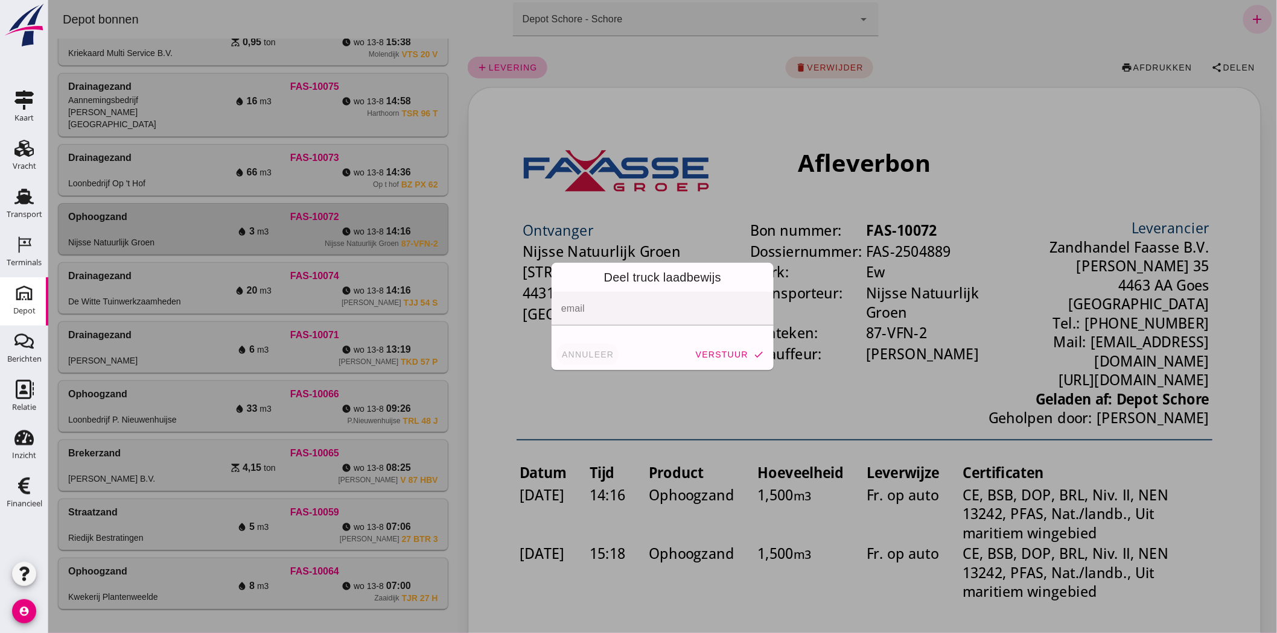
click span "annuleer"
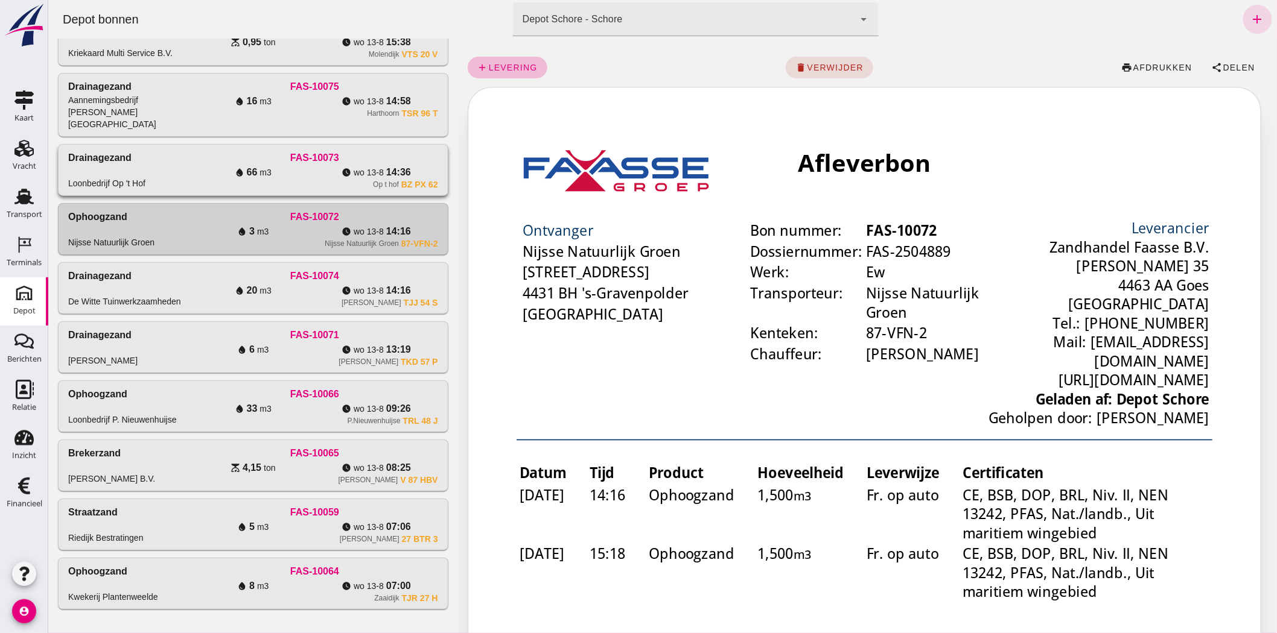
click at [136, 165] on div "Drainagezand Loonbedrijf Op 't Hof" at bounding box center [129, 170] width 123 height 39
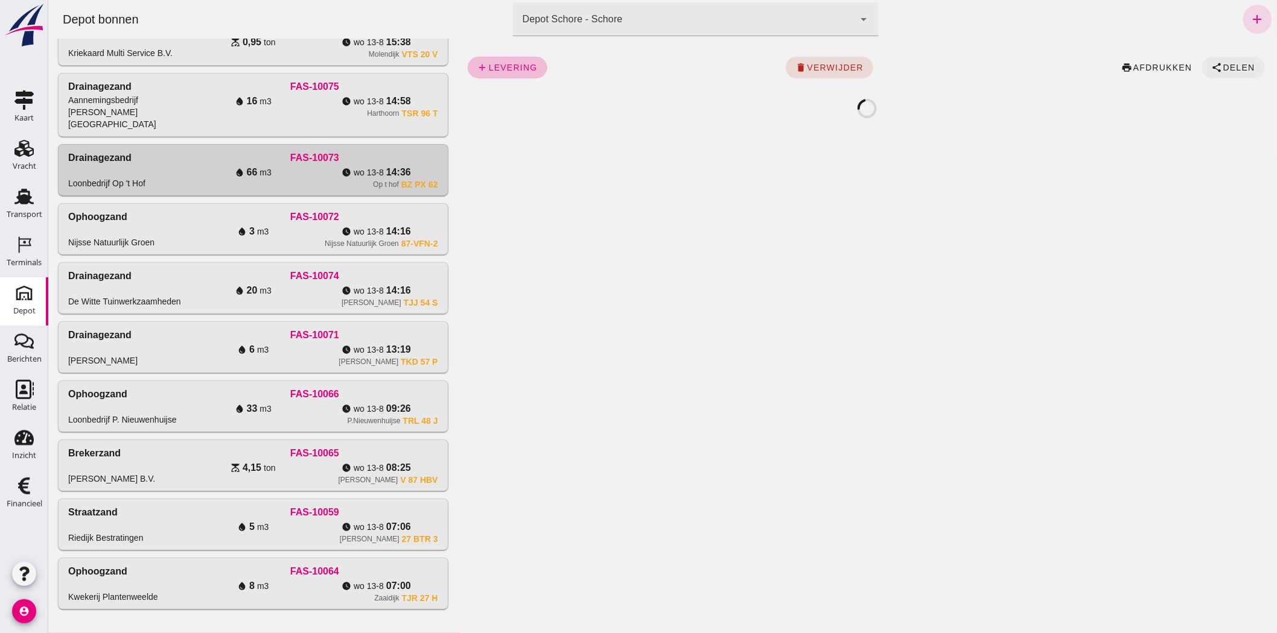
click span "Delen"
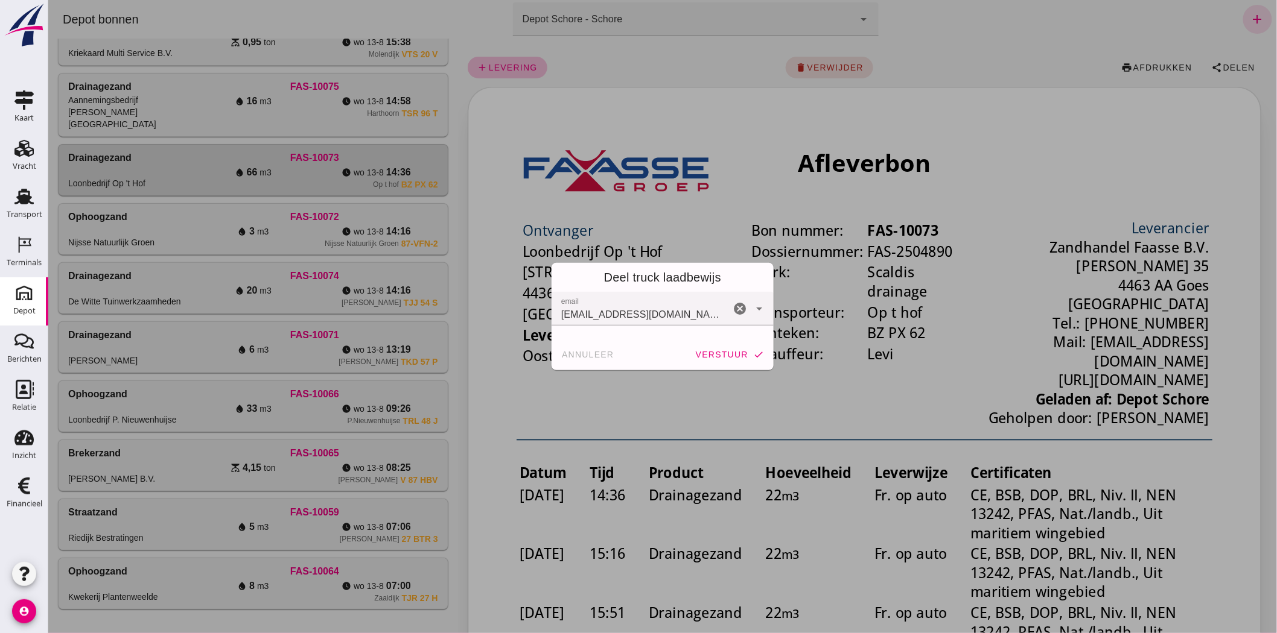
click button "verstuur check"
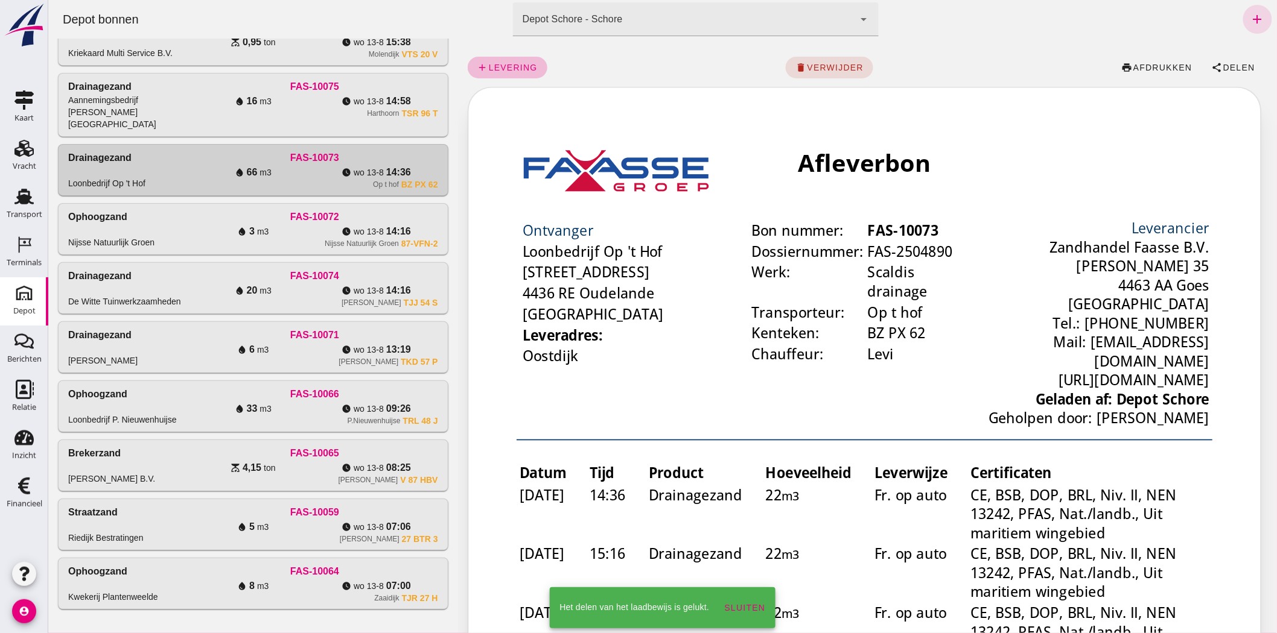
click div "FAS-10075"
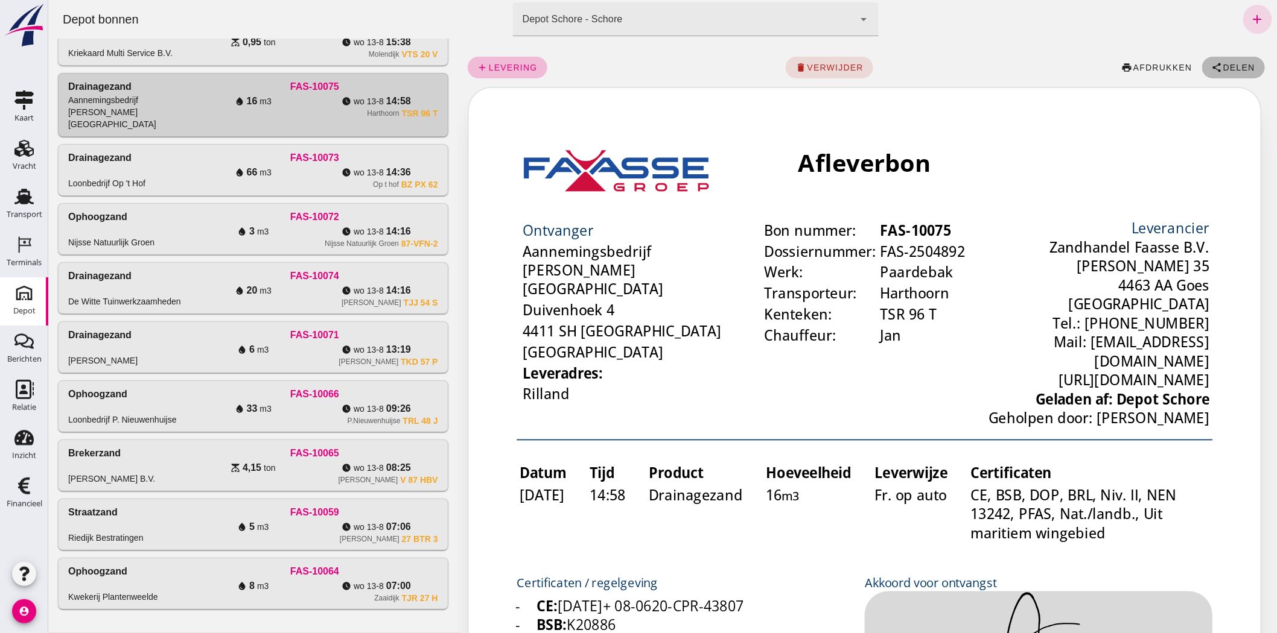
click button "share Delen"
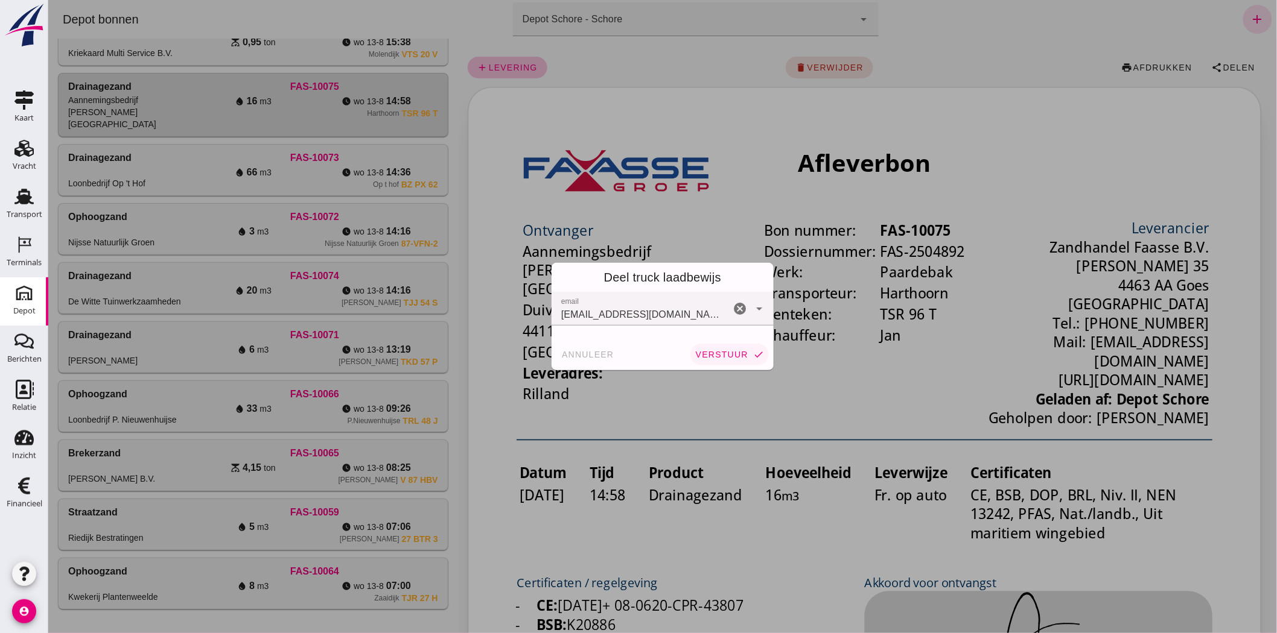
click button "verstuur check"
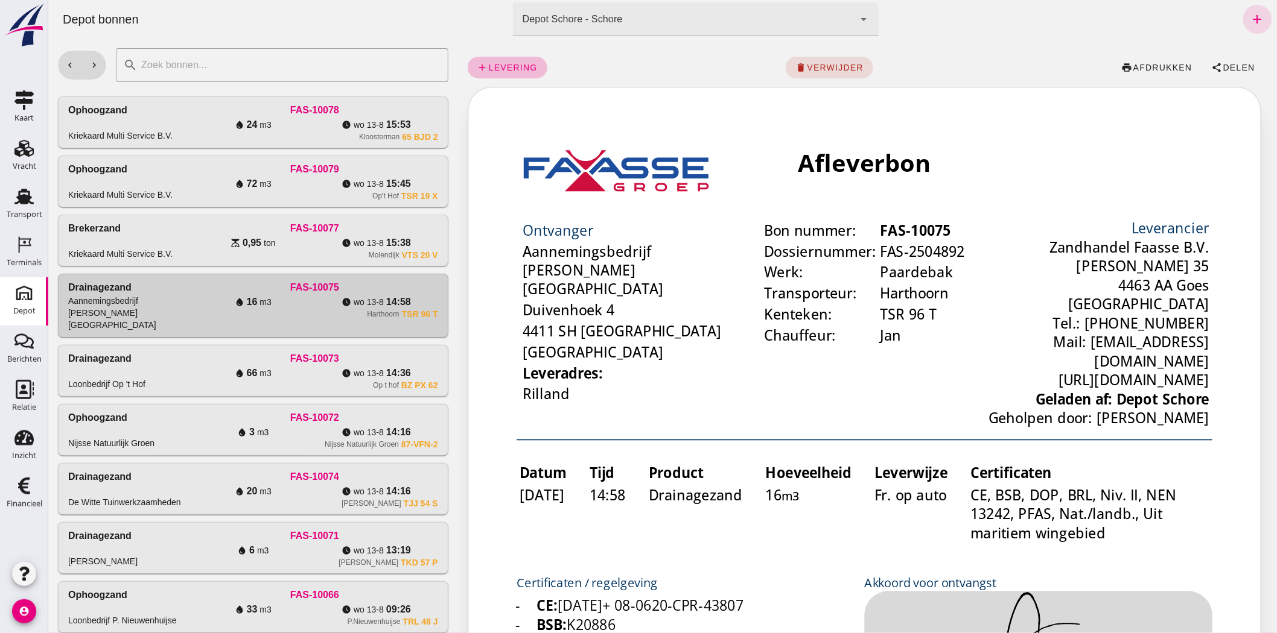
drag, startPoint x: 236, startPoint y: 241, endPoint x: 643, endPoint y: 230, distance: 406.8
click icon "scale"
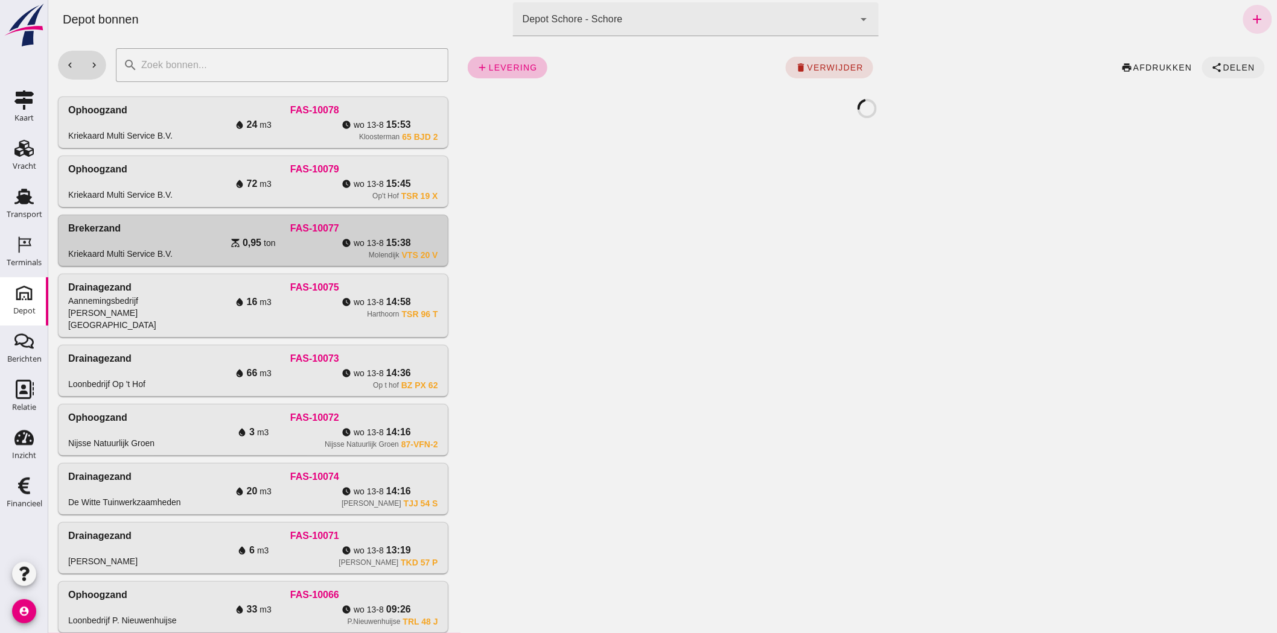
click span "Delen"
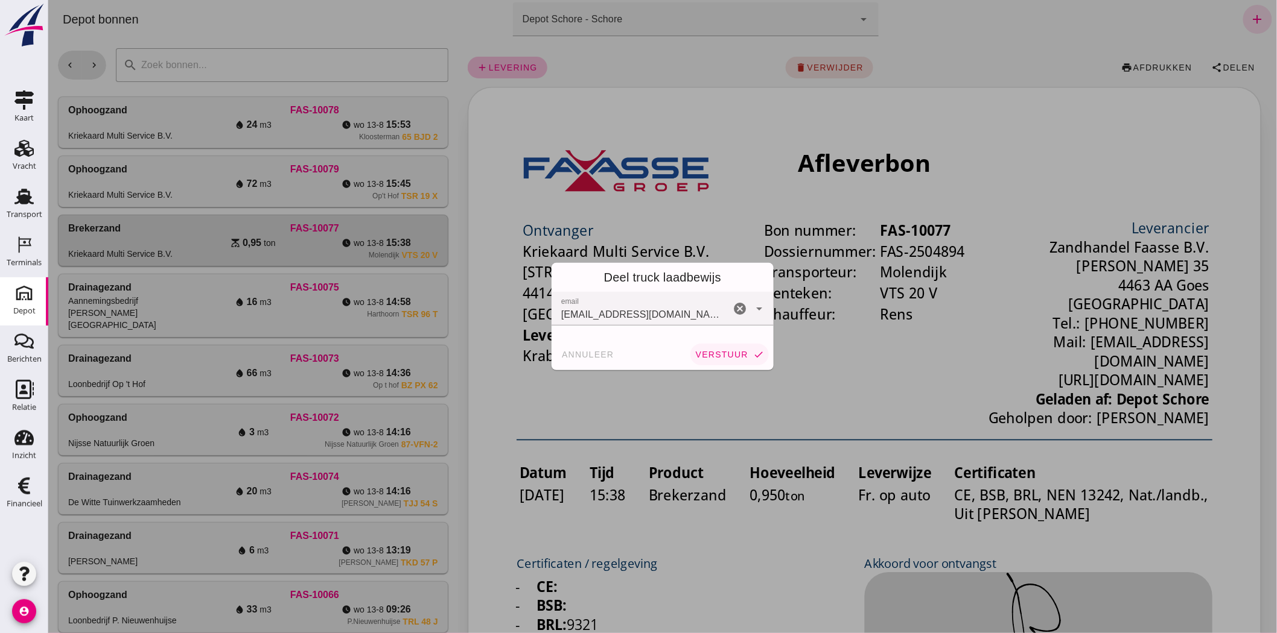
click span "verstuur"
click at [344, 182] on div at bounding box center [662, 316] width 1228 height 633
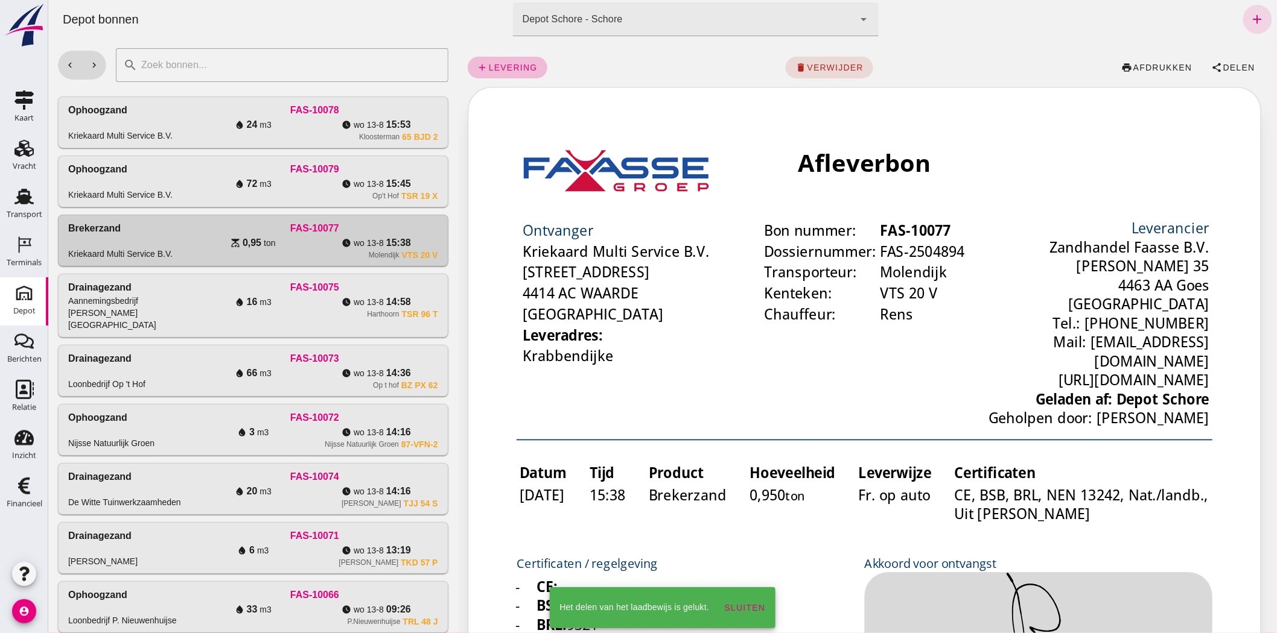
click icon "watch_later"
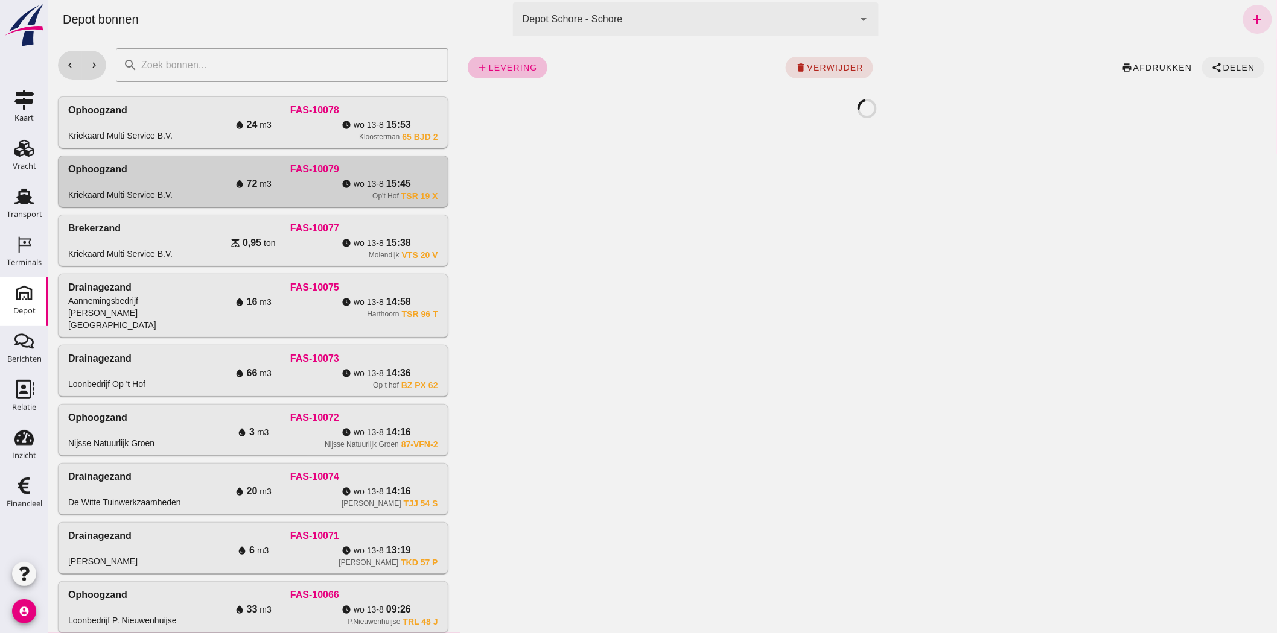
click span "share Delen"
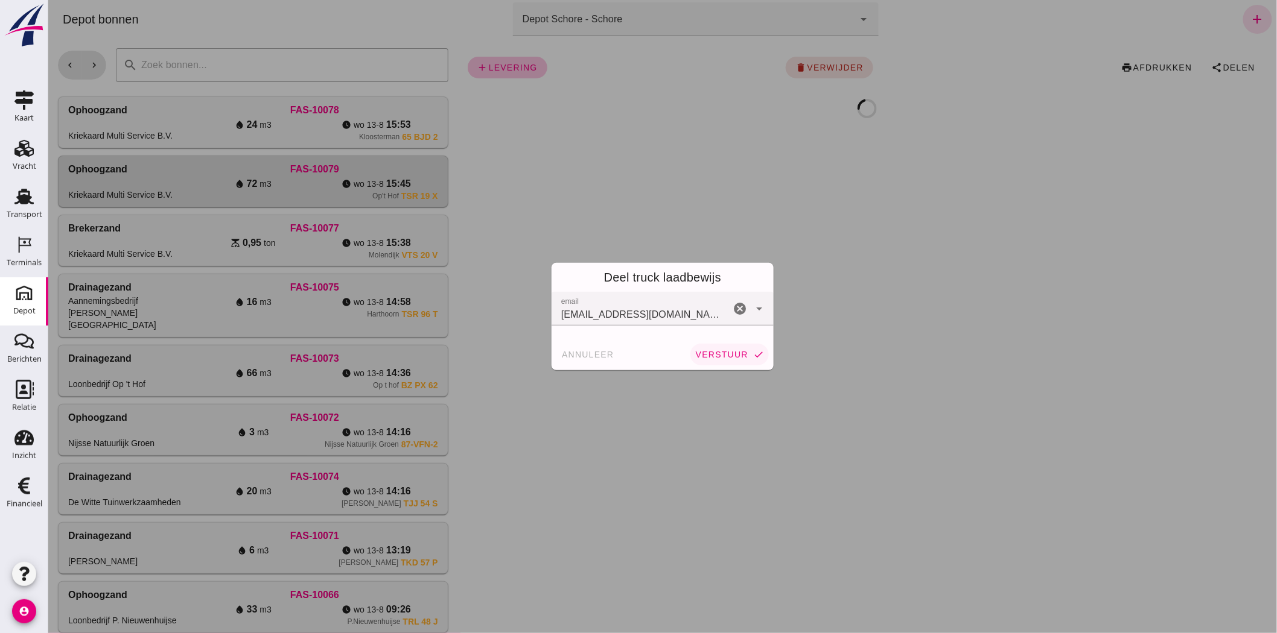
click span "verstuur"
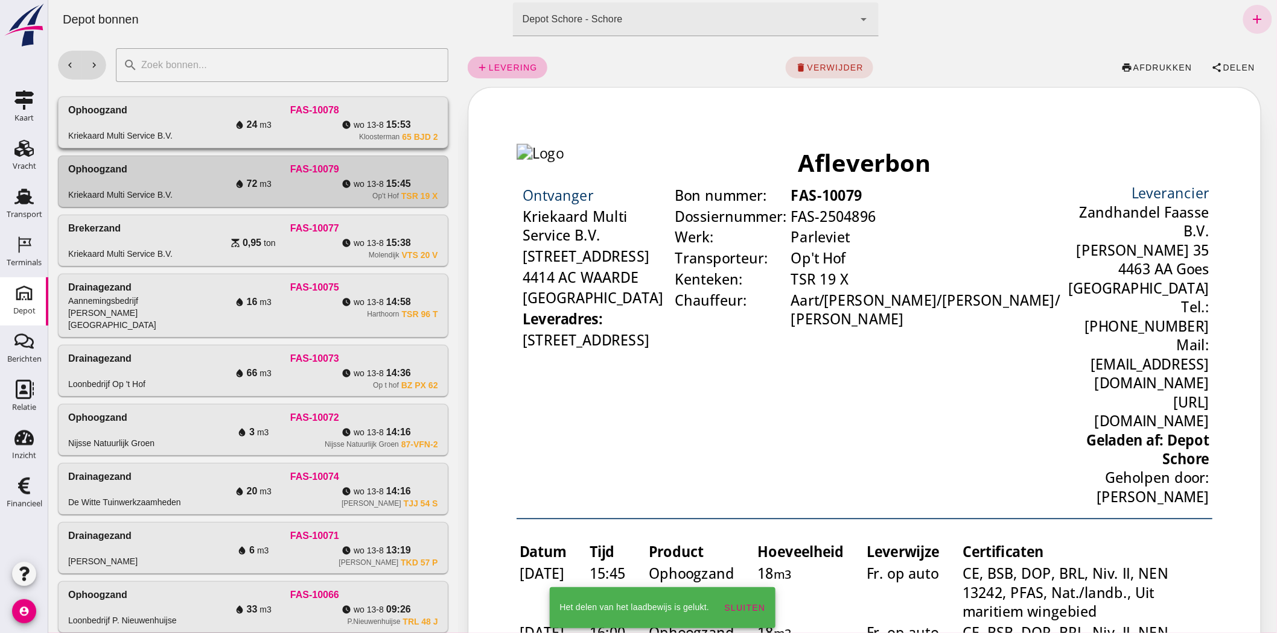
click div "FAS-10078"
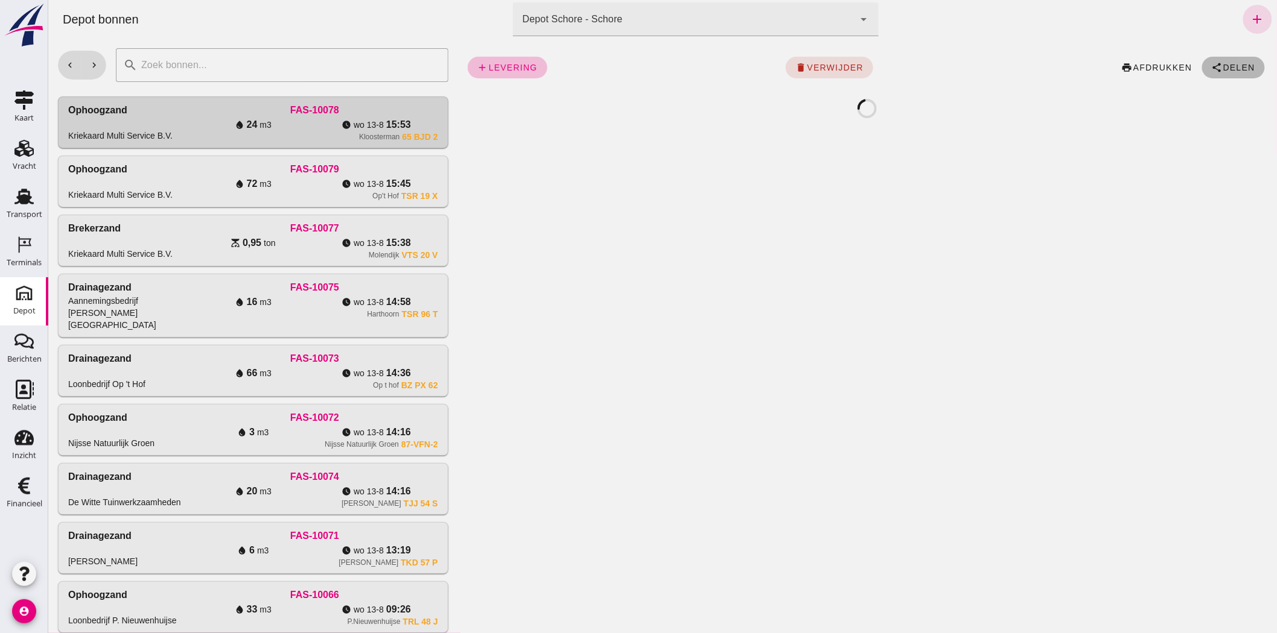
click span "Delen"
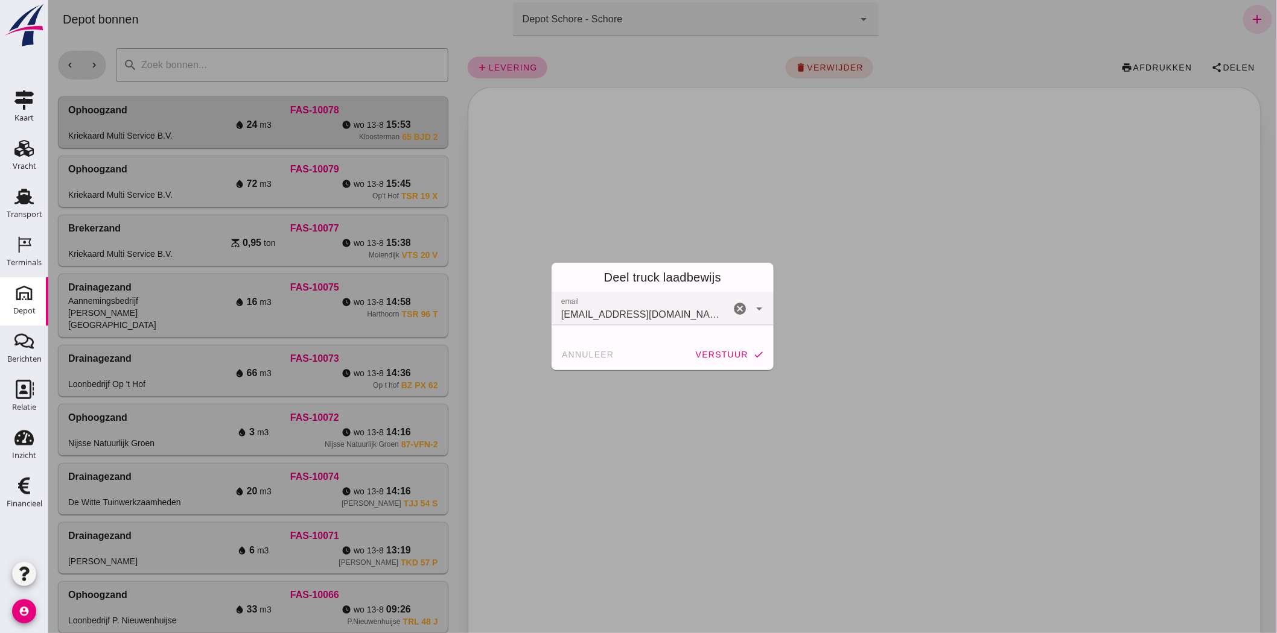
click button "verstuur check"
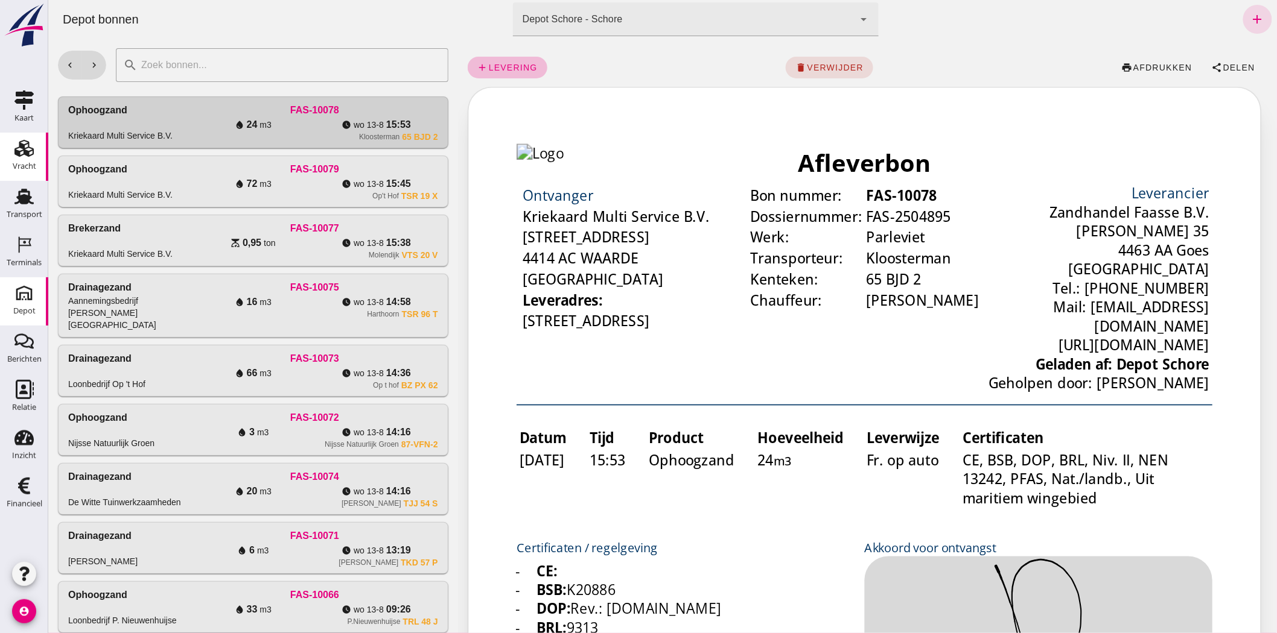
click at [14, 150] on icon "Vracht" at bounding box center [23, 148] width 19 height 19
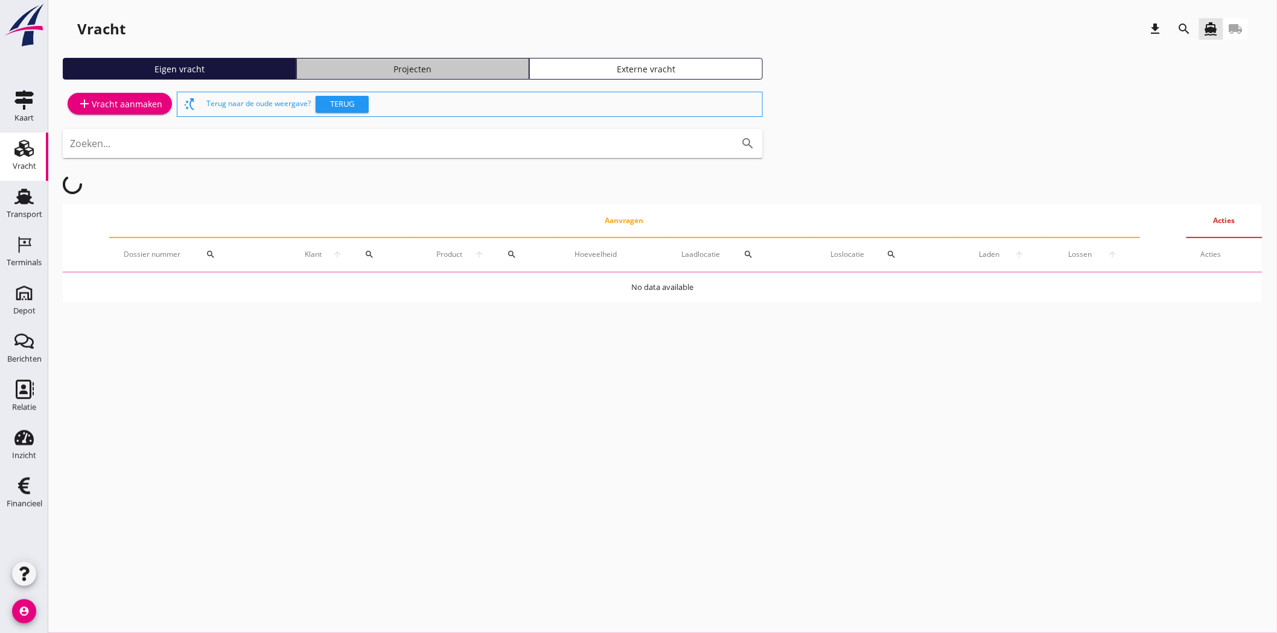
click at [442, 58] on link "Projecten" at bounding box center [412, 69] width 233 height 22
